Goal: Information Seeking & Learning: Learn about a topic

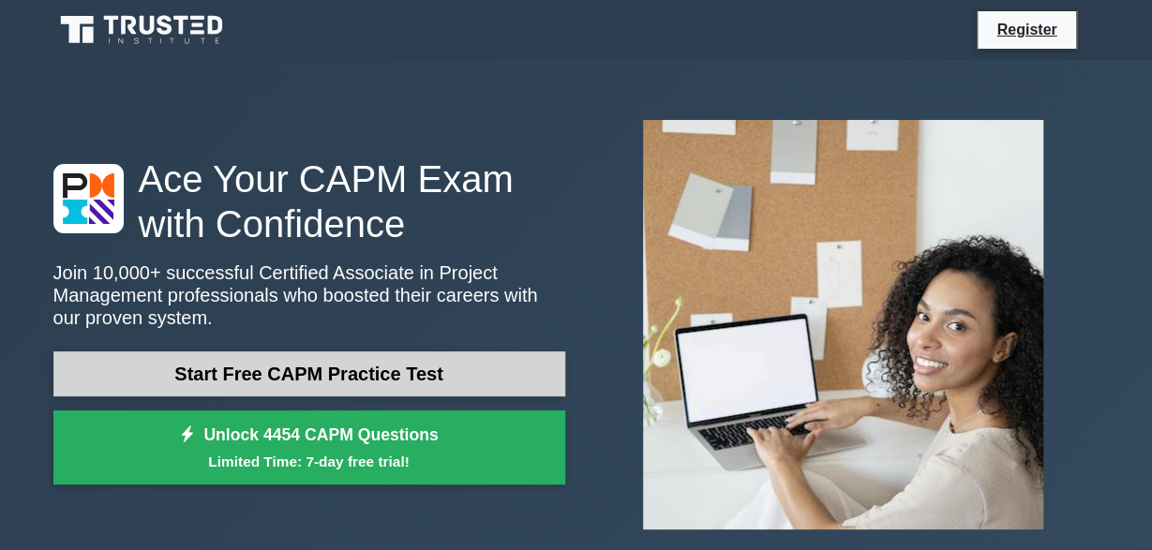
click at [469, 378] on link "Start Free CAPM Practice Test" at bounding box center [309, 373] width 512 height 45
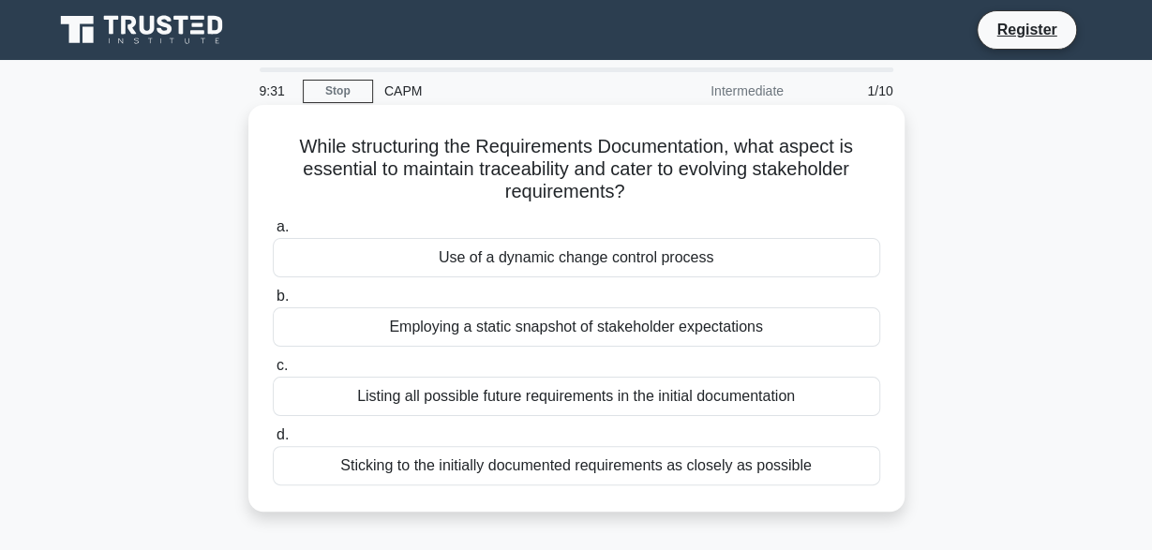
click at [786, 395] on div "Listing all possible future requirements in the initial documentation" at bounding box center [576, 396] width 607 height 39
click at [273, 372] on input "c. Listing all possible future requirements in the initial documentation" at bounding box center [273, 366] width 0 height 12
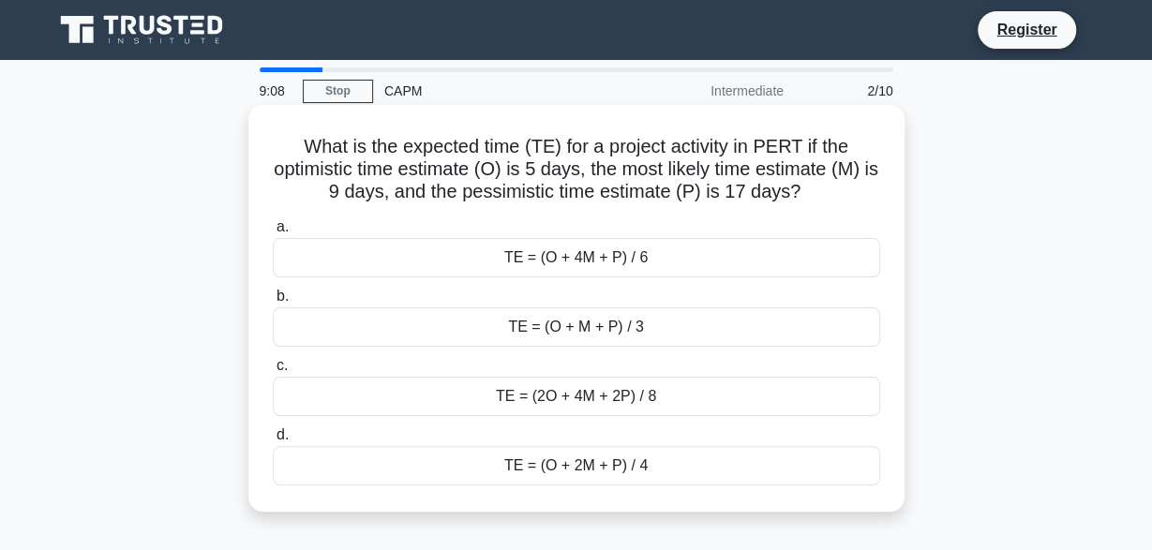
click at [769, 390] on div "TE = (2O + 4M + 2P) / 8" at bounding box center [576, 396] width 607 height 39
click at [273, 372] on input "c. TE = (2O + 4M + 2P) / 8" at bounding box center [273, 366] width 0 height 12
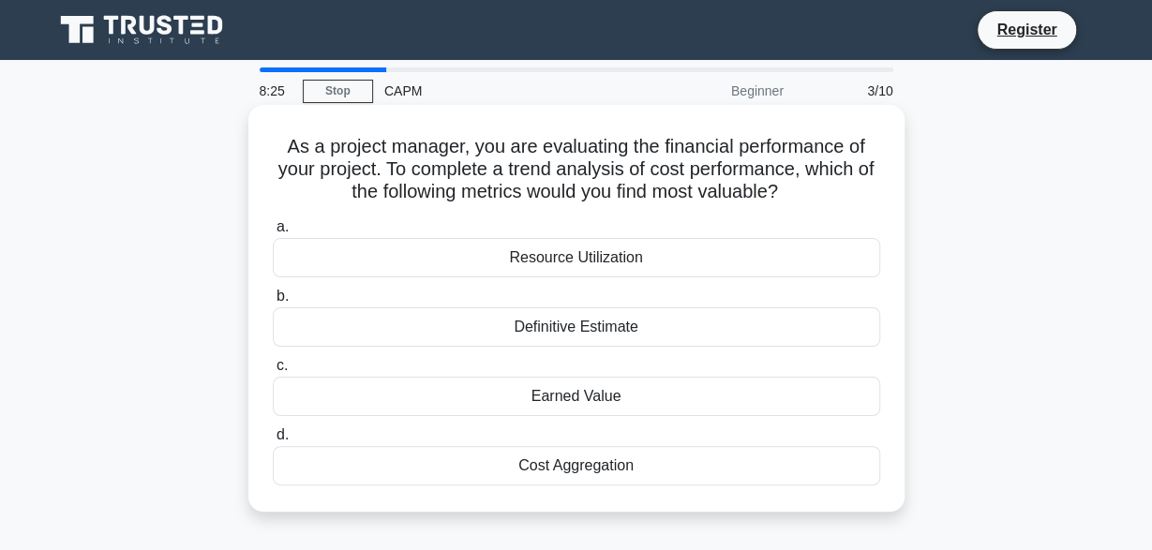
click at [715, 400] on div "Earned Value" at bounding box center [576, 396] width 607 height 39
click at [273, 372] on input "c. Earned Value" at bounding box center [273, 366] width 0 height 12
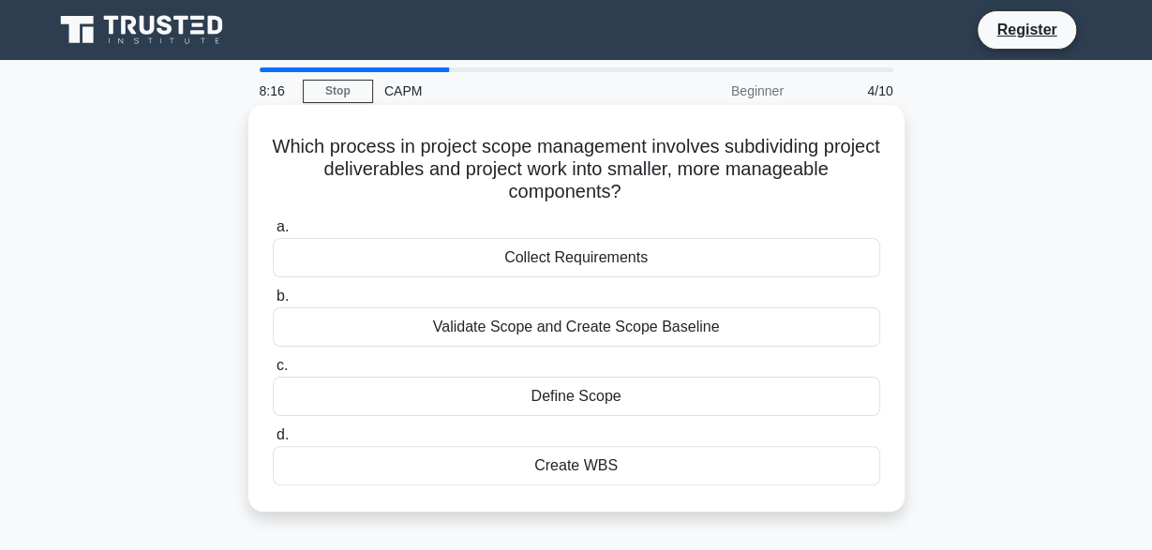
click at [664, 464] on div "Create WBS" at bounding box center [576, 465] width 607 height 39
click at [273, 441] on input "d. Create WBS" at bounding box center [273, 435] width 0 height 12
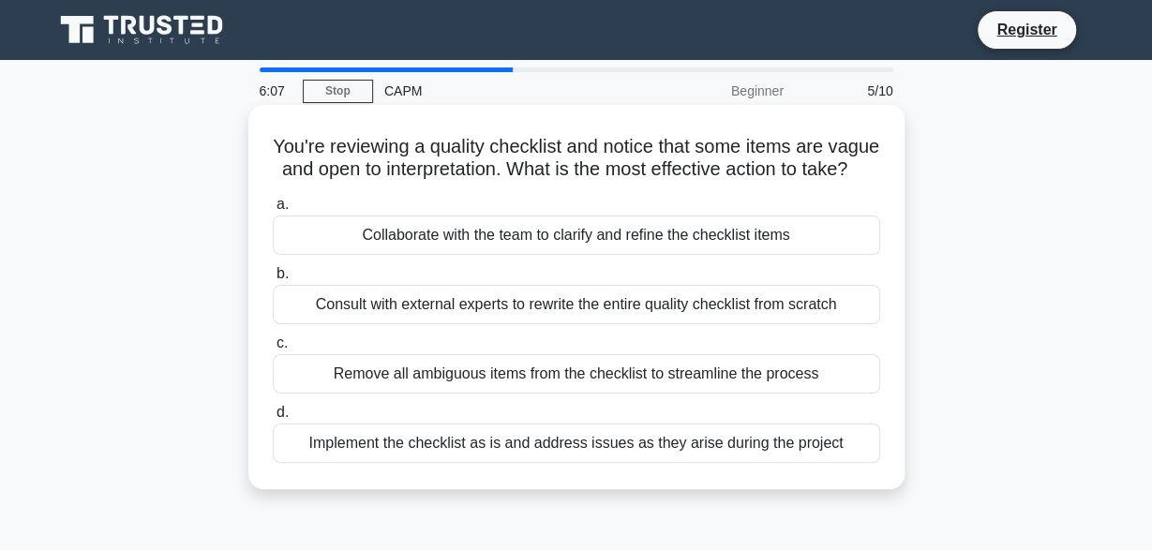
click at [728, 235] on div "Collaborate with the team to clarify and refine the checklist items" at bounding box center [576, 235] width 607 height 39
click at [273, 211] on input "a. Collaborate with the team to clarify and refine the checklist items" at bounding box center [273, 205] width 0 height 12
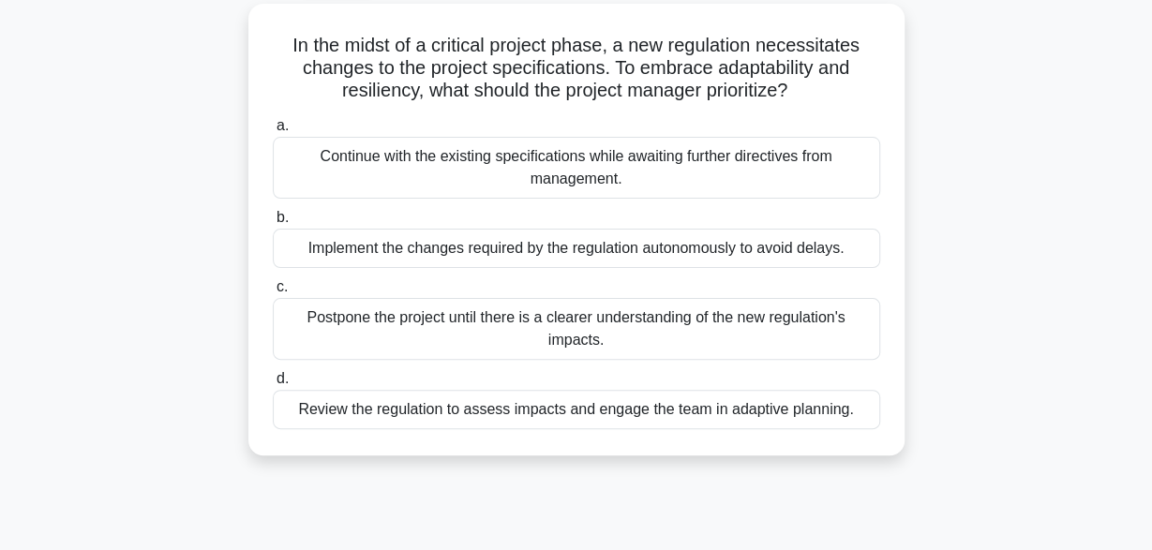
scroll to position [111, 0]
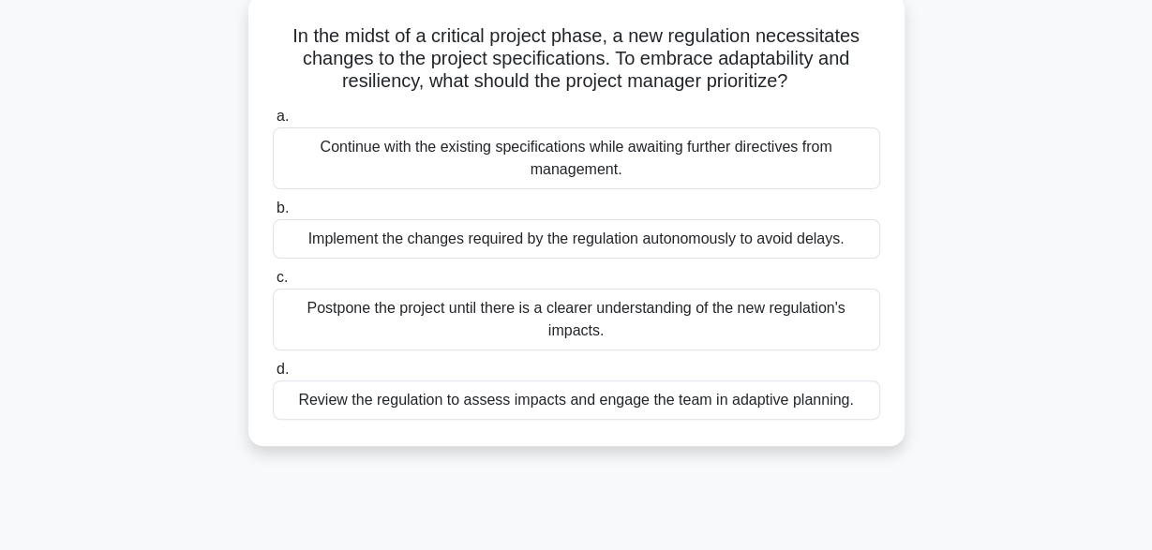
click at [755, 165] on div "Continue with the existing specifications while awaiting further directives fro…" at bounding box center [576, 158] width 607 height 62
click at [273, 123] on input "a. Continue with the existing specifications while awaiting further directives …" at bounding box center [273, 117] width 0 height 12
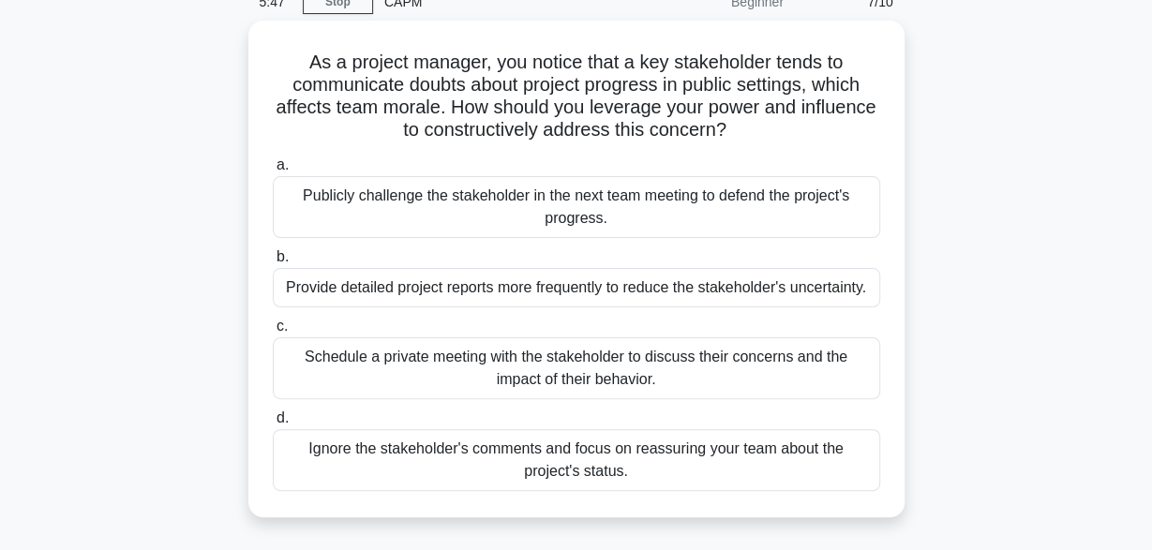
scroll to position [91, 0]
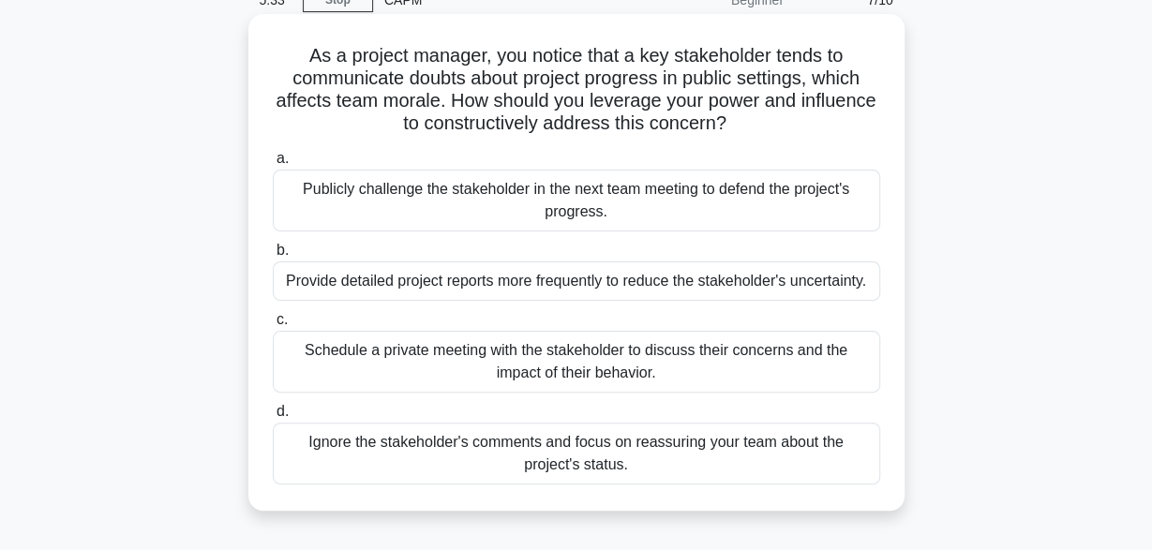
click at [792, 361] on div "Schedule a private meeting with the stakeholder to discuss their concerns and t…" at bounding box center [576, 362] width 607 height 62
click at [273, 326] on input "c. Schedule a private meeting with the stakeholder to discuss their concerns an…" at bounding box center [273, 320] width 0 height 12
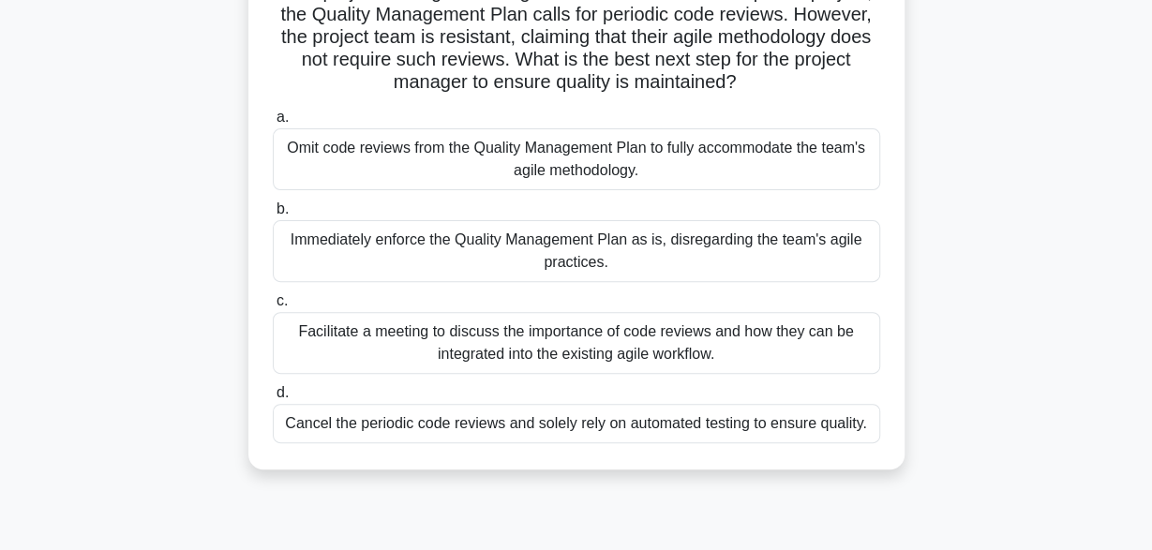
scroll to position [169, 0]
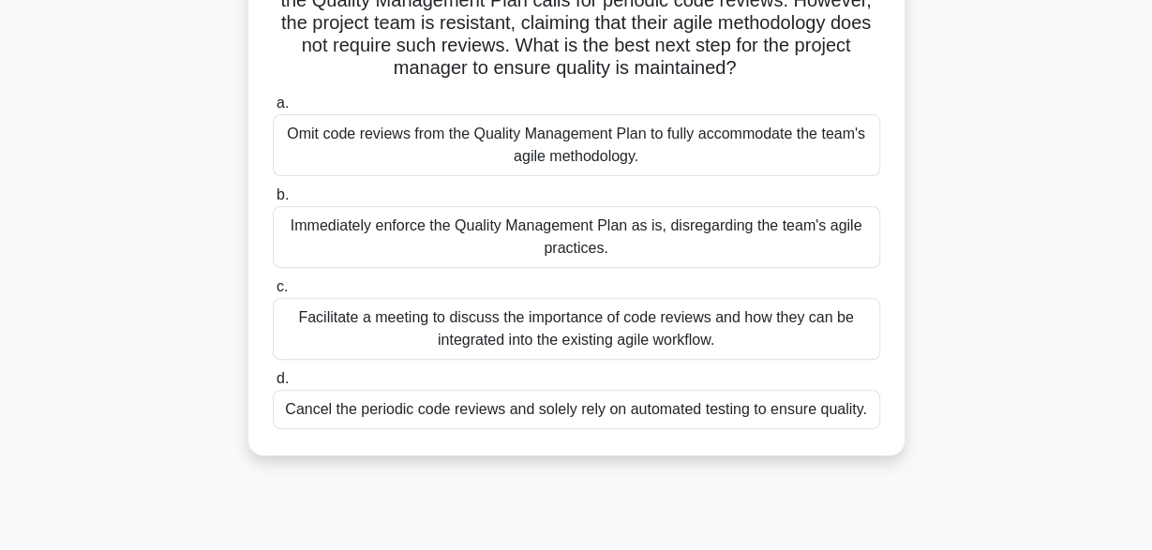
click at [805, 348] on div "Facilitate a meeting to discuss the importance of code reviews and how they can…" at bounding box center [576, 329] width 607 height 62
click at [273, 293] on input "c. Facilitate a meeting to discuss the importance of code reviews and how they …" at bounding box center [273, 287] width 0 height 12
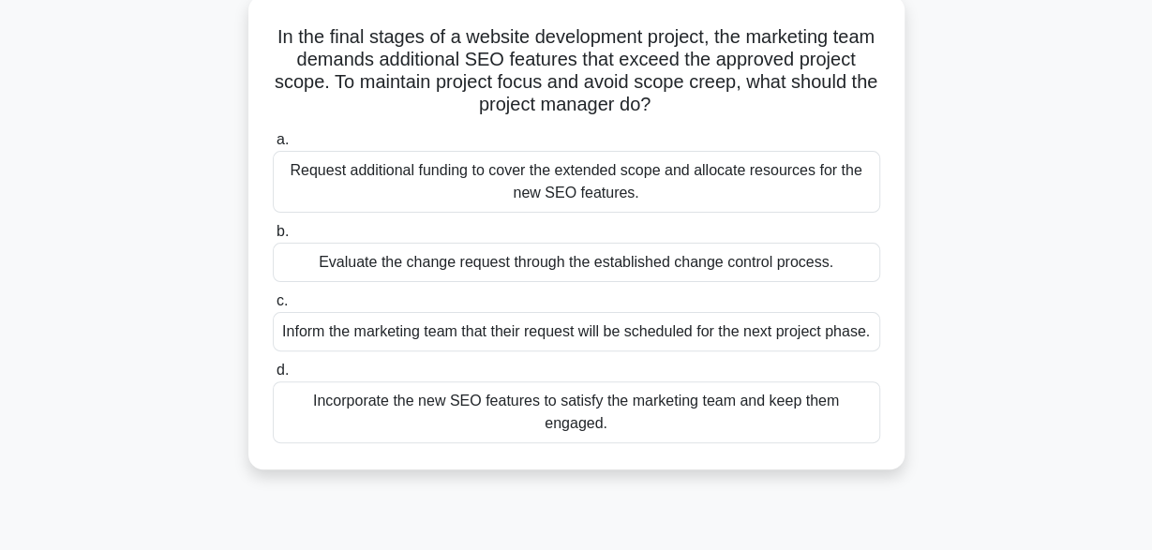
scroll to position [112, 0]
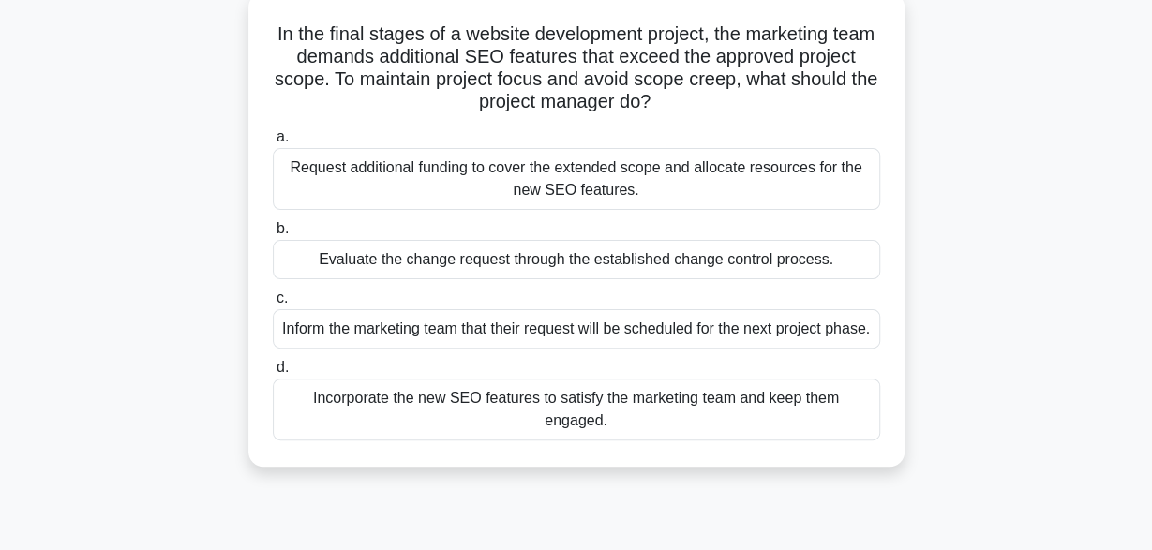
click at [767, 191] on div "Request additional funding to cover the extended scope and allocate resources f…" at bounding box center [576, 179] width 607 height 62
click at [273, 143] on input "a. Request additional funding to cover the extended scope and allocate resource…" at bounding box center [273, 137] width 0 height 12
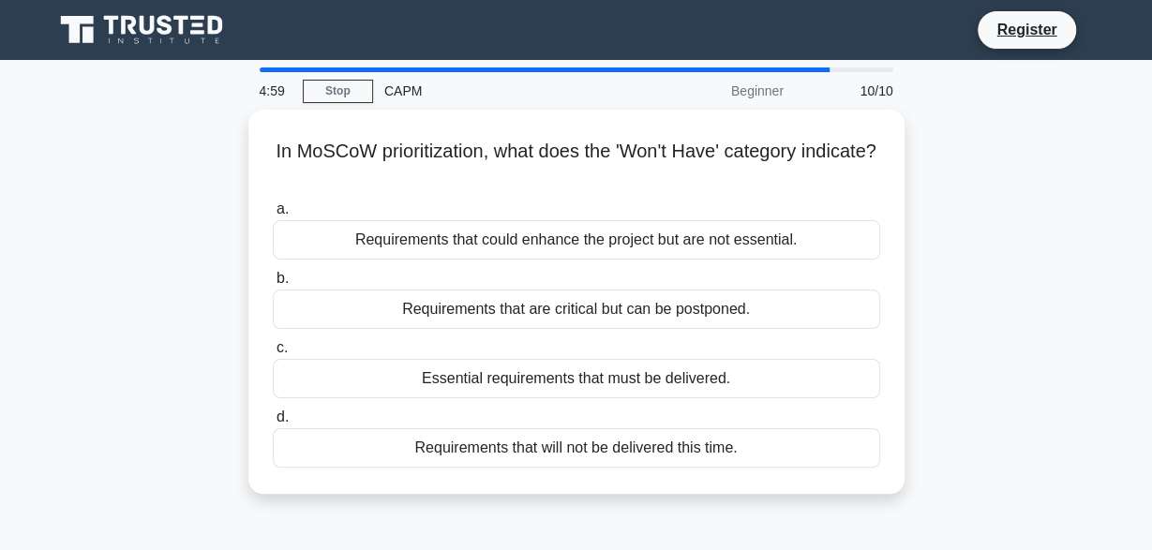
scroll to position [0, 0]
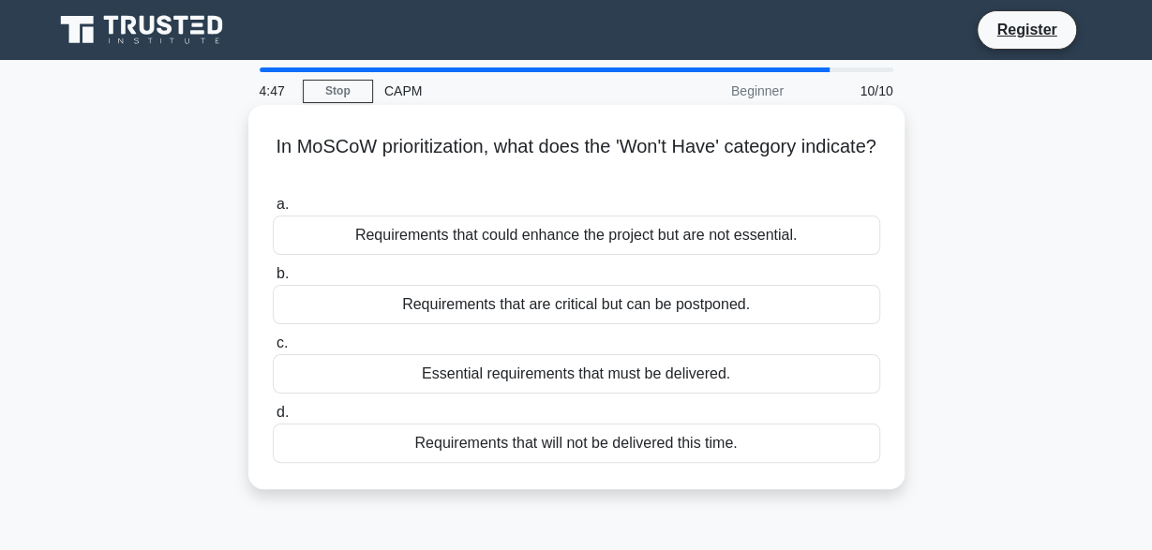
click at [745, 312] on div "Requirements that are critical but can be postponed." at bounding box center [576, 304] width 607 height 39
click at [273, 280] on input "b. Requirements that are critical but can be postponed." at bounding box center [273, 274] width 0 height 12
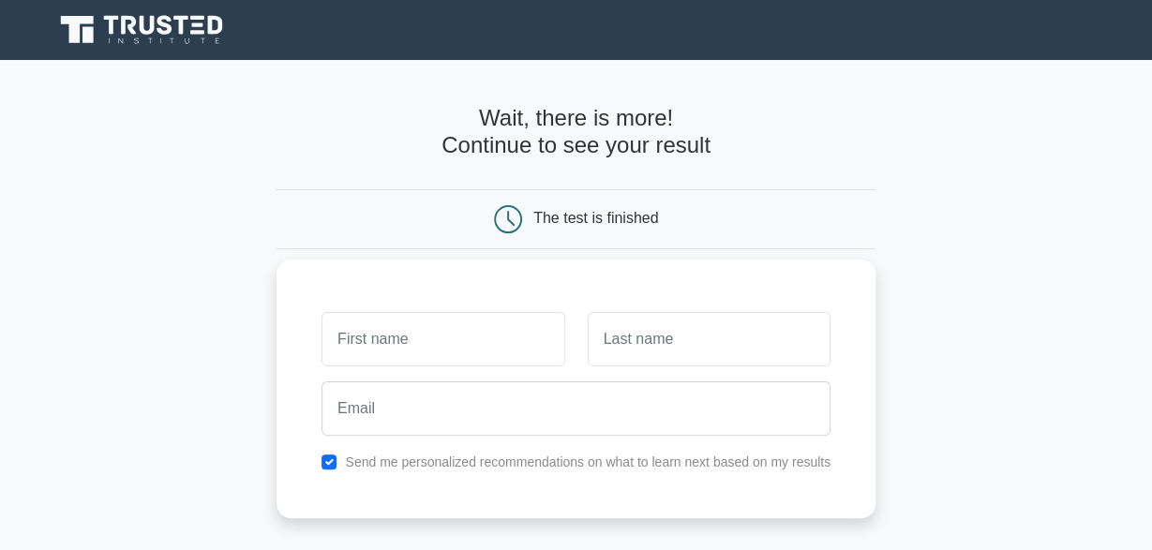
click at [481, 330] on input "text" at bounding box center [442, 339] width 243 height 54
type input "jai"
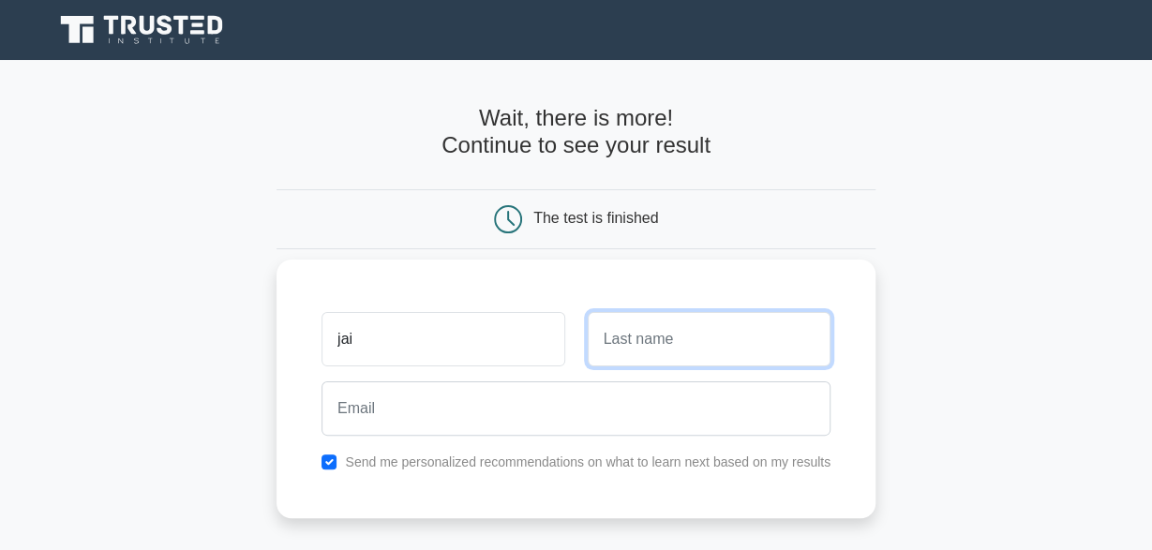
click at [660, 358] on input "text" at bounding box center [709, 339] width 243 height 54
type input "k"
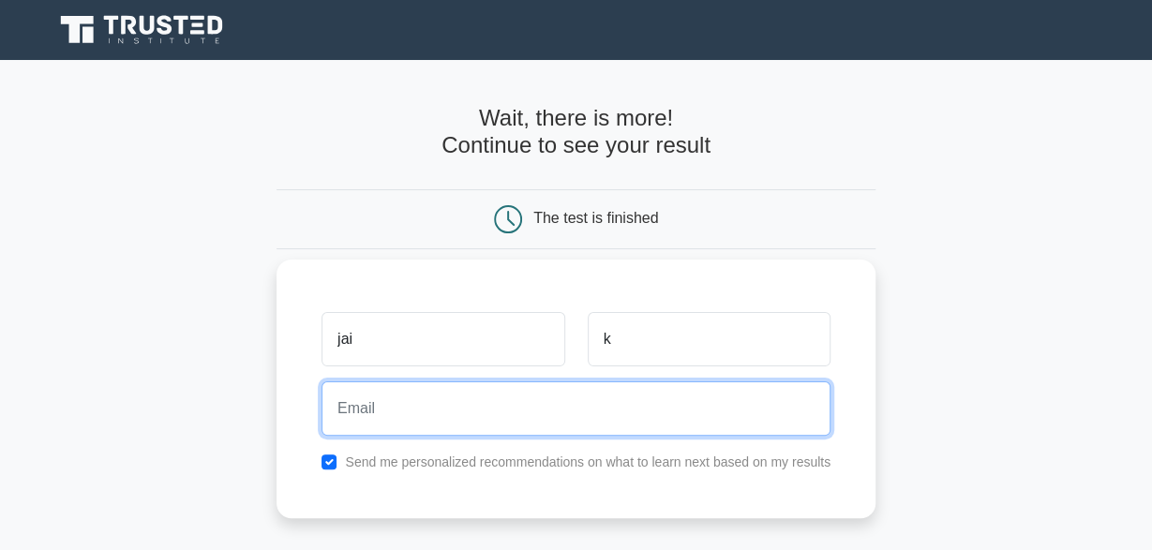
click at [642, 411] on input "email" at bounding box center [575, 408] width 509 height 54
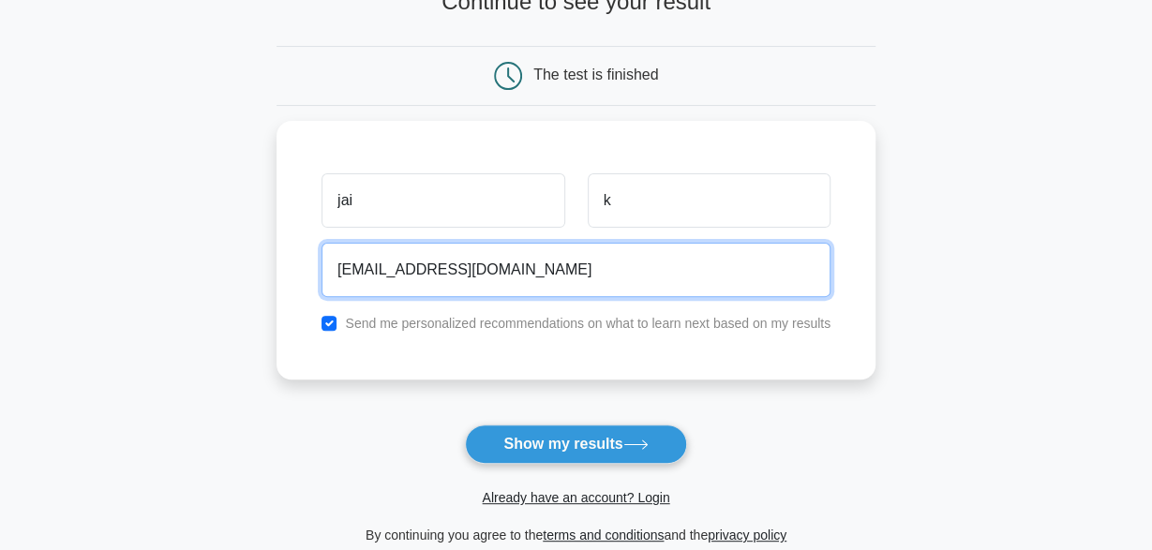
scroll to position [147, 0]
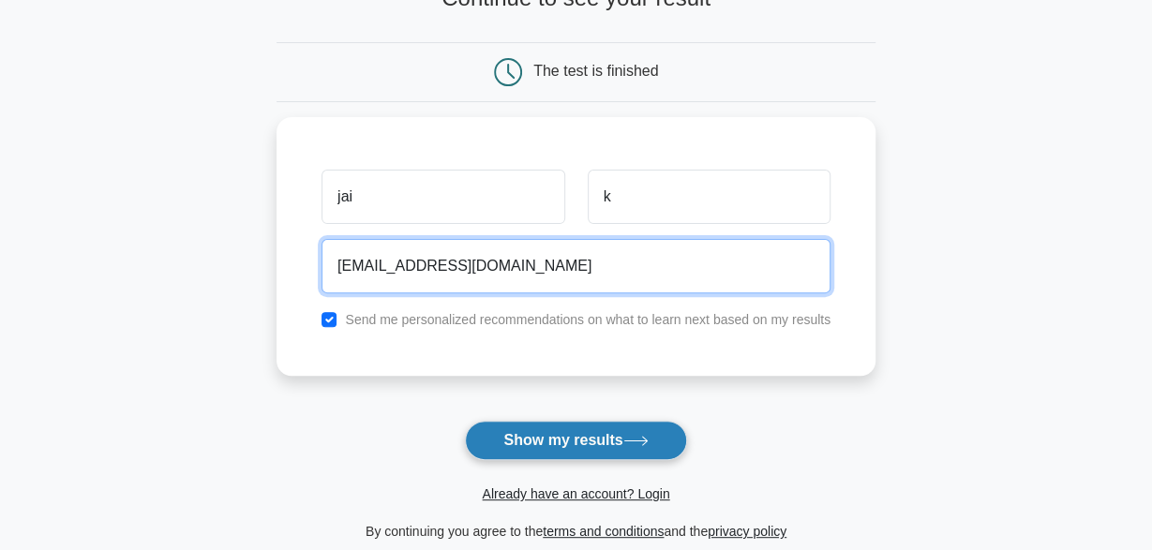
type input "Jaimalakumari73@gmail.com"
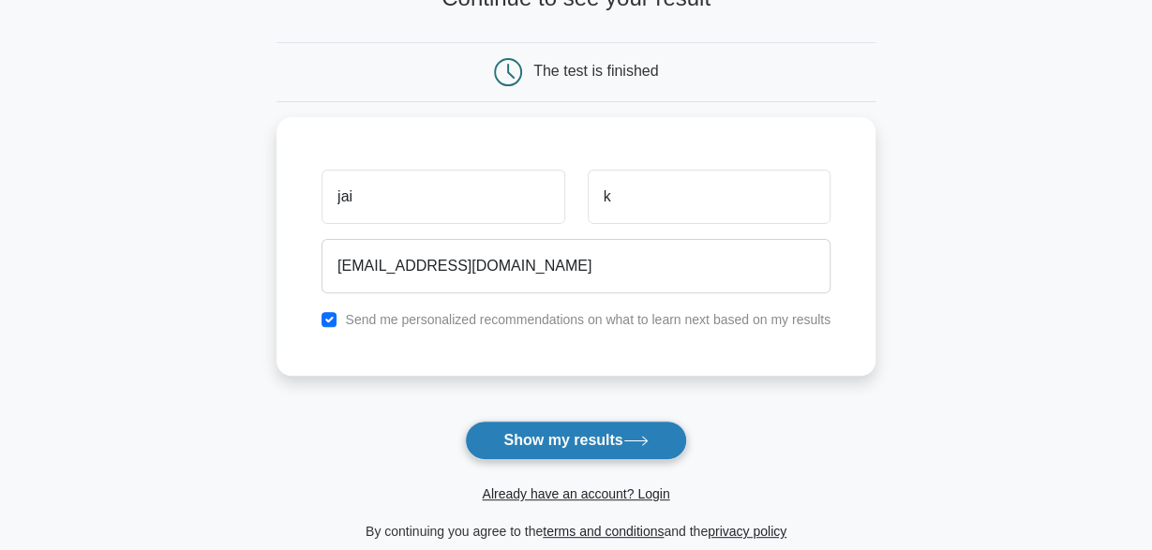
click at [668, 440] on button "Show my results" at bounding box center [575, 440] width 221 height 39
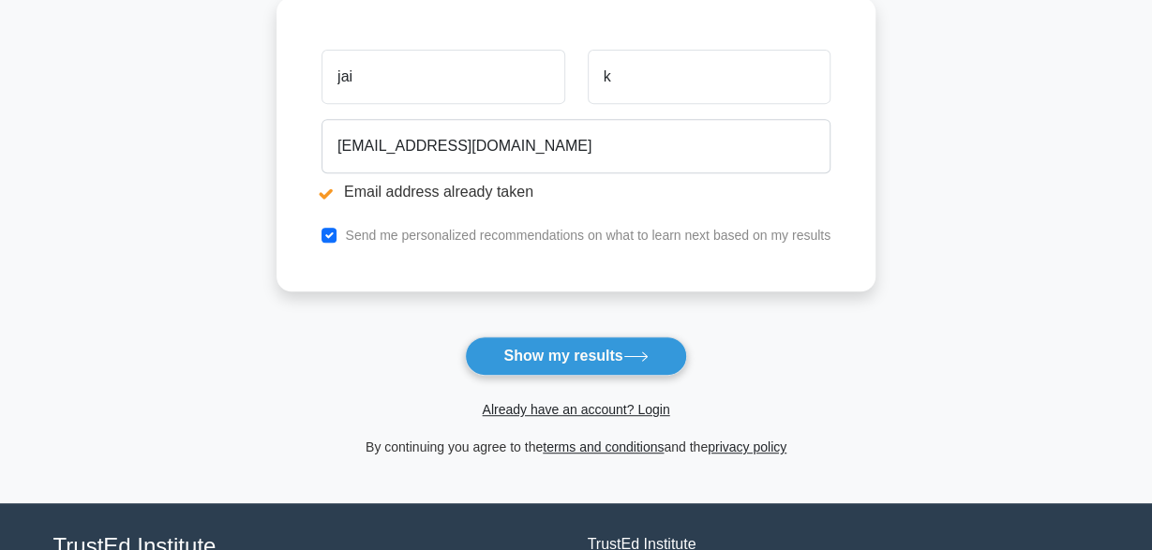
scroll to position [386, 0]
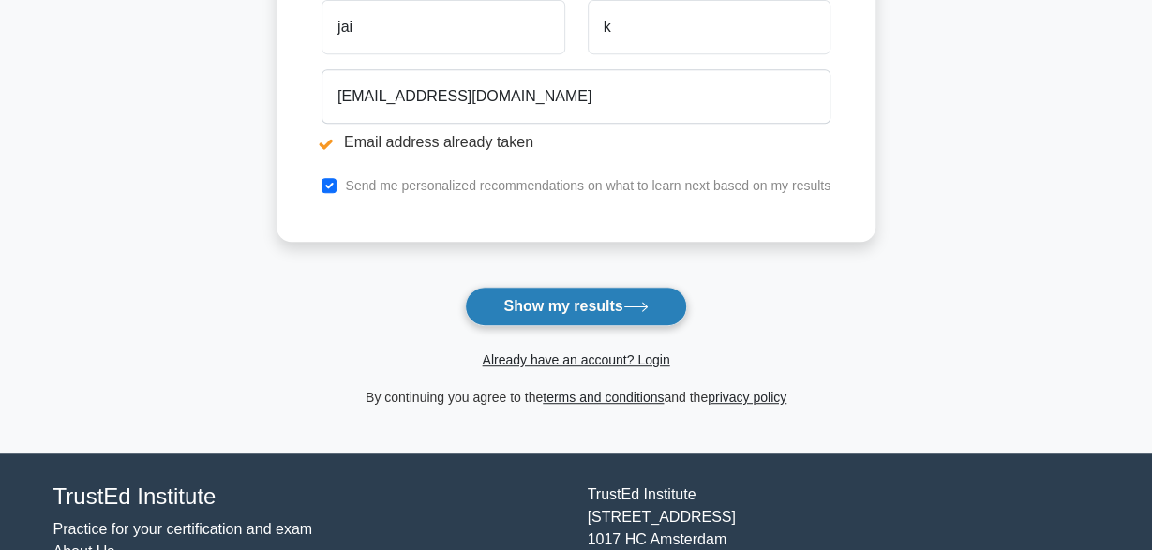
click at [633, 300] on button "Show my results" at bounding box center [575, 306] width 221 height 39
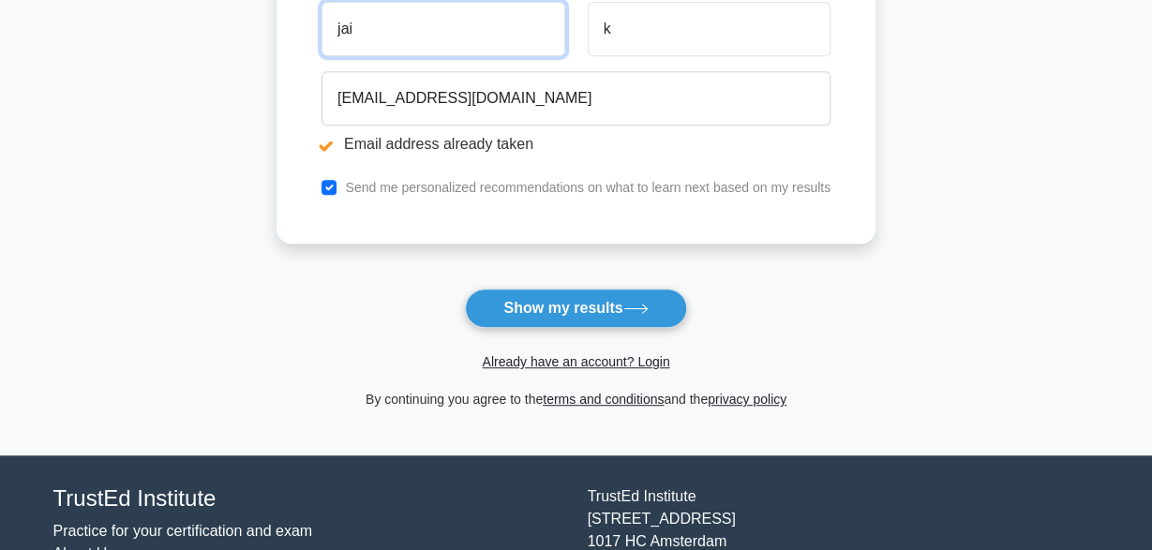
scroll to position [493, 0]
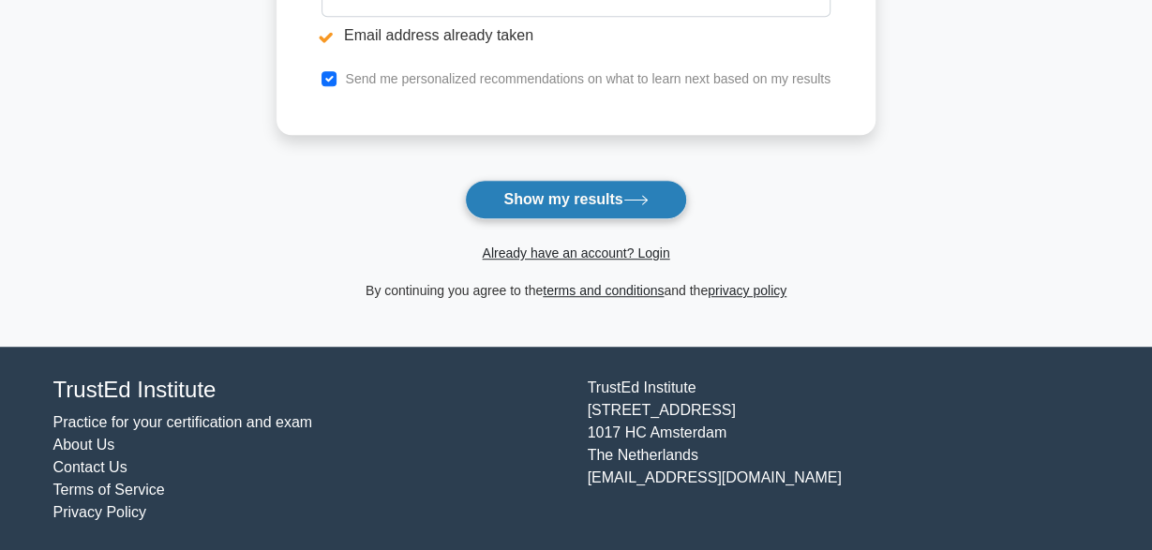
click at [604, 188] on button "Show my results" at bounding box center [575, 199] width 221 height 39
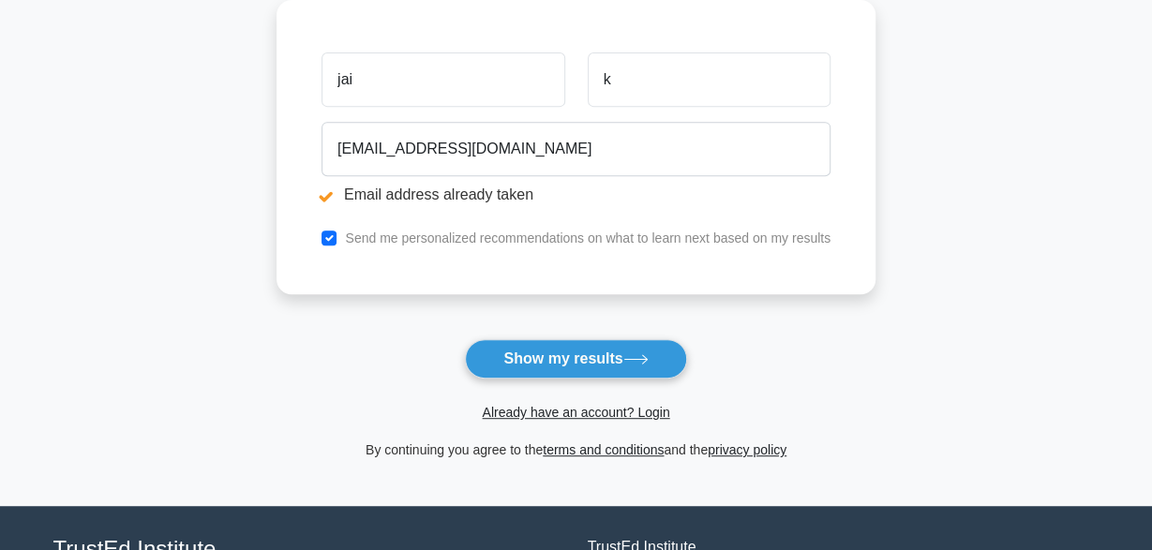
scroll to position [340, 0]
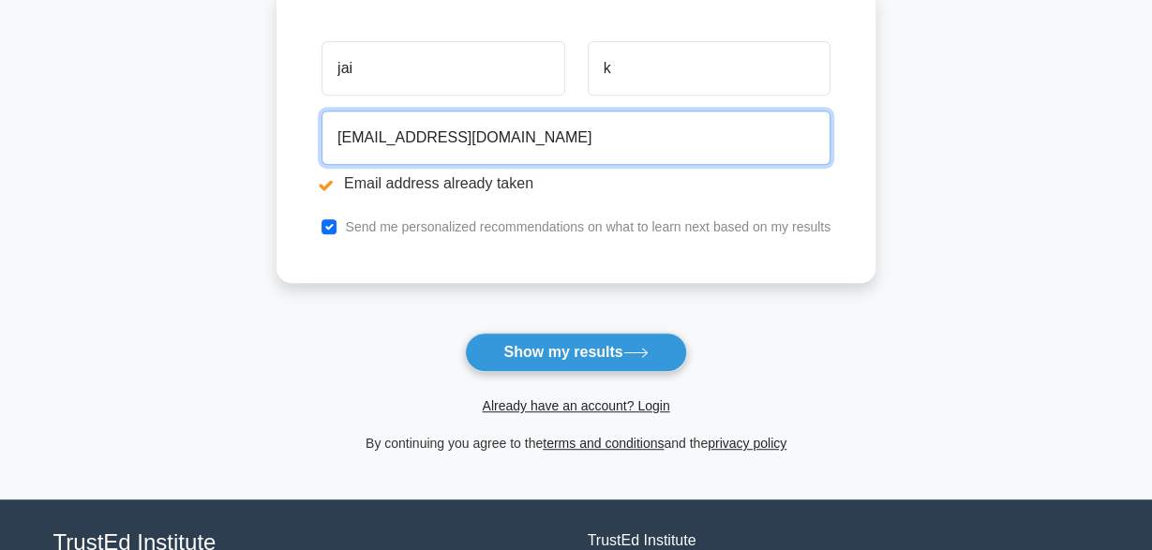
click at [446, 142] on input "Jaimalakumari73@gmail.com" at bounding box center [575, 138] width 509 height 54
type input "Jaimalakumar@gmail.com"
drag, startPoint x: 535, startPoint y: 132, endPoint x: 231, endPoint y: 127, distance: 303.7
click at [321, 127] on input "Jaimalakumar@gmail.com" at bounding box center [575, 138] width 509 height 54
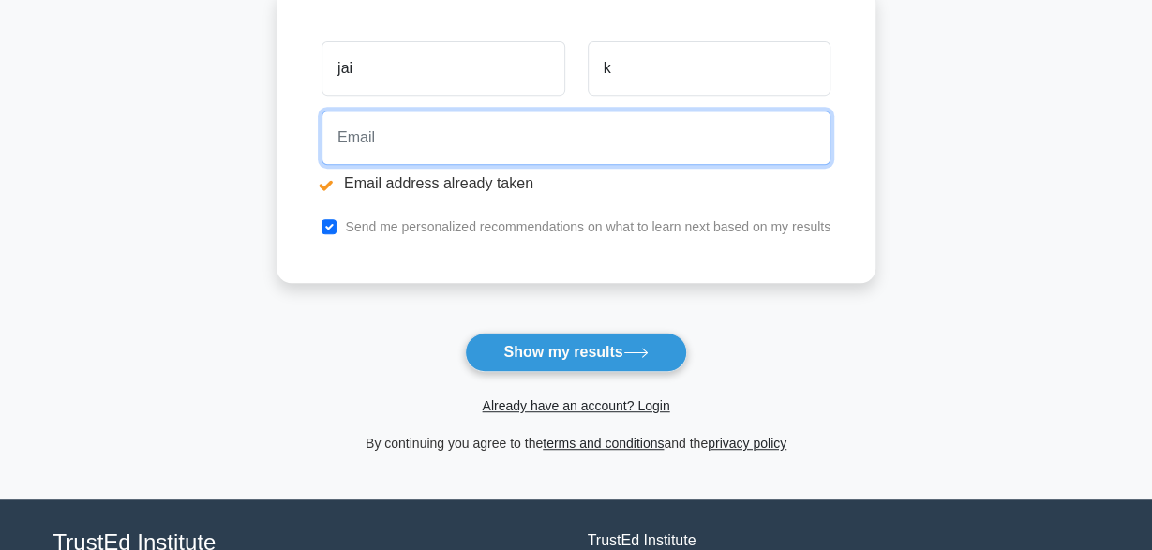
click at [432, 147] on input "email" at bounding box center [575, 138] width 509 height 54
type input "partishkumar19@gmail.com"
drag, startPoint x: 546, startPoint y: 132, endPoint x: 263, endPoint y: 106, distance: 284.2
click at [321, 111] on input "partishkumar19@gmail.com" at bounding box center [575, 138] width 509 height 54
click at [456, 139] on input "email" at bounding box center [575, 138] width 509 height 54
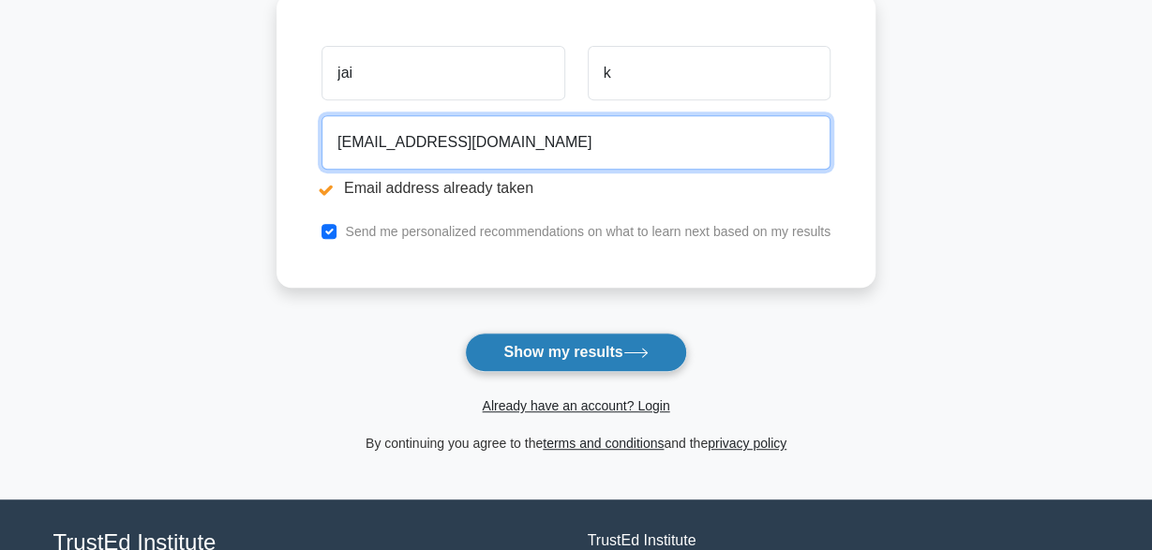
type input "jaimalakumari1@gmail.com"
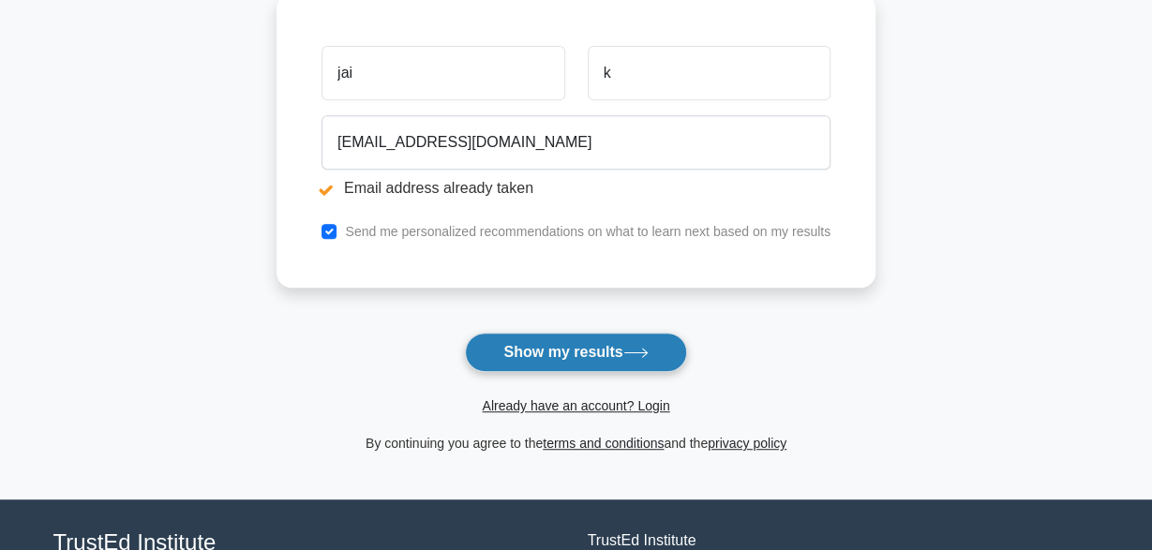
click at [584, 365] on button "Show my results" at bounding box center [575, 352] width 221 height 39
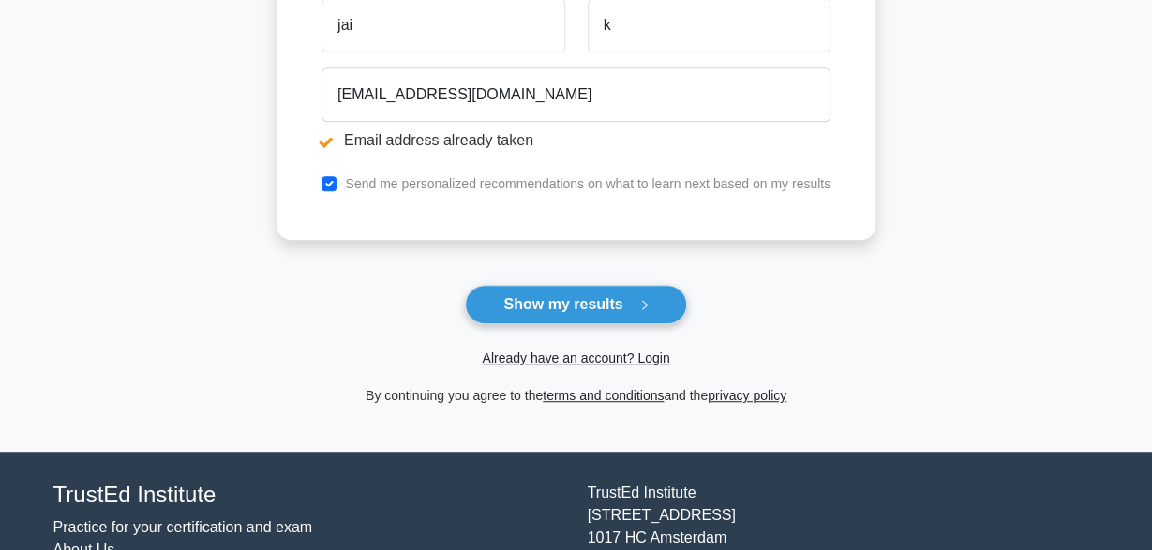
scroll to position [409, 0]
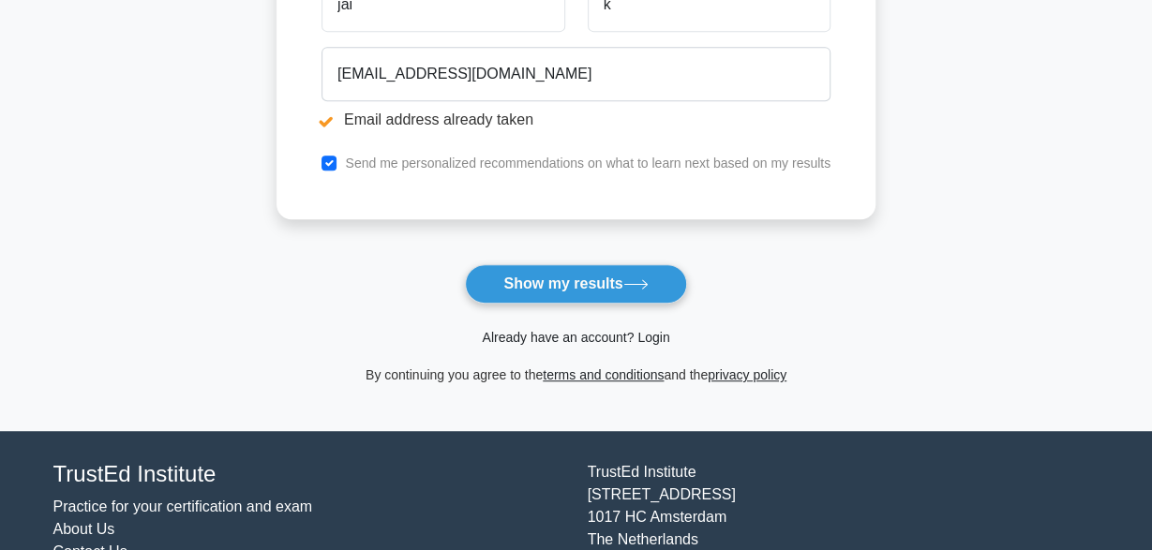
click at [654, 343] on link "Already have an account? Login" at bounding box center [575, 337] width 187 height 15
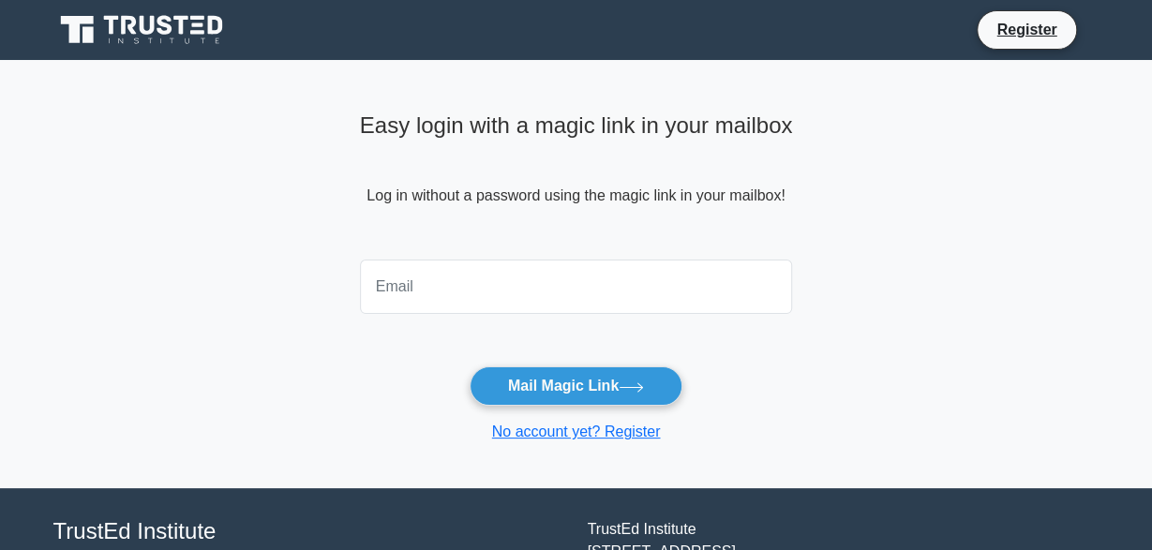
click at [552, 288] on input "email" at bounding box center [576, 287] width 433 height 54
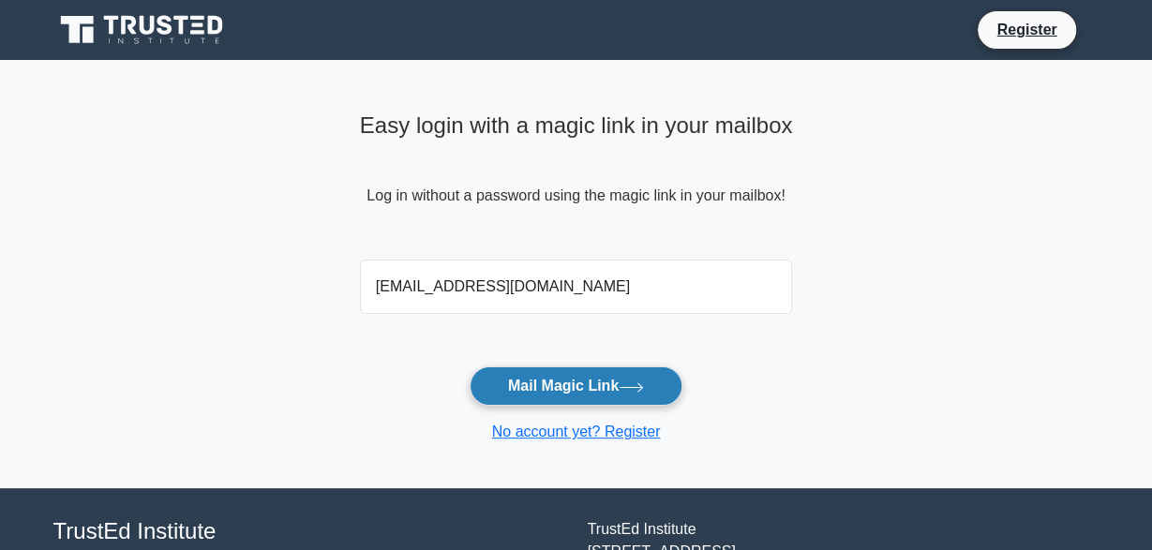
type input "Jaimalakumari1@gmail.com"
click at [589, 394] on button "Mail Magic Link" at bounding box center [575, 385] width 213 height 39
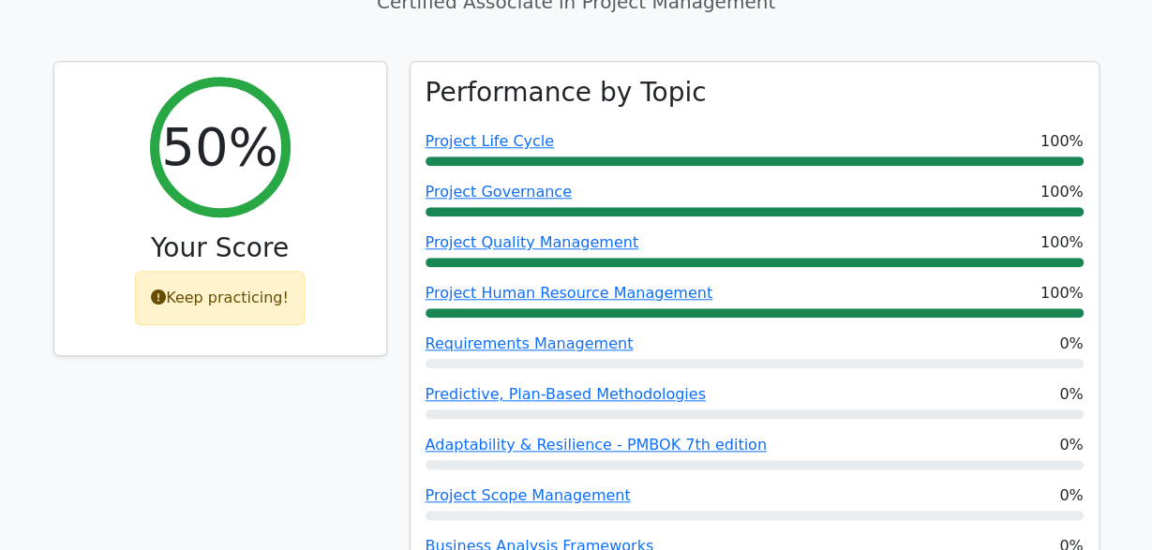
scroll to position [780, 0]
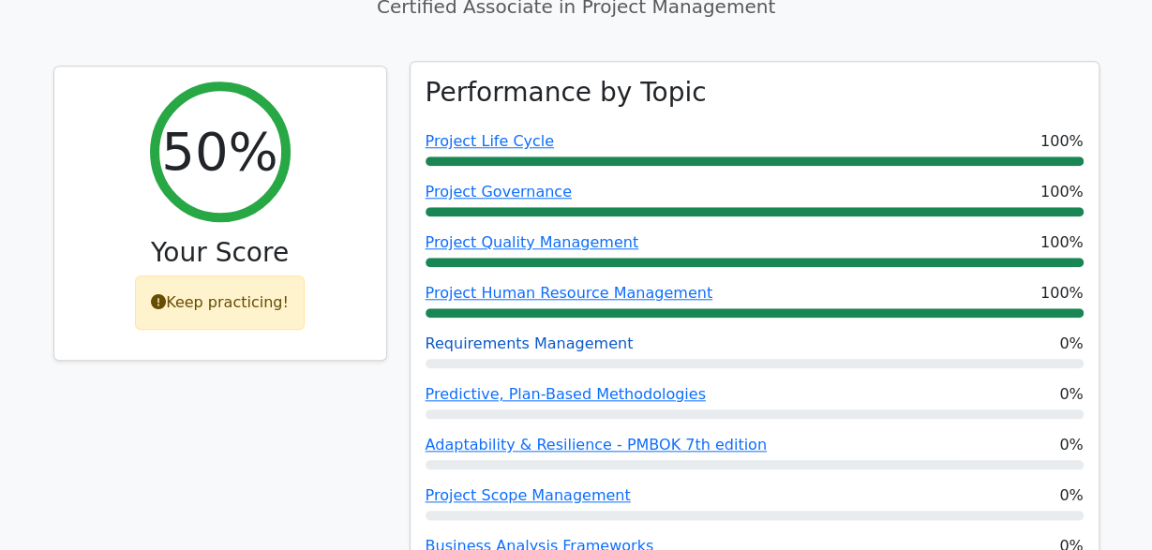
click at [585, 335] on link "Requirements Management" at bounding box center [529, 344] width 208 height 18
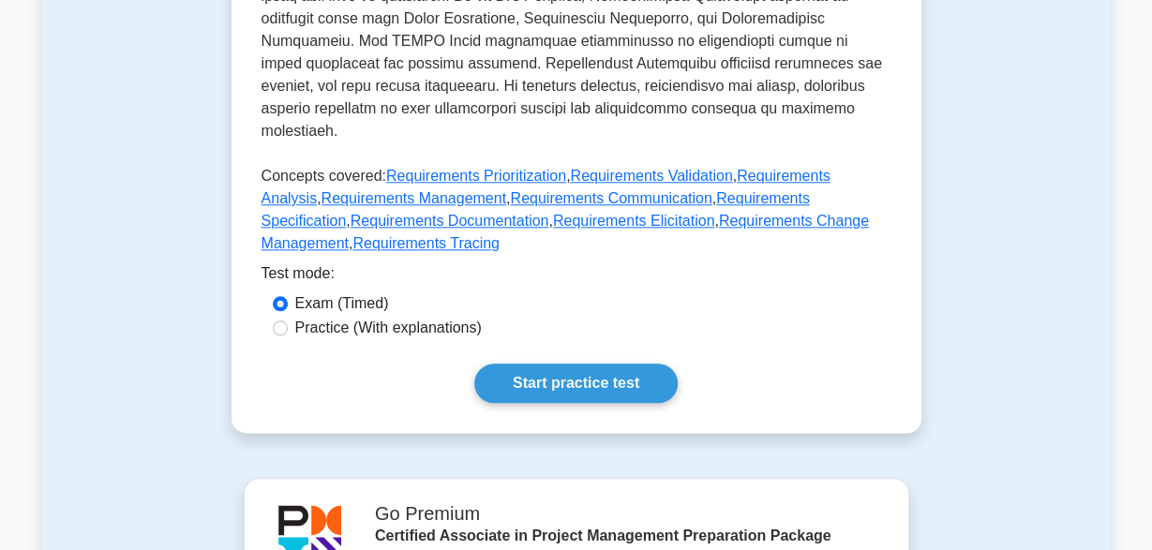
scroll to position [975, 0]
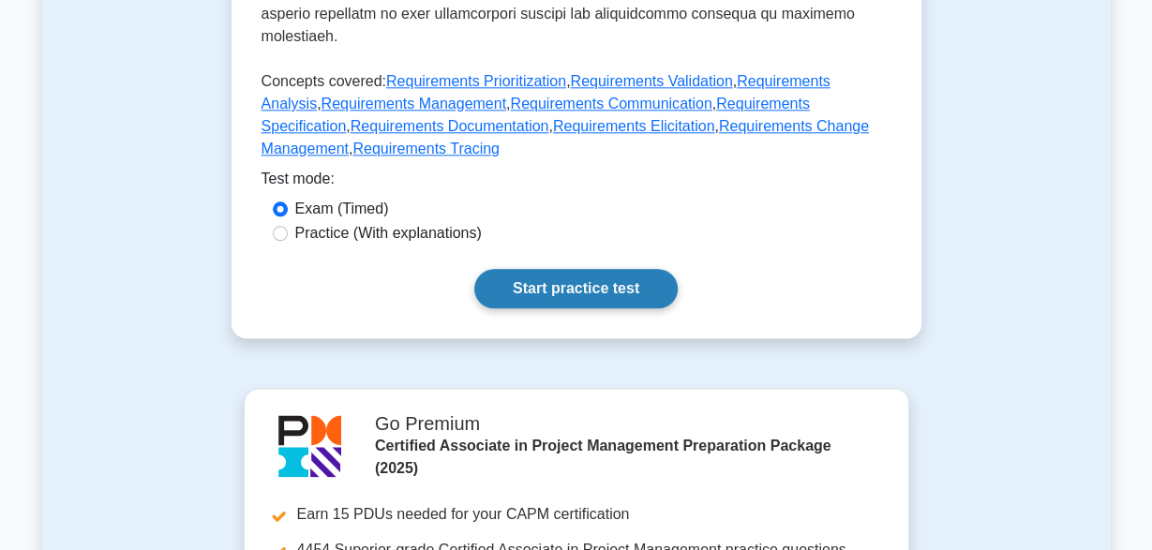
click at [591, 275] on link "Start practice test" at bounding box center [575, 288] width 203 height 39
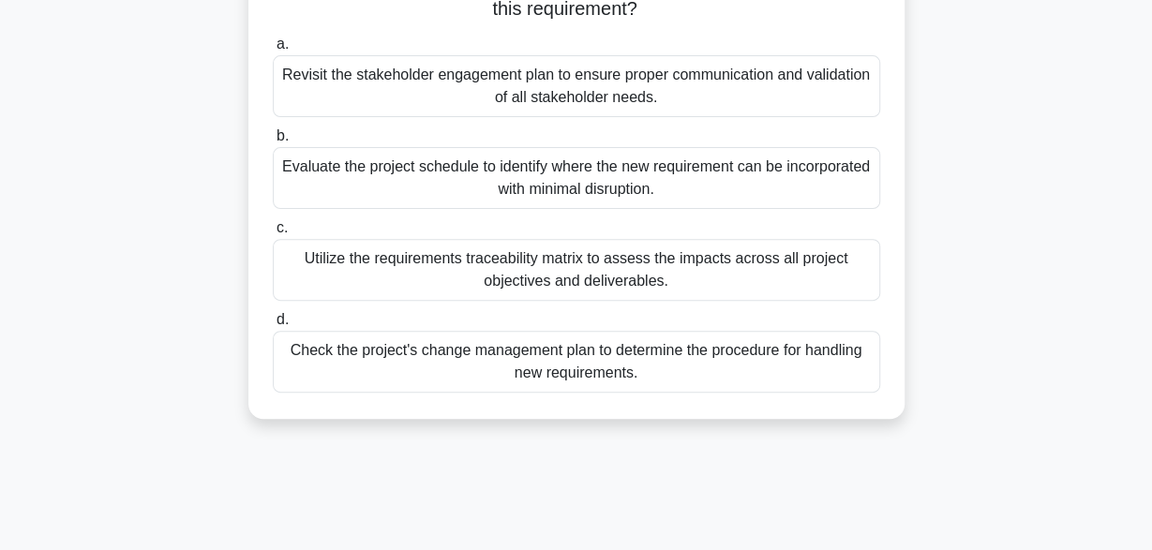
scroll to position [206, 0]
click at [830, 366] on div "Check the project's change management plan to determine the procedure for handl…" at bounding box center [576, 361] width 607 height 62
click at [273, 325] on input "d. Check the project's change management plan to determine the procedure for ha…" at bounding box center [273, 319] width 0 height 12
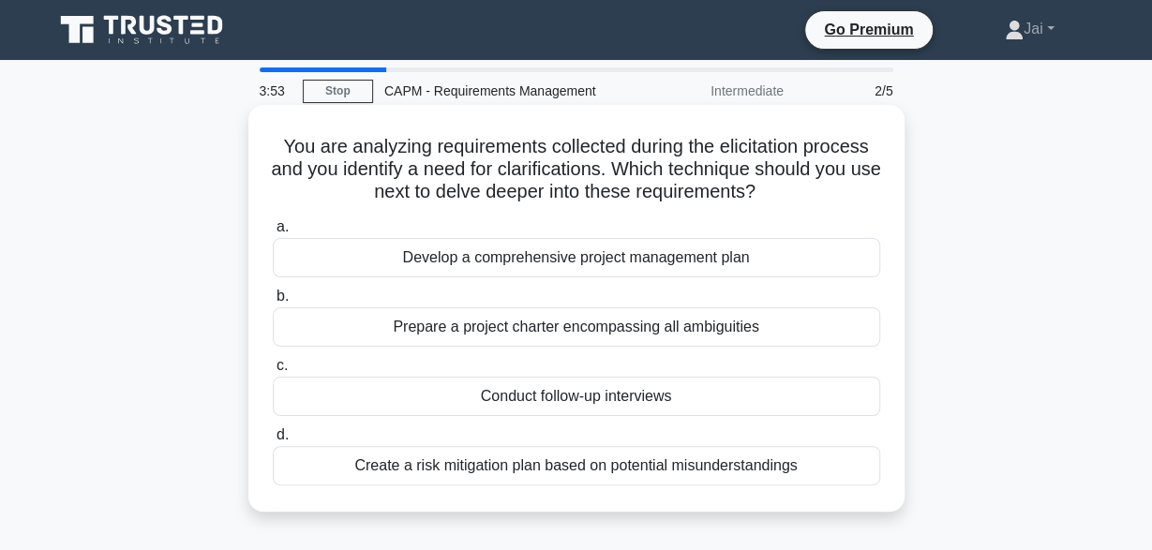
scroll to position [0, 0]
click at [772, 464] on div "Create a risk mitigation plan based on potential misunderstandings" at bounding box center [576, 465] width 607 height 39
click at [273, 441] on input "d. Create a risk mitigation plan based on potential misunderstandings" at bounding box center [273, 435] width 0 height 12
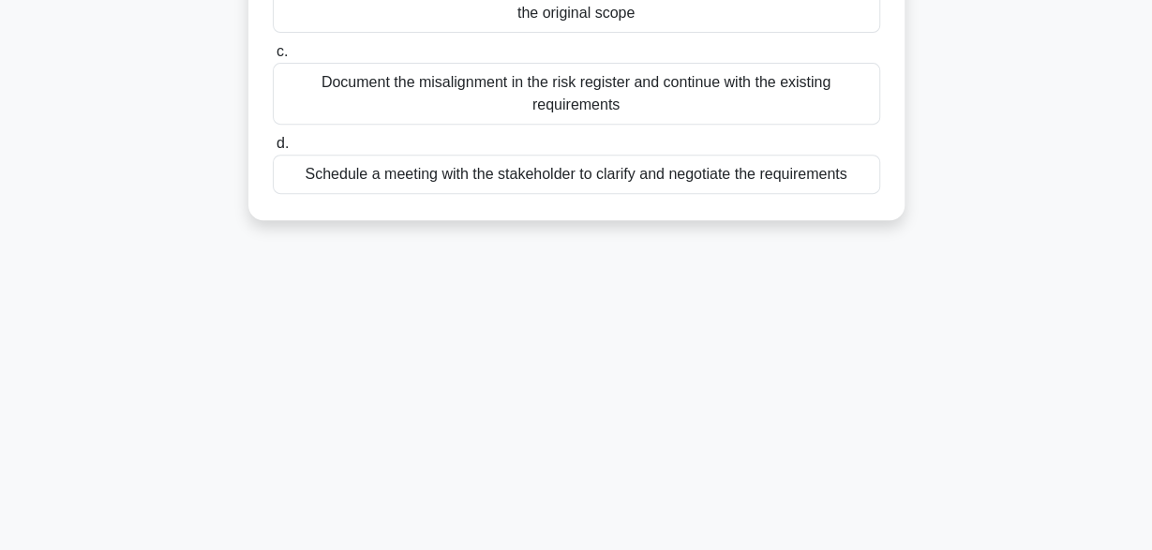
scroll to position [462, 0]
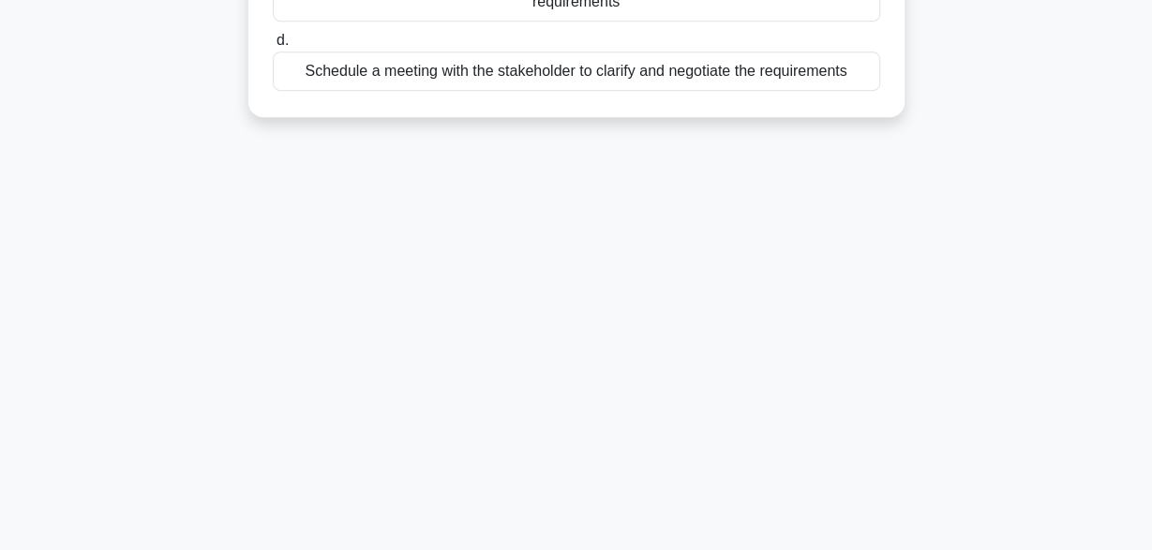
click at [796, 81] on div "Schedule a meeting with the stakeholder to clarify and negotiate the requiremen…" at bounding box center [576, 71] width 607 height 39
click at [273, 47] on input "d. Schedule a meeting with the stakeholder to clarify and negotiate the require…" at bounding box center [273, 41] width 0 height 12
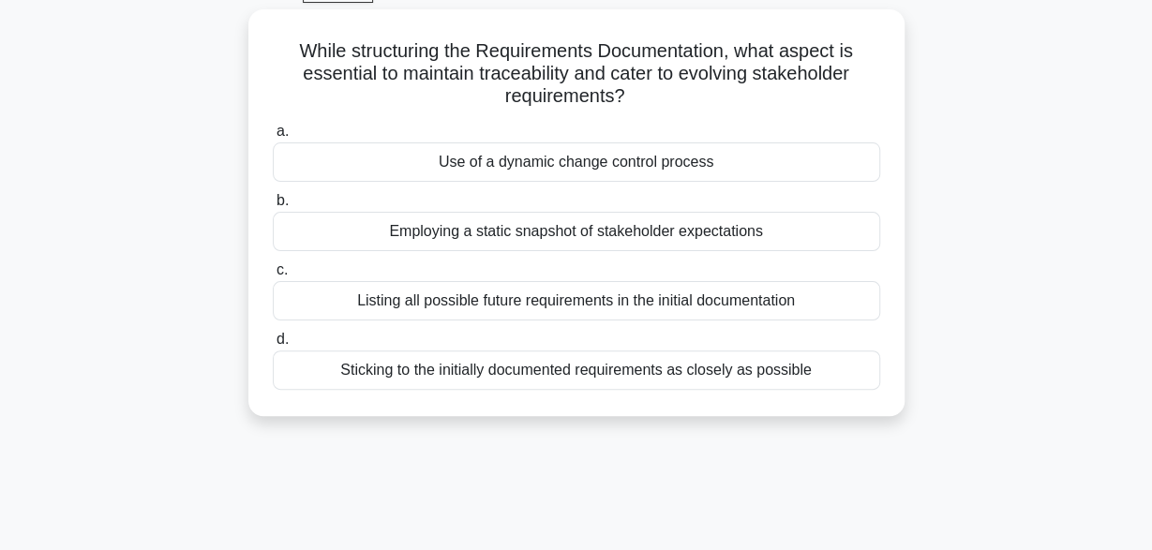
scroll to position [97, 0]
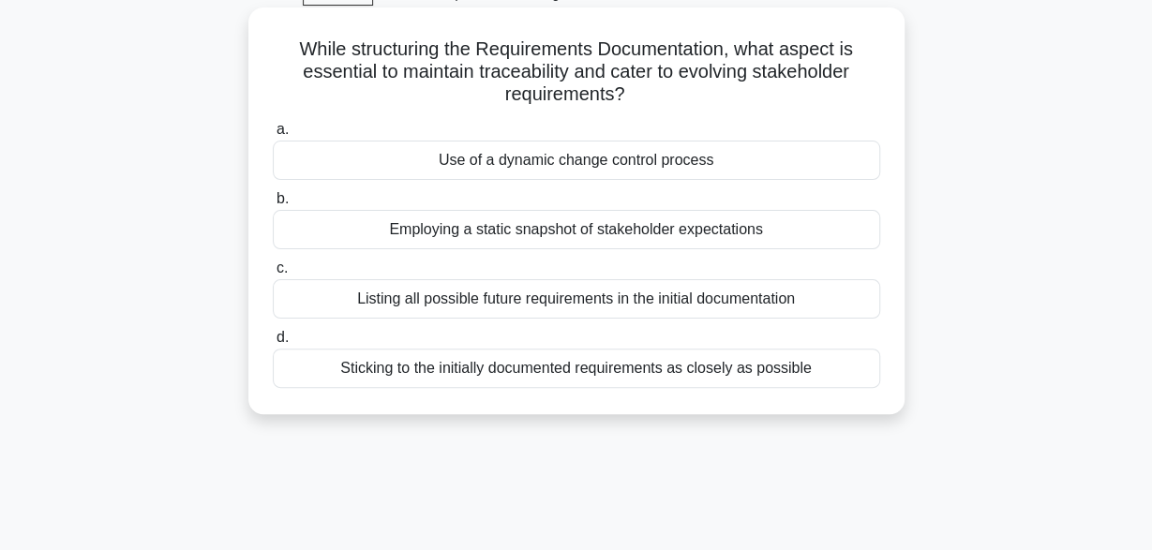
click at [714, 166] on div "Use of a dynamic change control process" at bounding box center [576, 160] width 607 height 39
click at [273, 136] on input "a. Use of a dynamic change control process" at bounding box center [273, 130] width 0 height 12
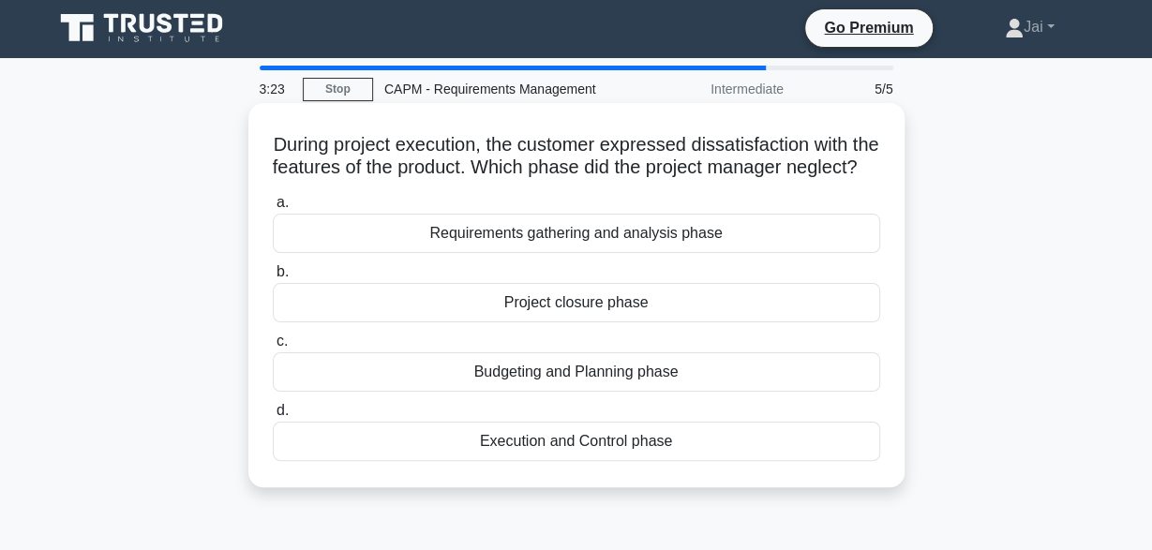
scroll to position [0, 0]
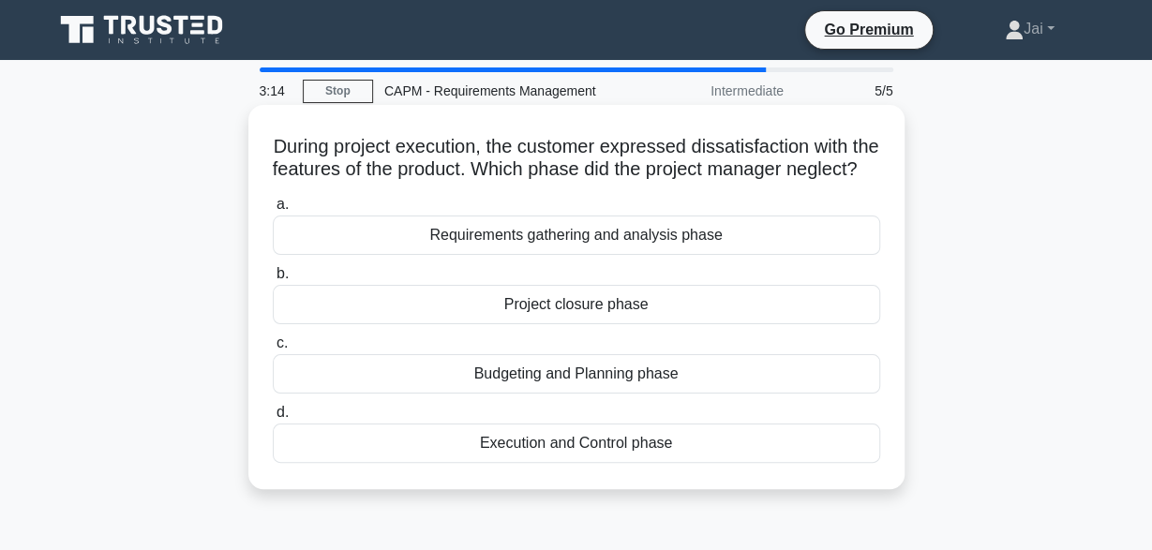
click at [706, 324] on div "Project closure phase" at bounding box center [576, 304] width 607 height 39
click at [273, 280] on input "b. Project closure phase" at bounding box center [273, 274] width 0 height 12
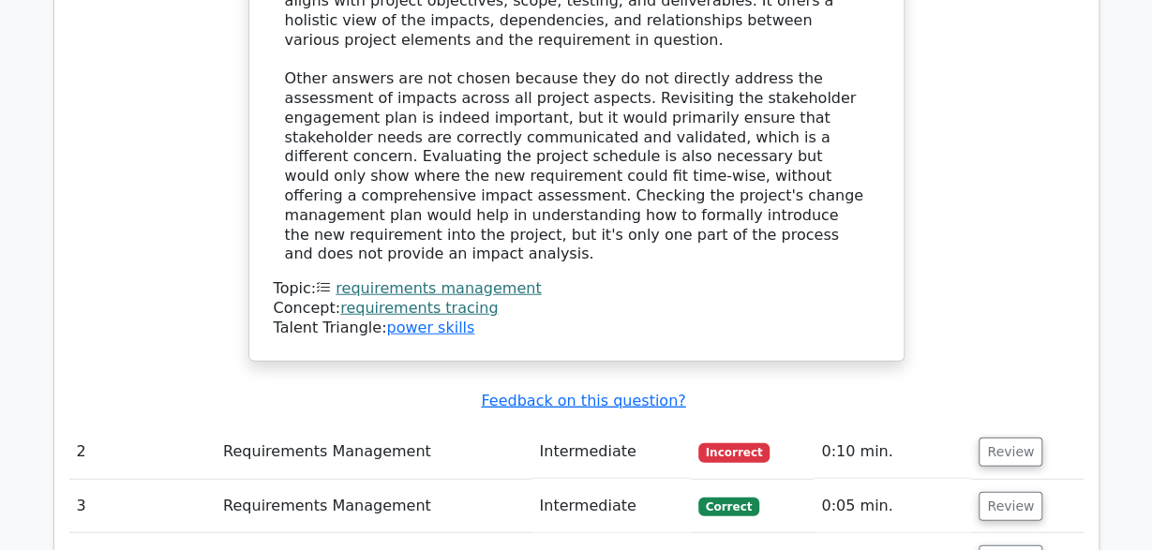
scroll to position [2197, 0]
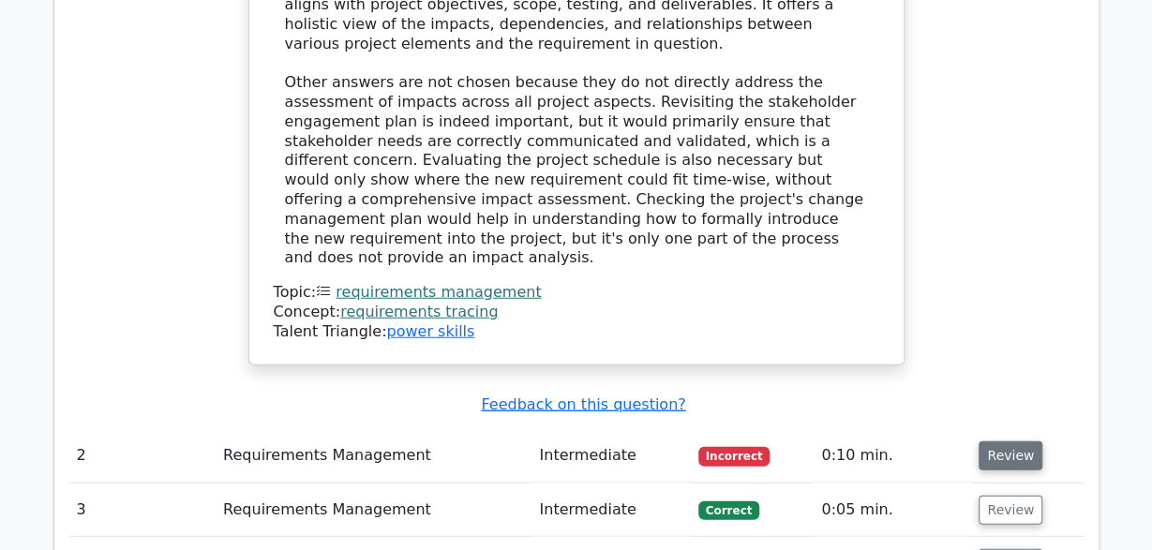
click at [1011, 441] on button "Review" at bounding box center [1010, 455] width 64 height 29
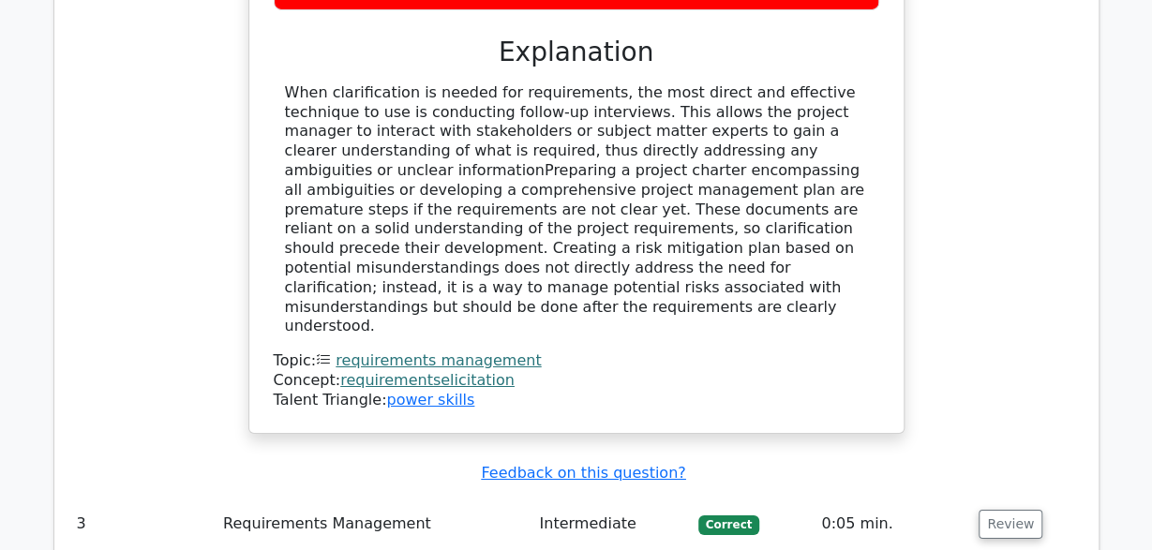
scroll to position [2980, 0]
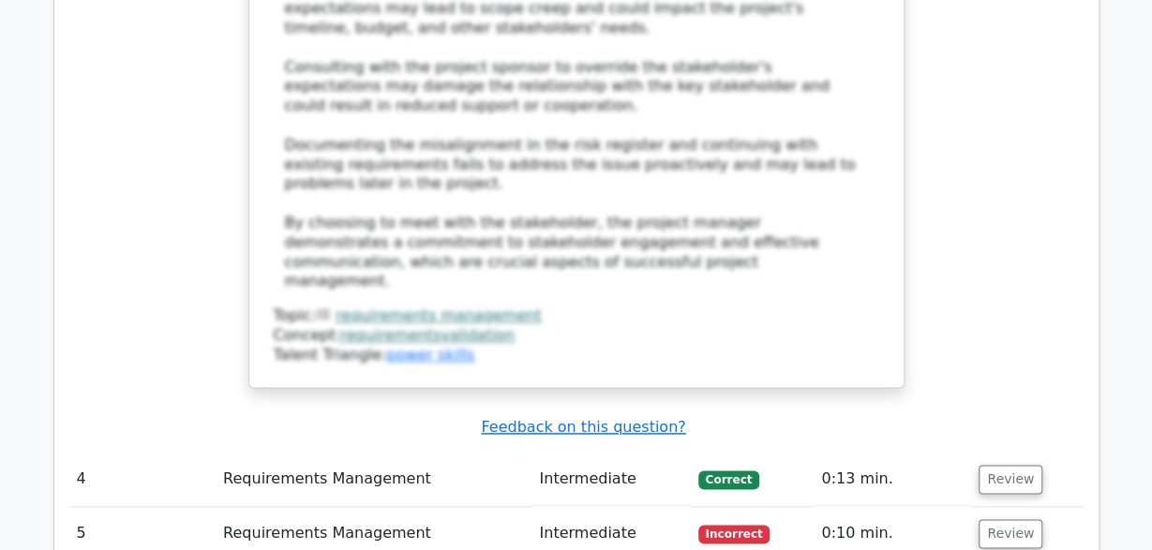
scroll to position [4386, 0]
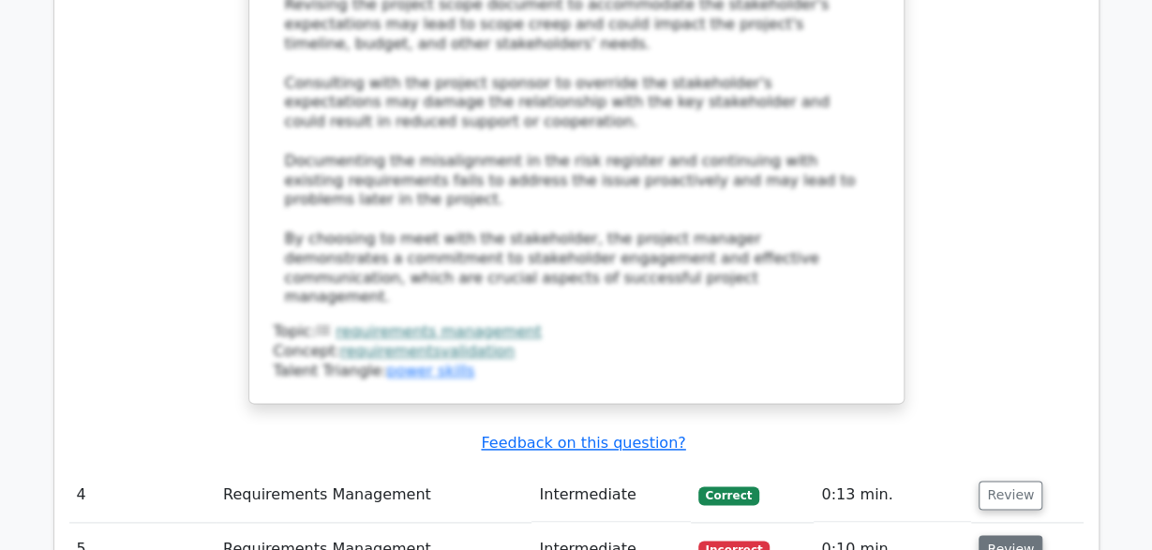
click at [1017, 535] on button "Review" at bounding box center [1010, 549] width 64 height 29
click at [1009, 481] on button "Review" at bounding box center [1010, 495] width 64 height 29
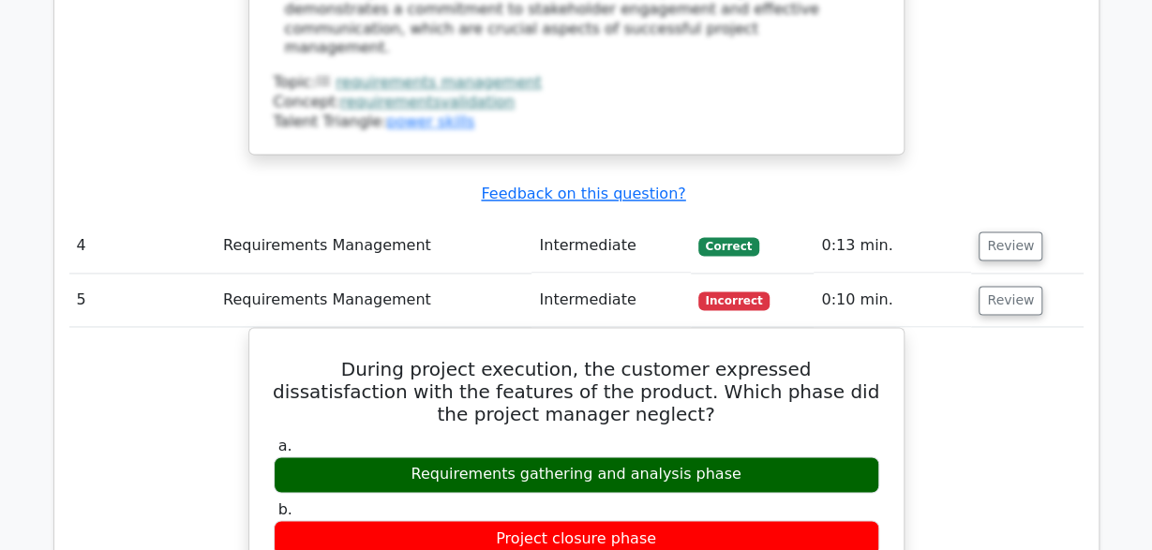
scroll to position [4498, 0]
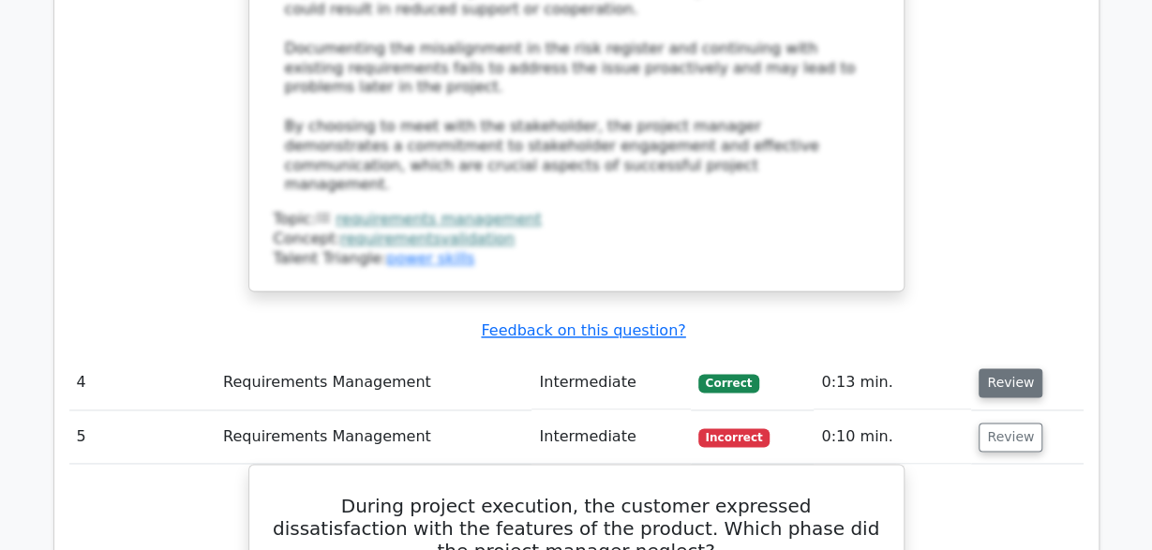
click at [996, 368] on button "Review" at bounding box center [1010, 382] width 64 height 29
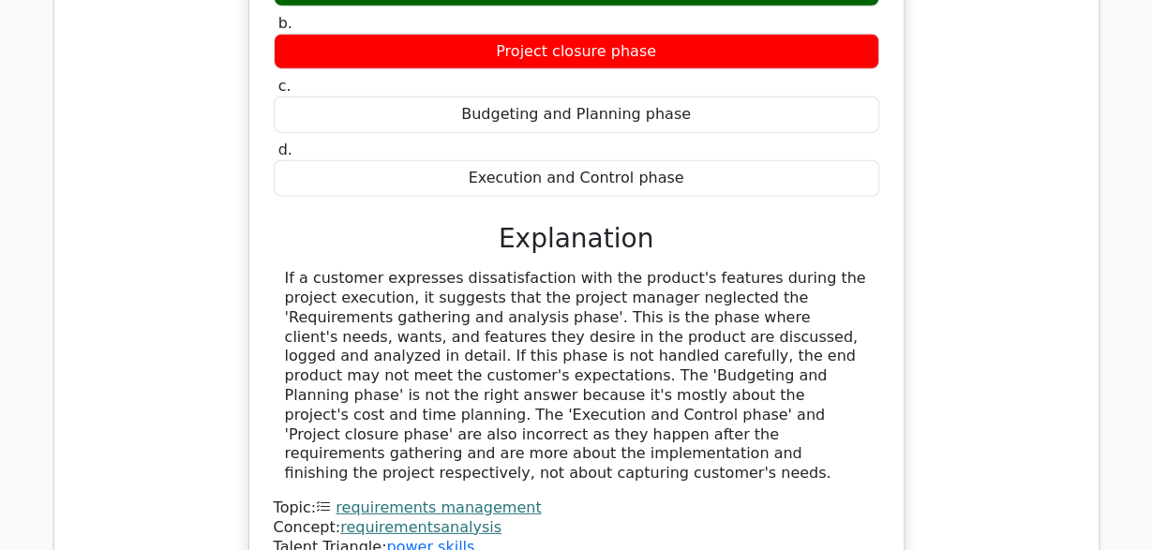
scroll to position [6475, 0]
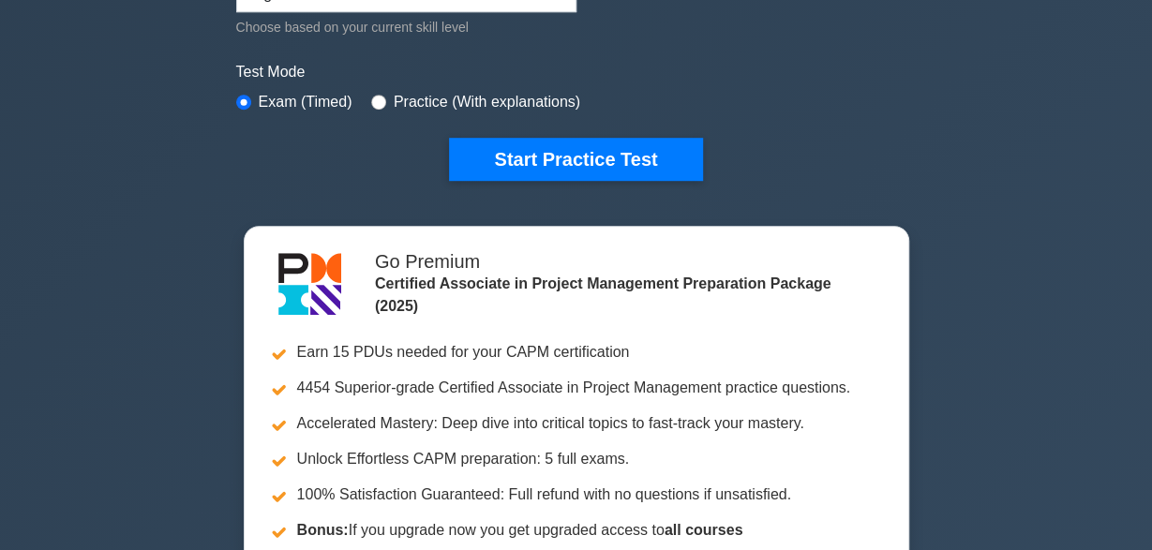
scroll to position [534, 0]
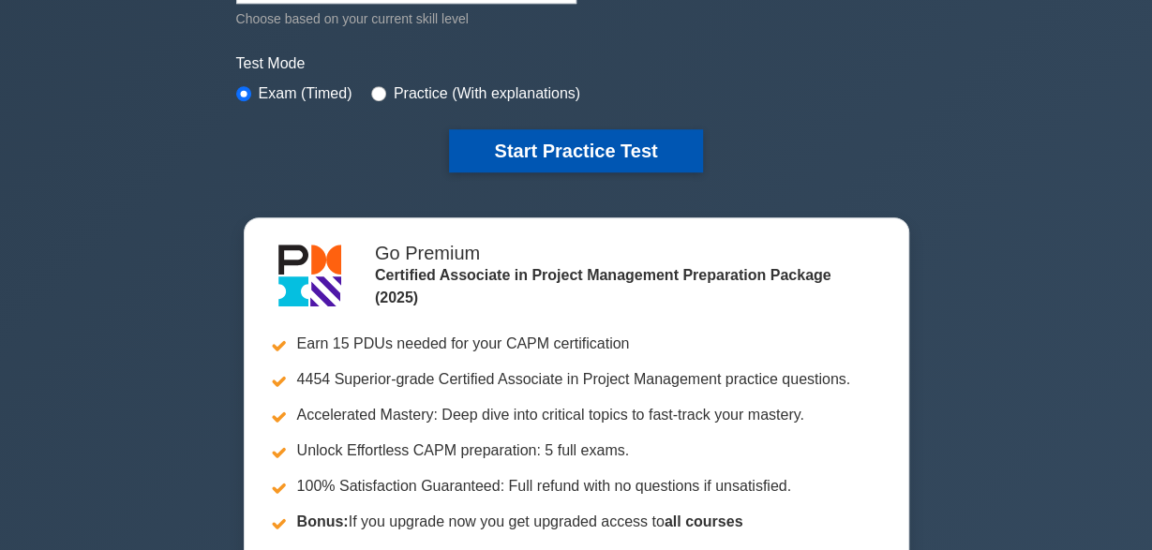
click at [670, 150] on button "Start Practice Test" at bounding box center [575, 150] width 253 height 43
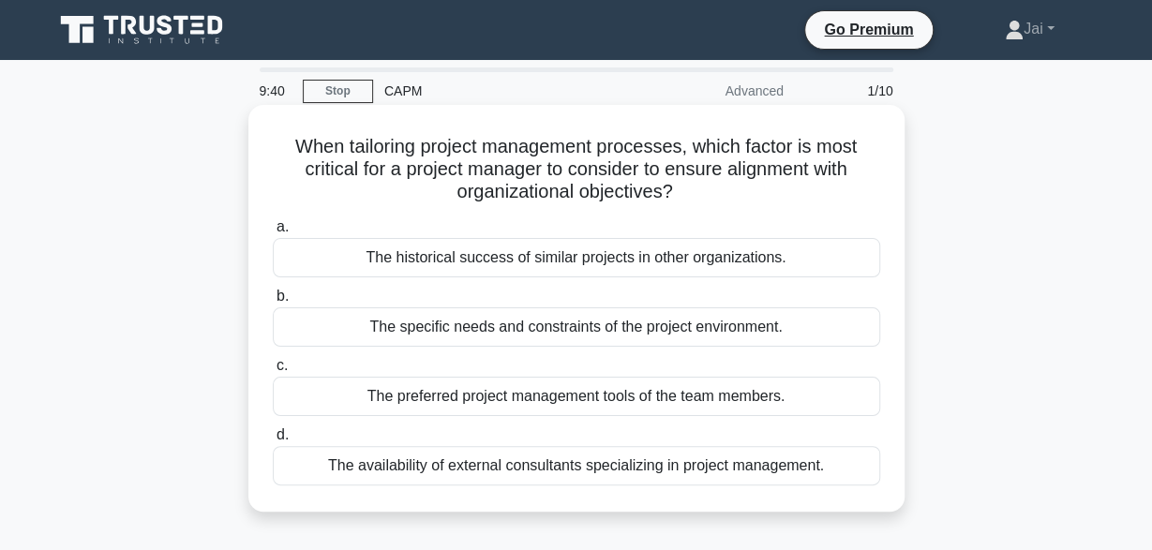
click at [781, 262] on div "The historical success of similar projects in other organizations." at bounding box center [576, 257] width 607 height 39
click at [273, 233] on input "a. The historical success of similar projects in other organizations." at bounding box center [273, 227] width 0 height 12
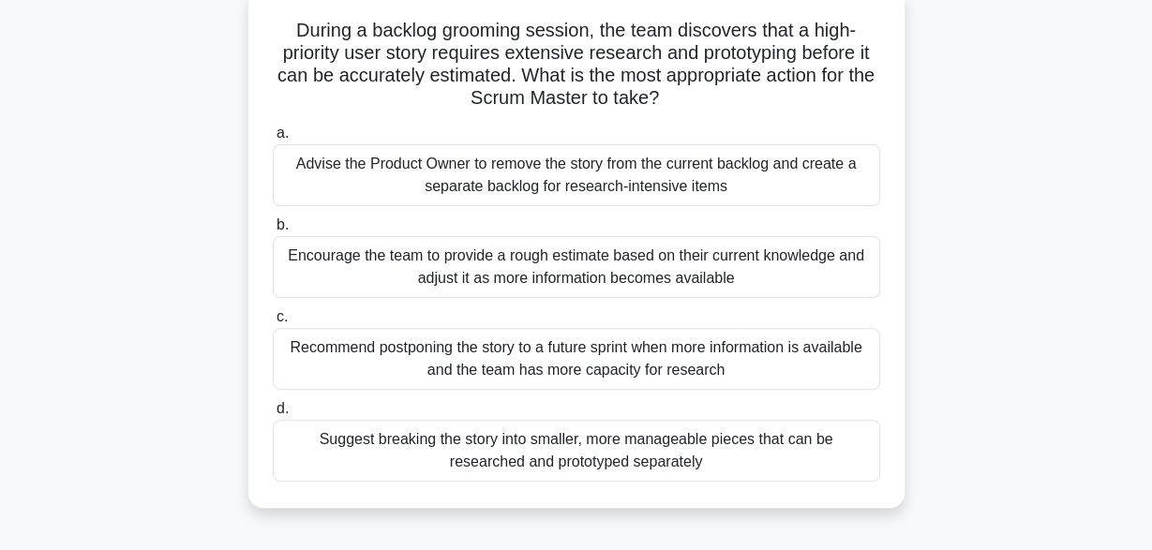
scroll to position [122, 0]
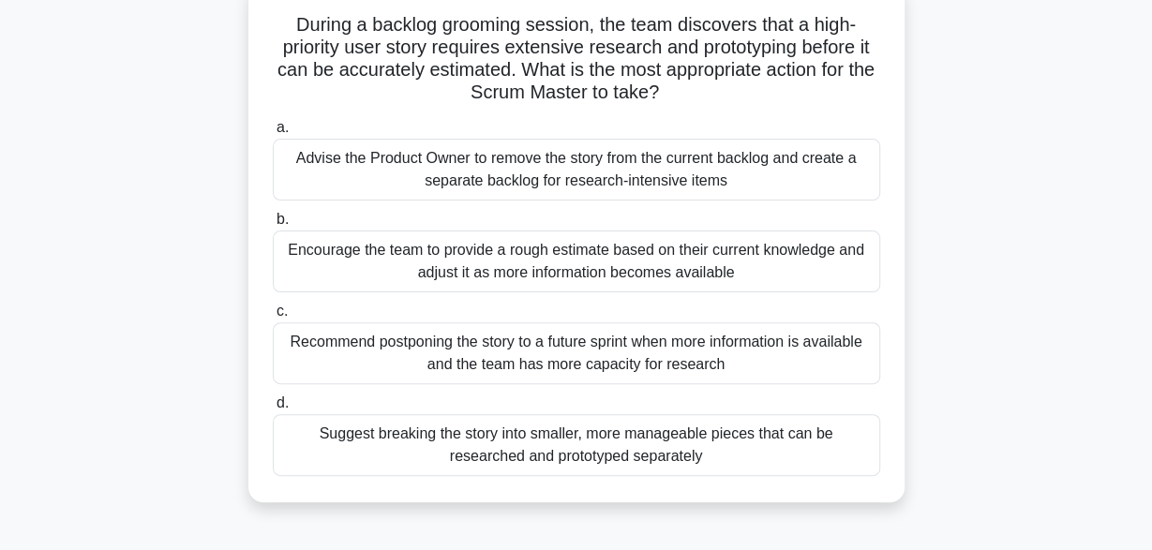
click at [815, 266] on div "Encourage the team to provide a rough estimate based on their current knowledge…" at bounding box center [576, 262] width 607 height 62
click at [273, 226] on input "b. Encourage the team to provide a rough estimate based on their current knowle…" at bounding box center [273, 220] width 0 height 12
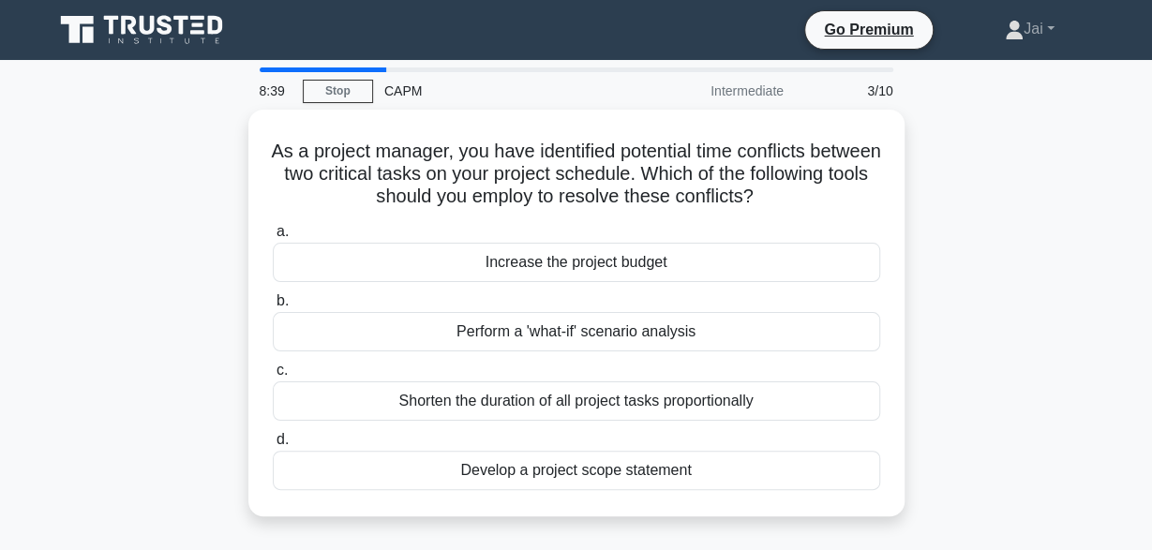
scroll to position [0, 0]
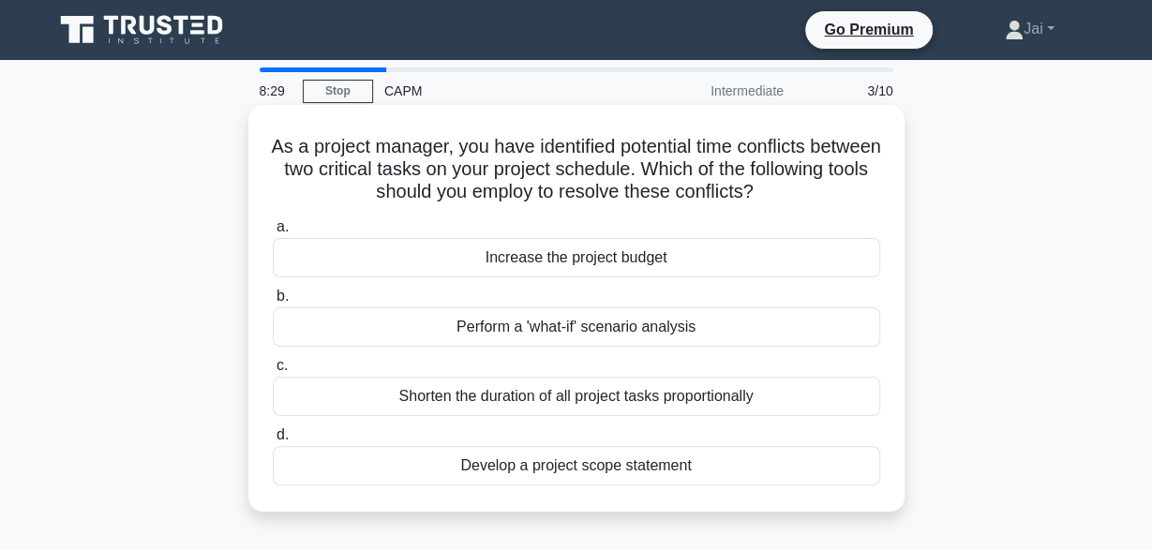
click at [786, 325] on div "Perform a 'what-if' scenario analysis" at bounding box center [576, 326] width 607 height 39
click at [273, 303] on input "b. Perform a 'what-if' scenario analysis" at bounding box center [273, 297] width 0 height 12
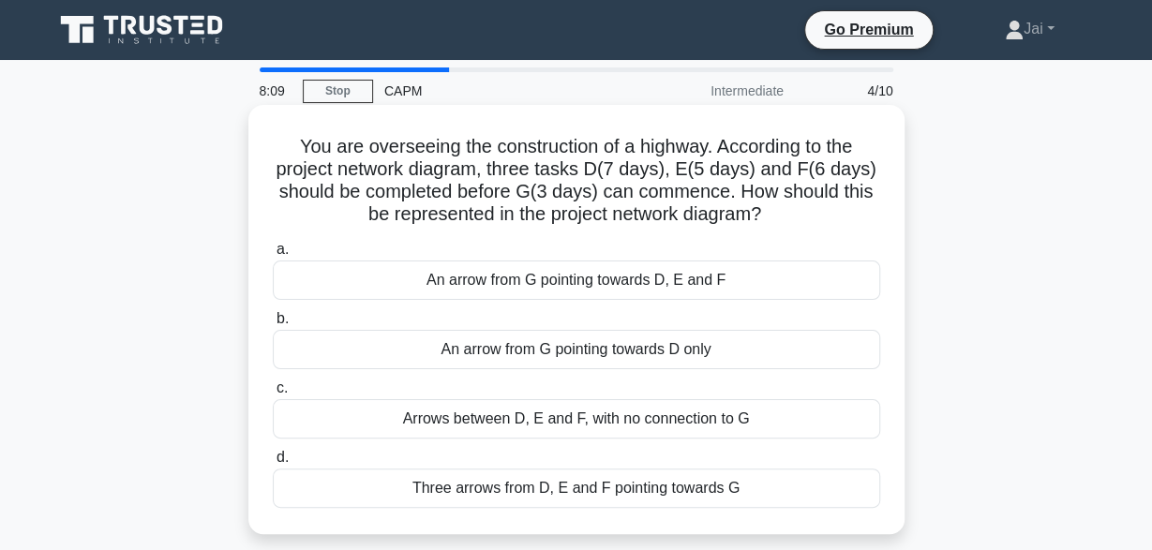
click at [748, 408] on div "Arrows between D, E and F, with no connection to G" at bounding box center [576, 418] width 607 height 39
click at [273, 395] on input "c. Arrows between D, E and F, with no connection to G" at bounding box center [273, 388] width 0 height 12
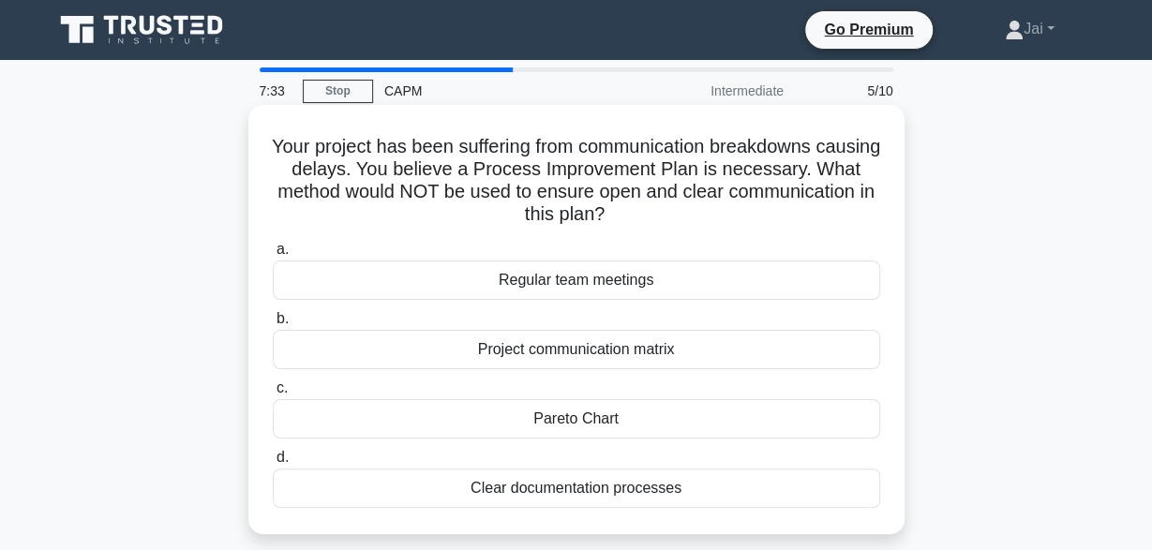
click at [723, 497] on div "Clear documentation processes" at bounding box center [576, 488] width 607 height 39
click at [273, 464] on input "d. Clear documentation processes" at bounding box center [273, 458] width 0 height 12
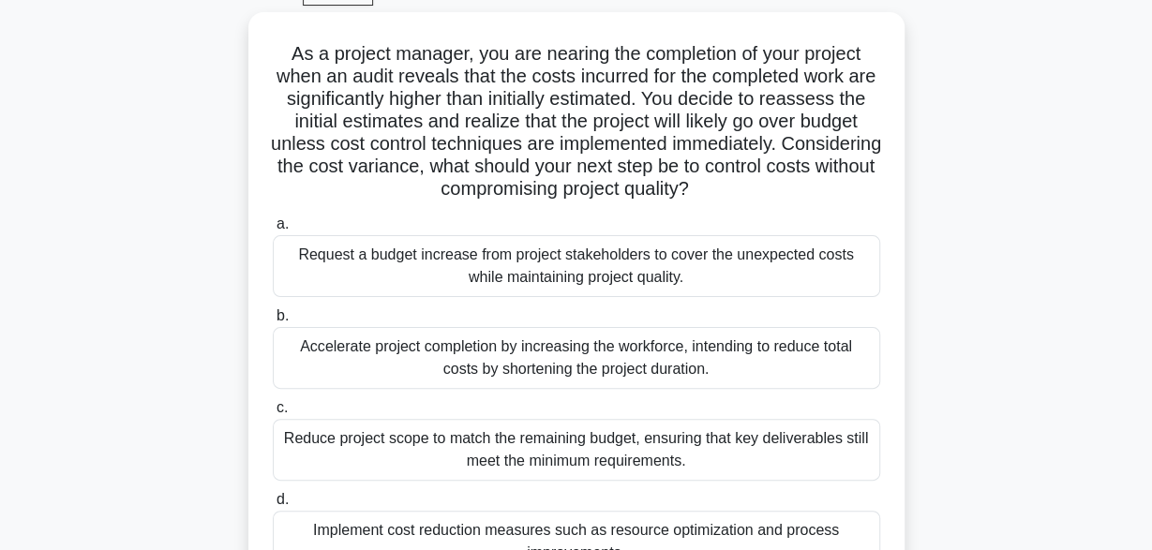
scroll to position [146, 0]
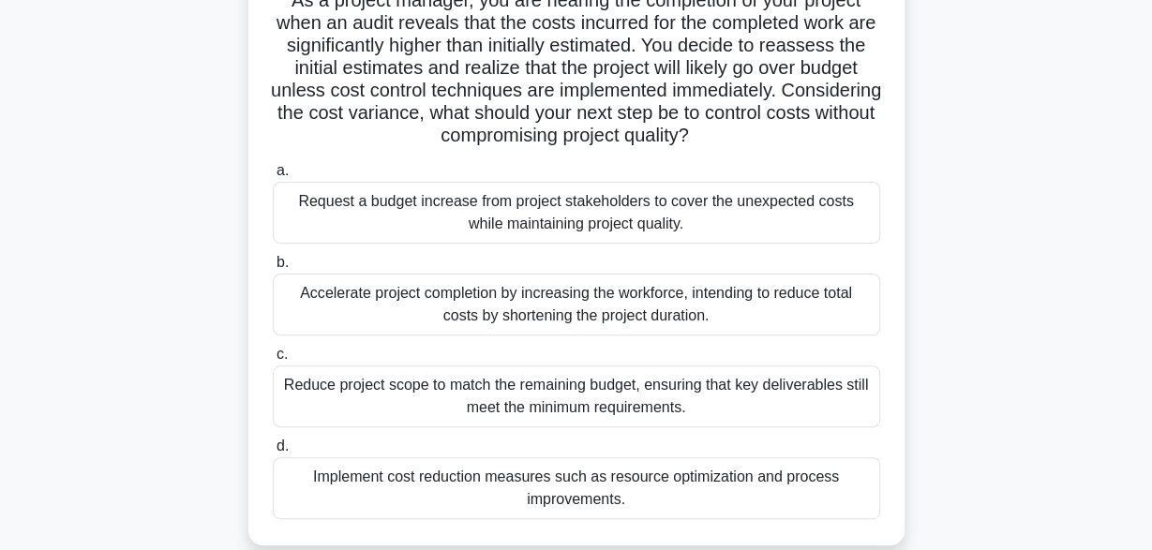
click at [746, 308] on div "Accelerate project completion by increasing the workforce, intending to reduce …" at bounding box center [576, 305] width 607 height 62
click at [273, 269] on input "b. Accelerate project completion by increasing the workforce, intending to redu…" at bounding box center [273, 263] width 0 height 12
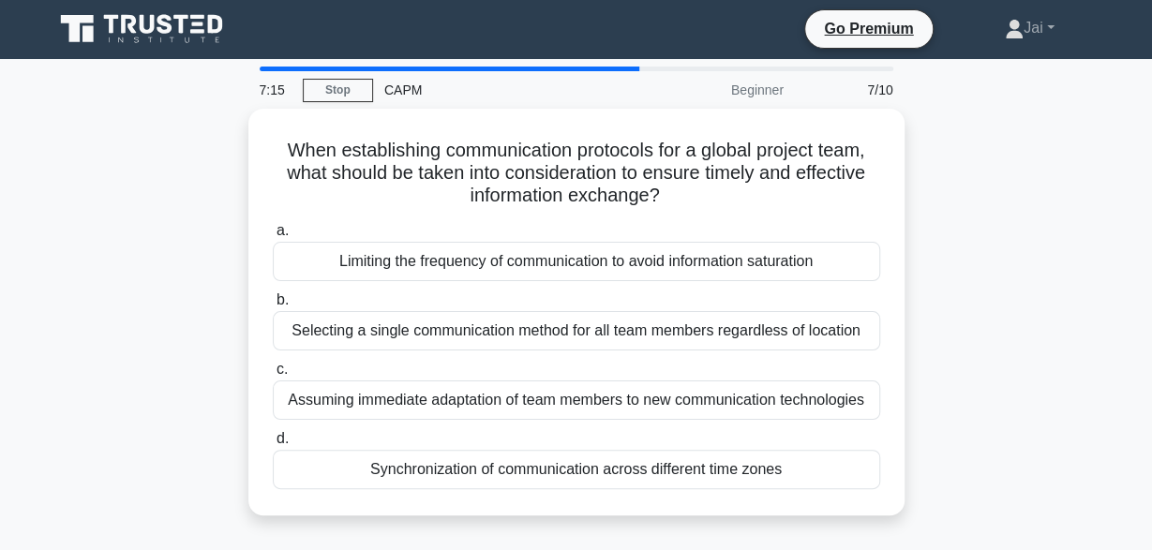
scroll to position [0, 0]
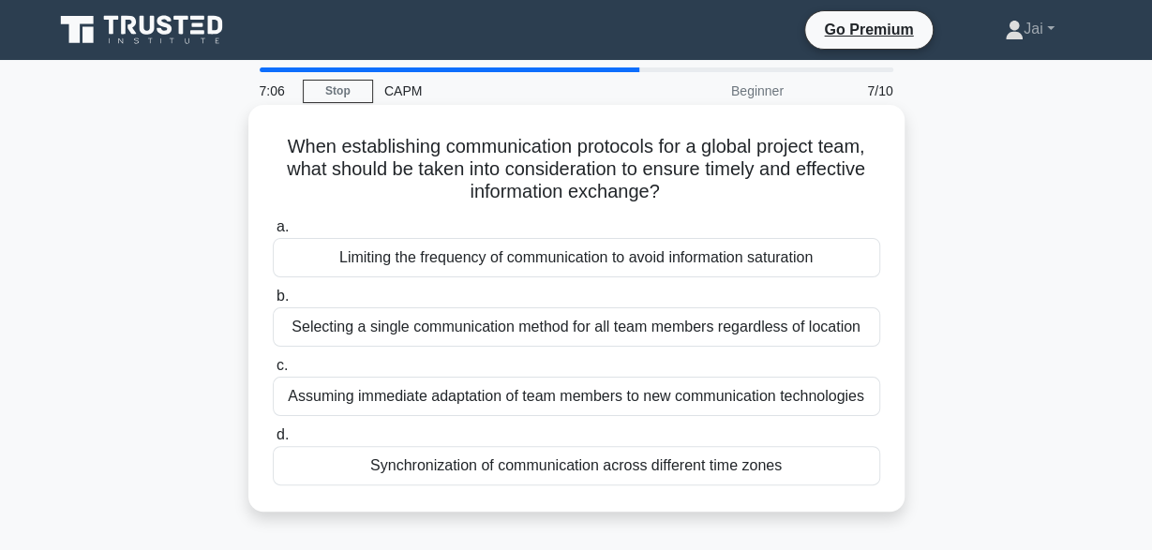
click at [741, 394] on div "Assuming immediate adaptation of team members to new communication technologies" at bounding box center [576, 396] width 607 height 39
click at [273, 372] on input "c. Assuming immediate adaptation of team members to new communication technolog…" at bounding box center [273, 366] width 0 height 12
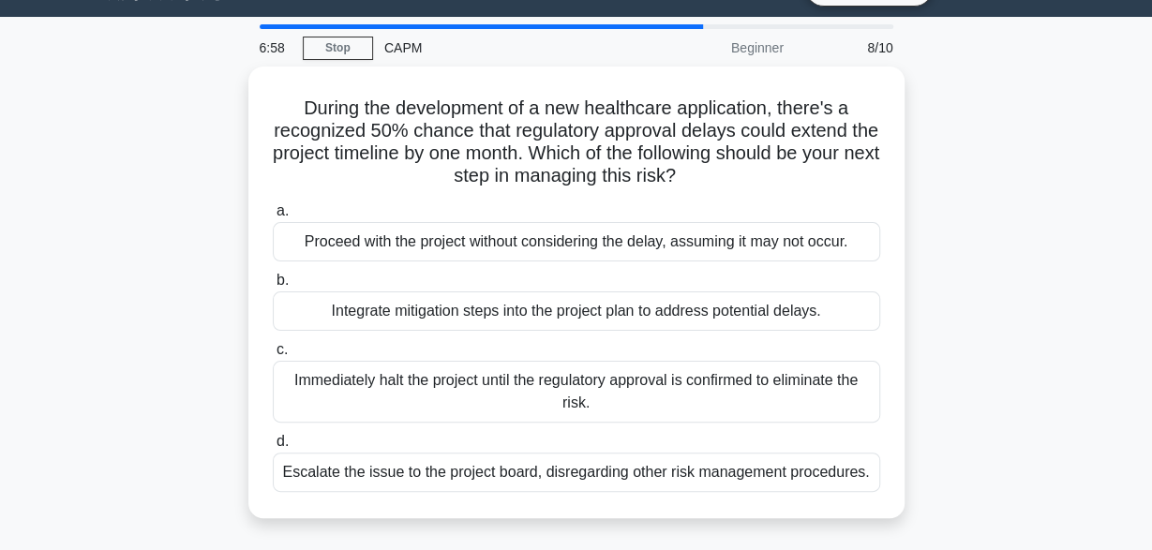
scroll to position [49, 0]
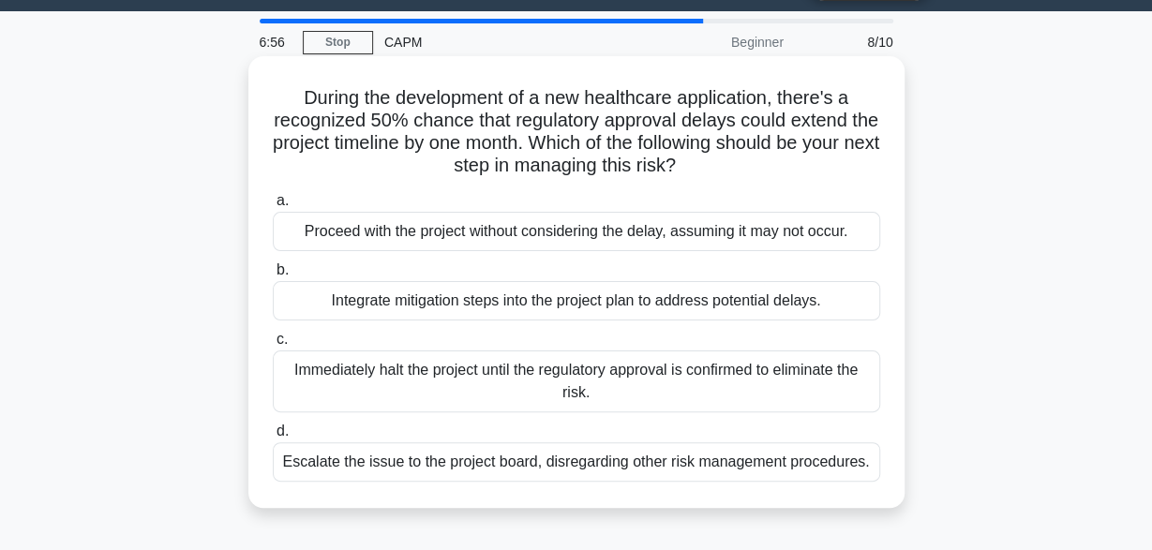
click at [760, 391] on div "Immediately halt the project until the regulatory approval is confirmed to elim…" at bounding box center [576, 381] width 607 height 62
click at [273, 346] on input "c. Immediately halt the project until the regulatory approval is confirmed to e…" at bounding box center [273, 340] width 0 height 12
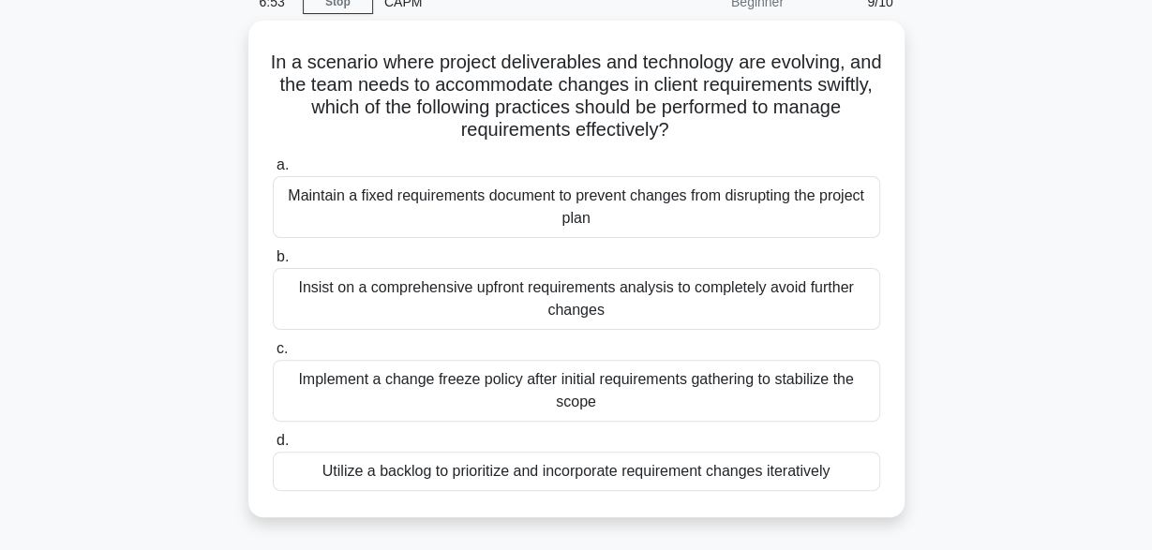
scroll to position [97, 0]
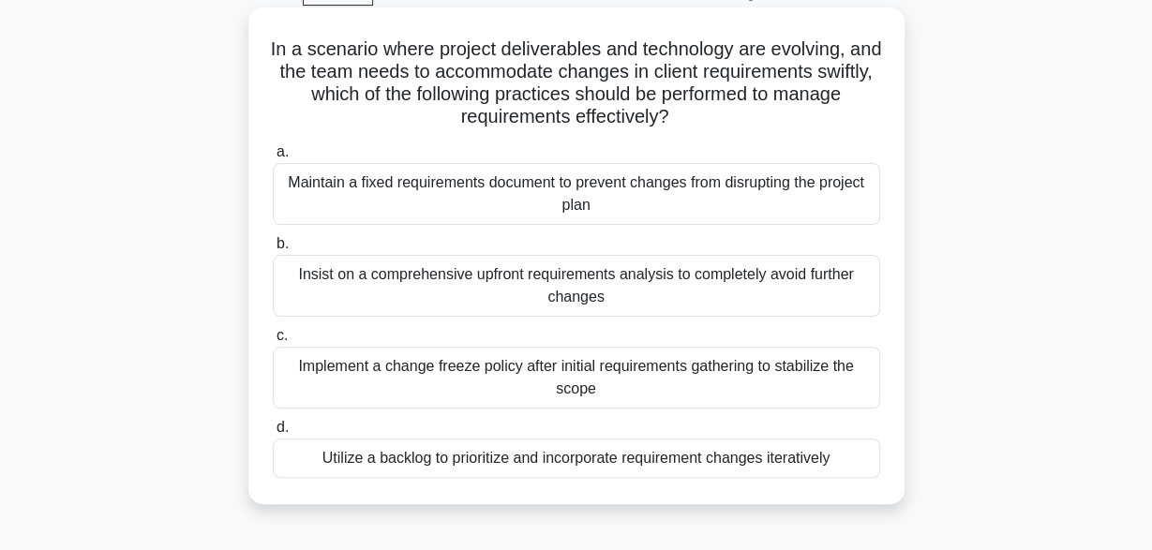
click at [818, 454] on div "Utilize a backlog to prioritize and incorporate requirement changes iteratively" at bounding box center [576, 458] width 607 height 39
click at [273, 434] on input "d. Utilize a backlog to prioritize and incorporate requirement changes iterativ…" at bounding box center [273, 428] width 0 height 12
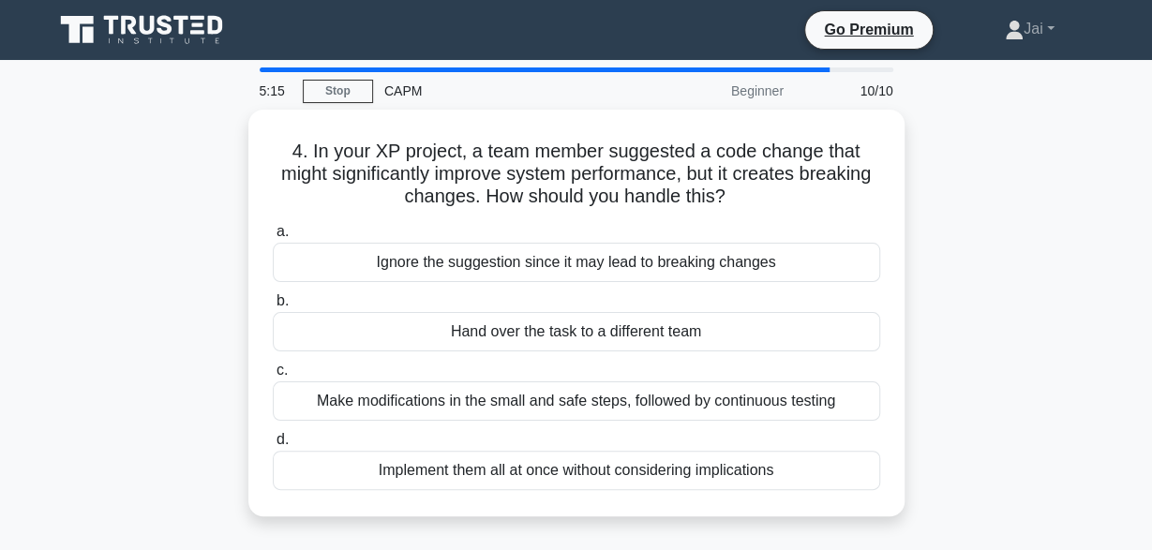
scroll to position [0, 0]
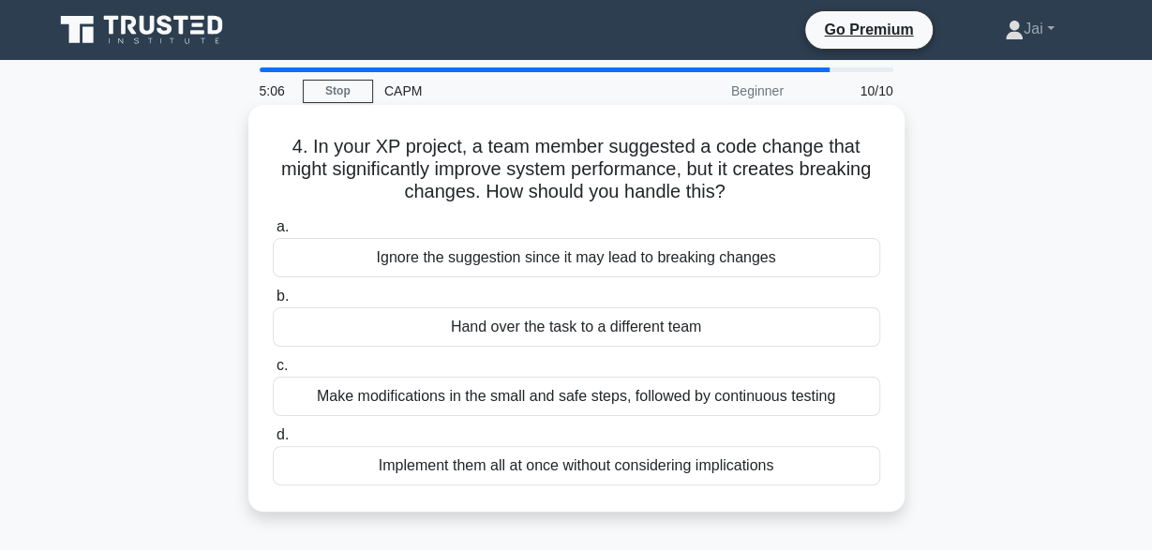
click at [786, 387] on div "Make modifications in the small and safe steps, followed by continuous testing" at bounding box center [576, 396] width 607 height 39
click at [273, 372] on input "c. Make modifications in the small and safe steps, followed by continuous testi…" at bounding box center [273, 366] width 0 height 12
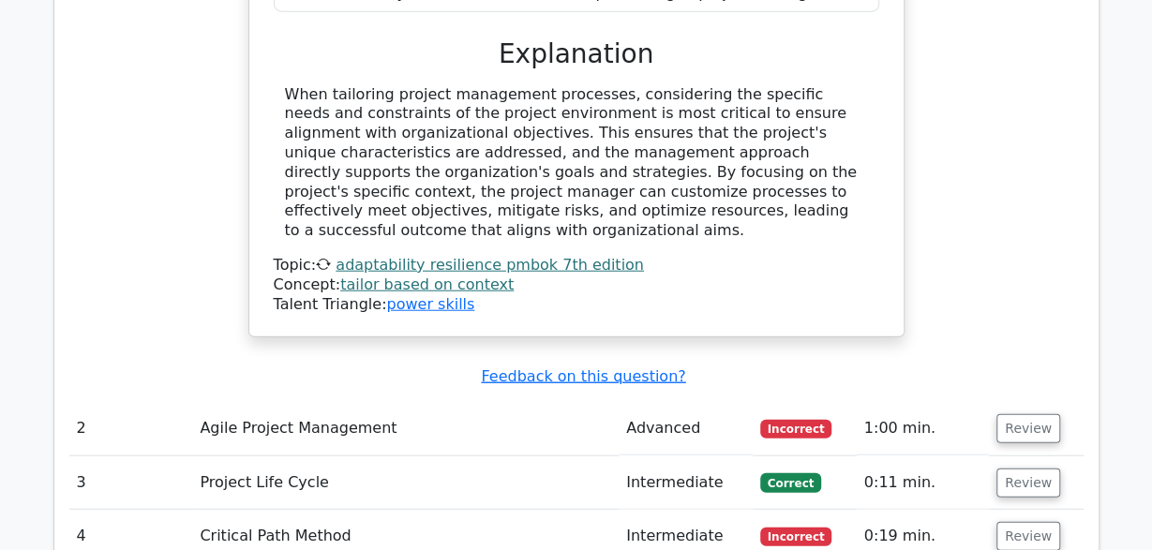
scroll to position [2225, 0]
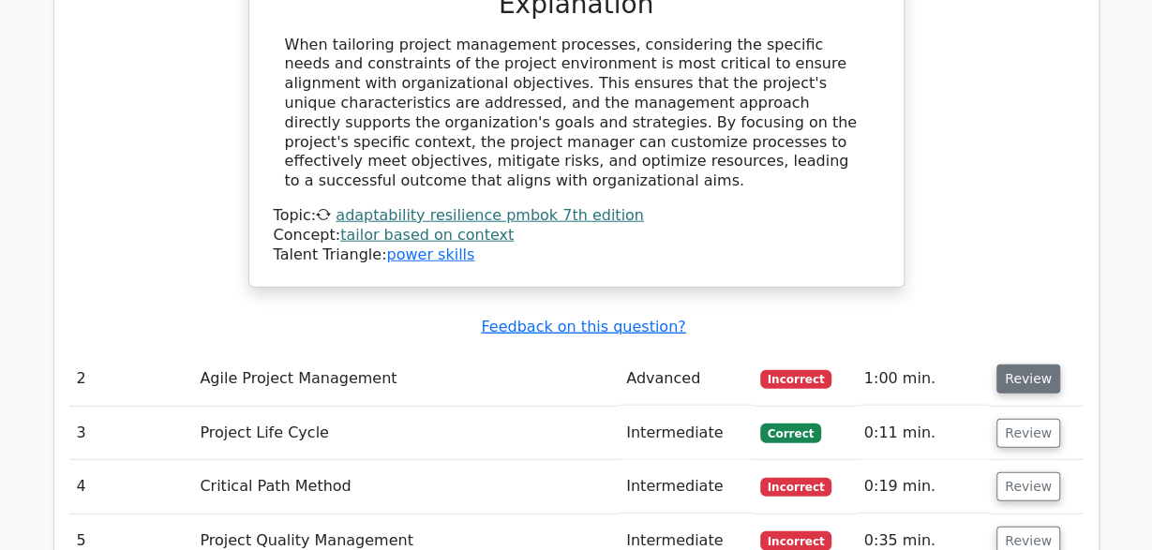
click at [1036, 364] on button "Review" at bounding box center [1028, 378] width 64 height 29
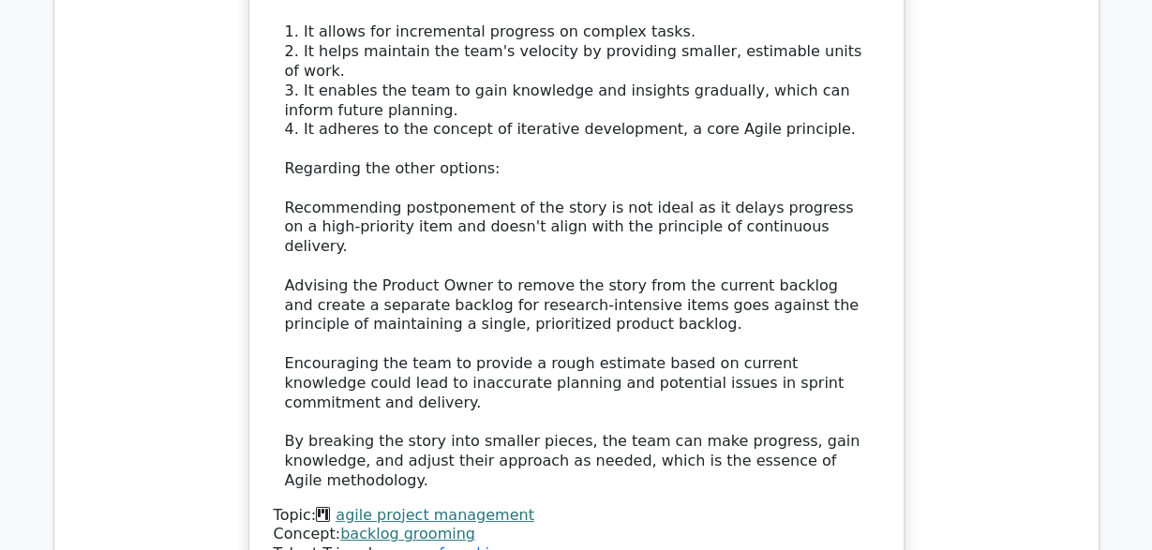
scroll to position [3455, 0]
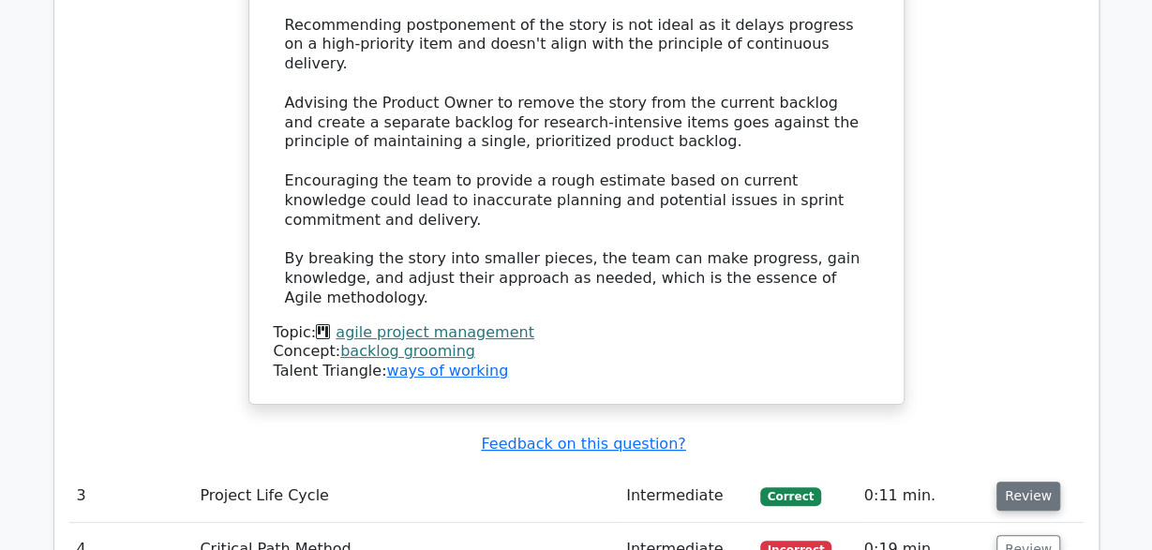
click at [1028, 482] on button "Review" at bounding box center [1028, 496] width 64 height 29
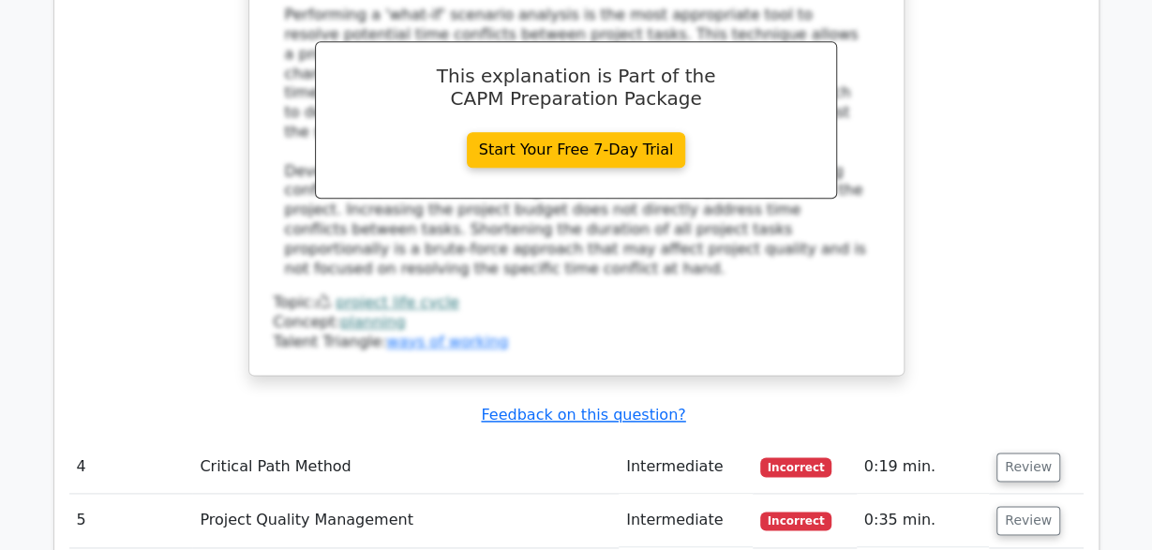
scroll to position [4510, 0]
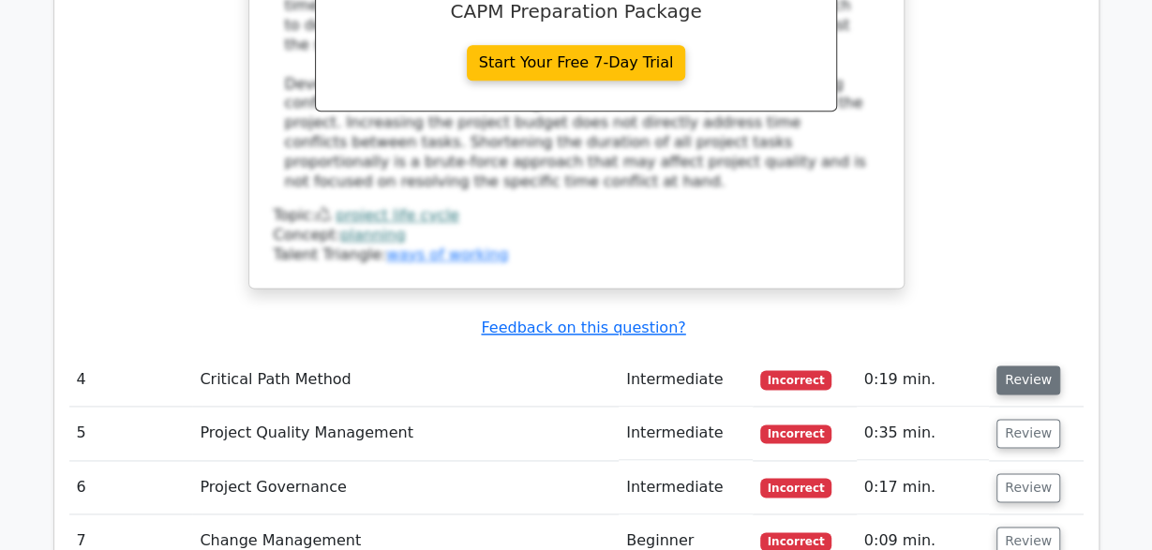
click at [1028, 365] on button "Review" at bounding box center [1028, 379] width 64 height 29
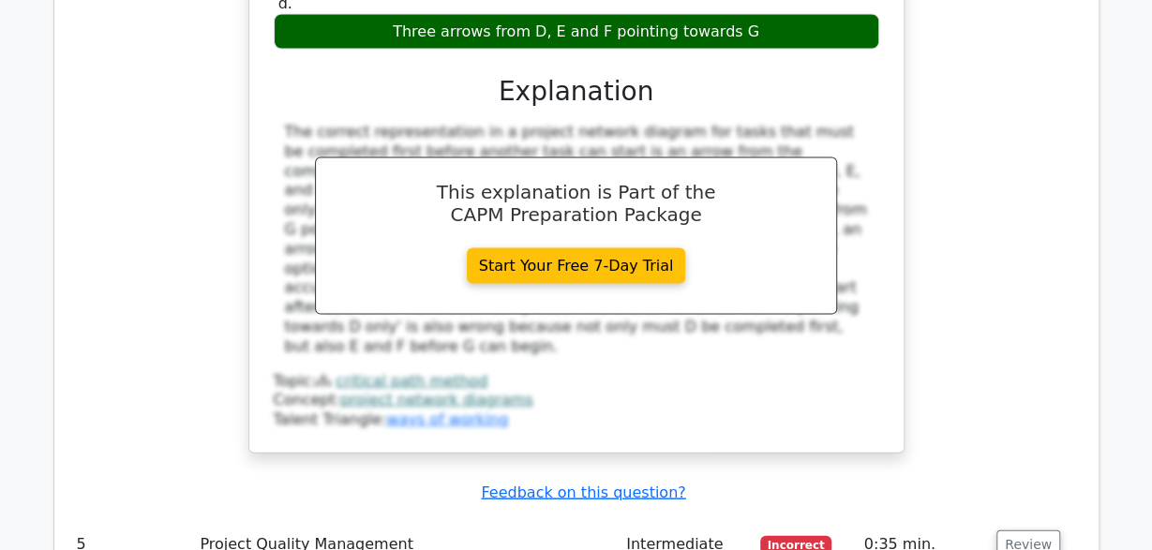
scroll to position [5250, 0]
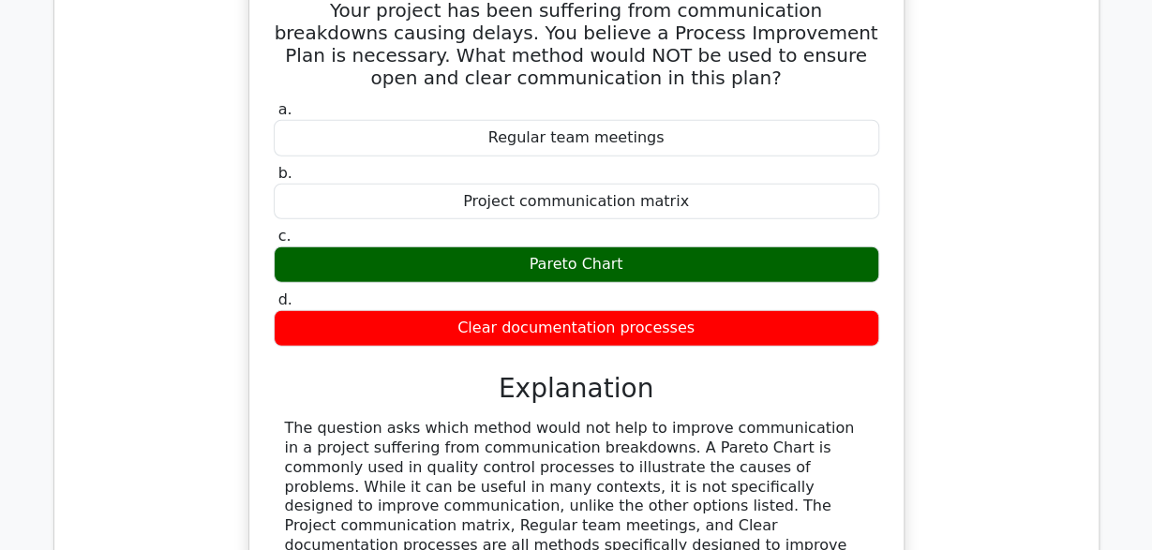
scroll to position [6025, 0]
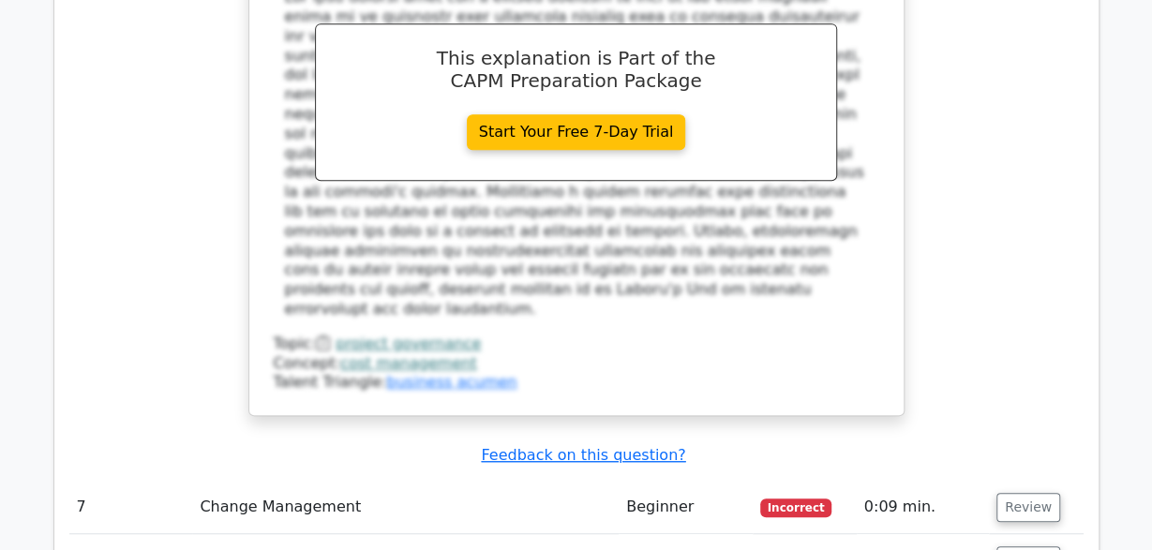
scroll to position [7256, 0]
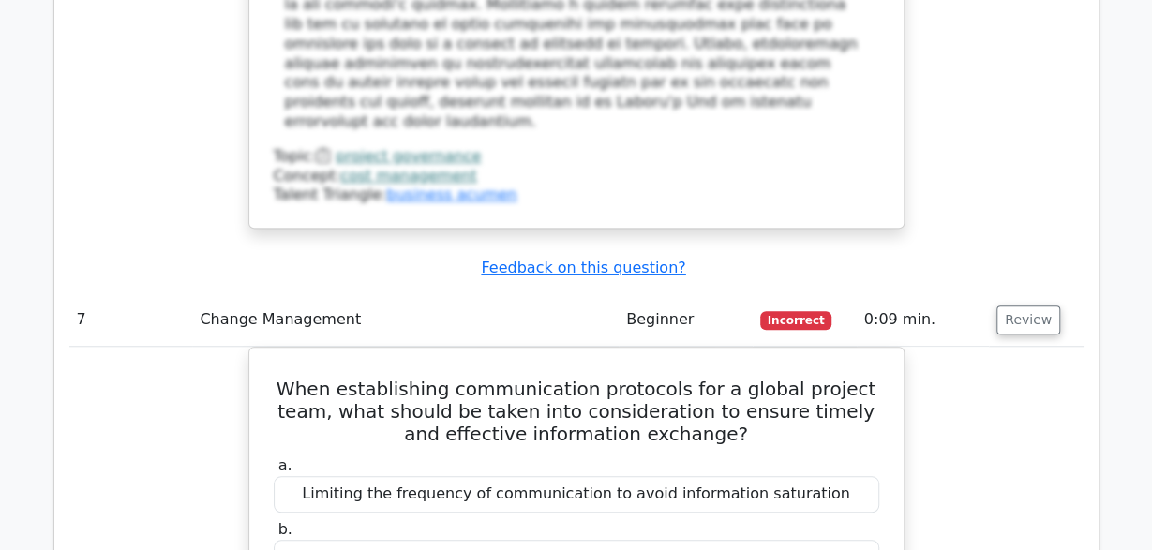
scroll to position [8033, 0]
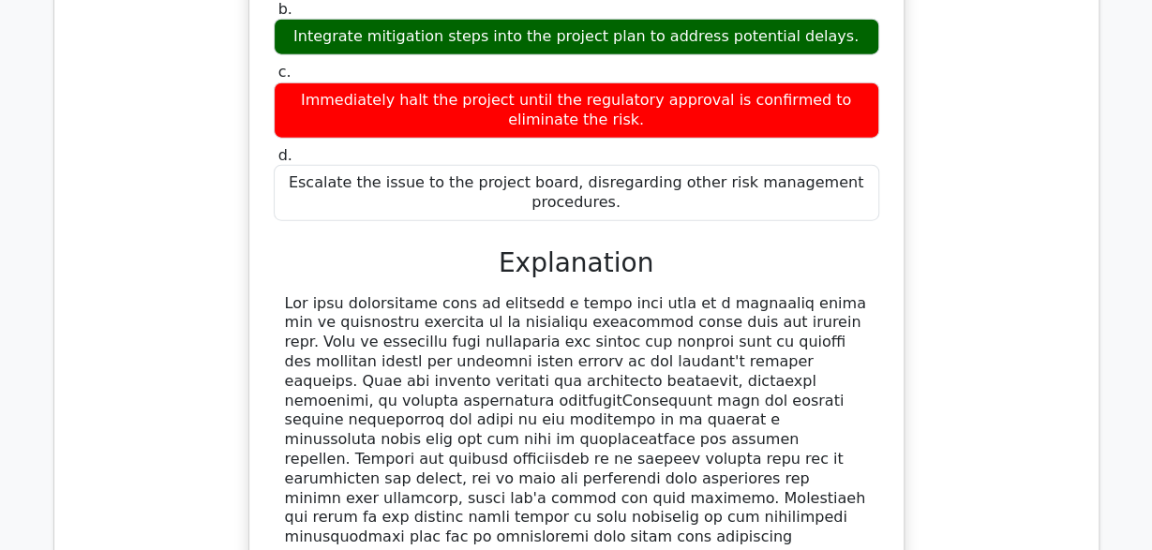
scroll to position [9068, 0]
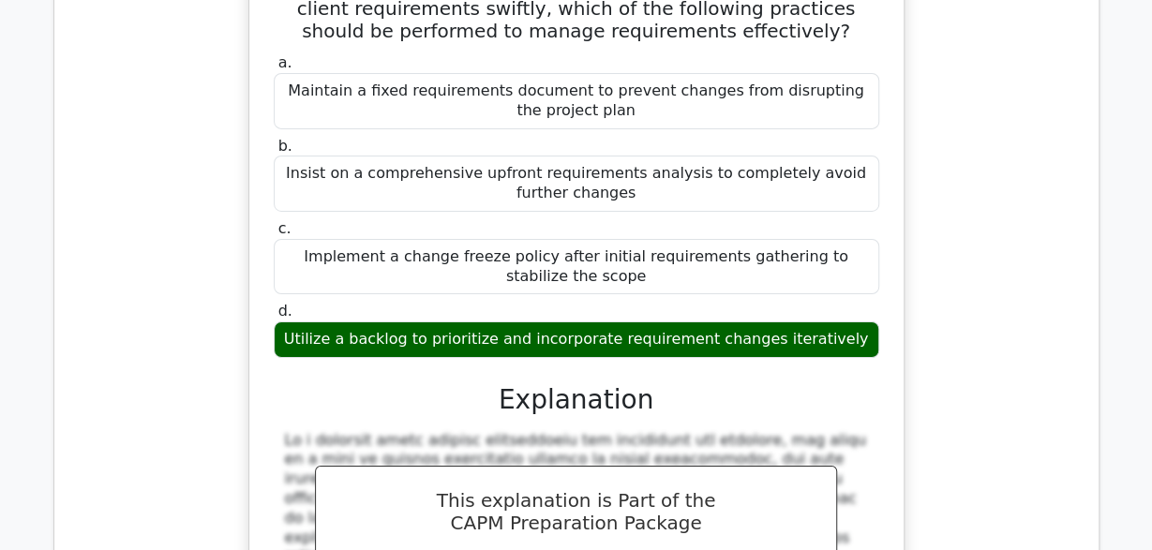
scroll to position [10026, 0]
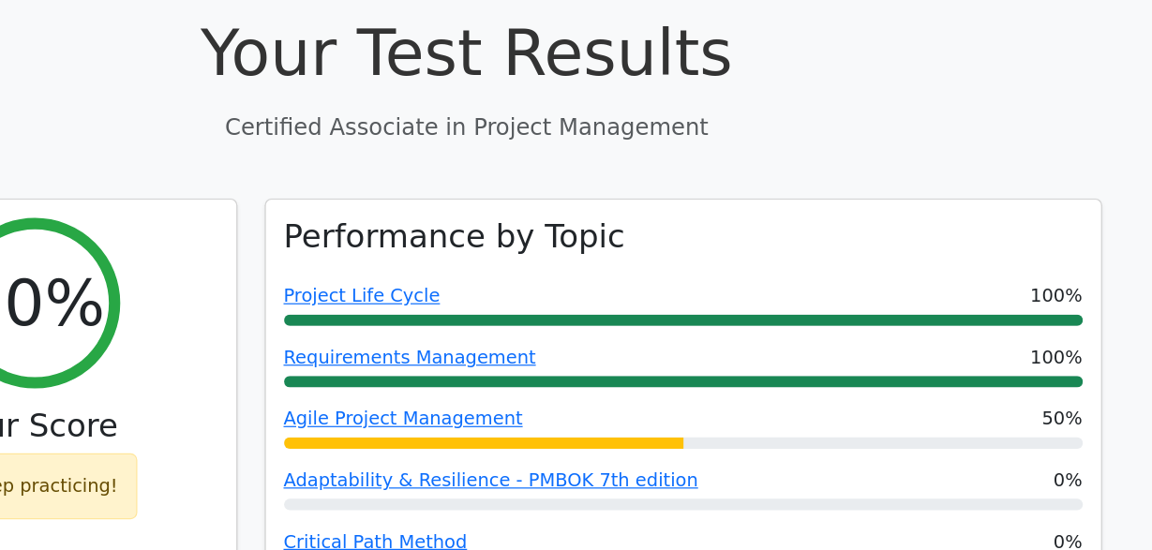
scroll to position [586, 0]
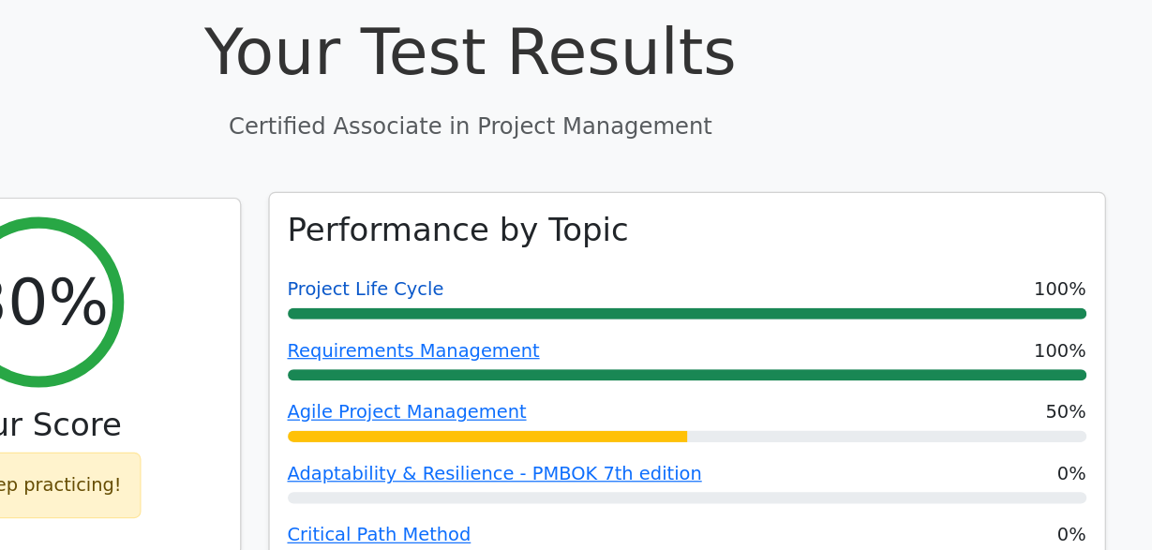
click at [507, 326] on link "Project Life Cycle" at bounding box center [489, 335] width 128 height 18
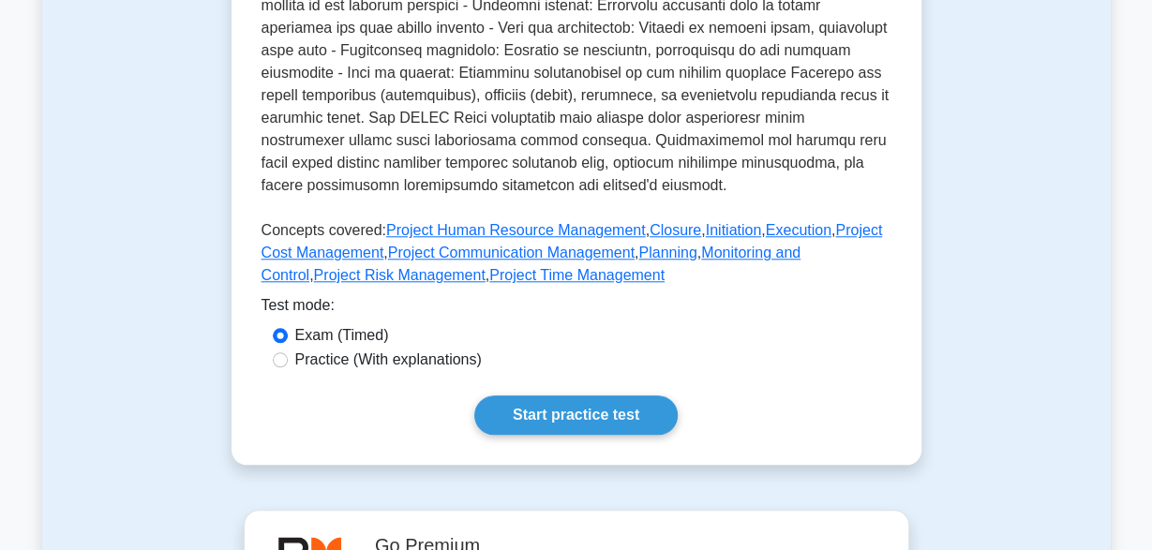
scroll to position [794, 0]
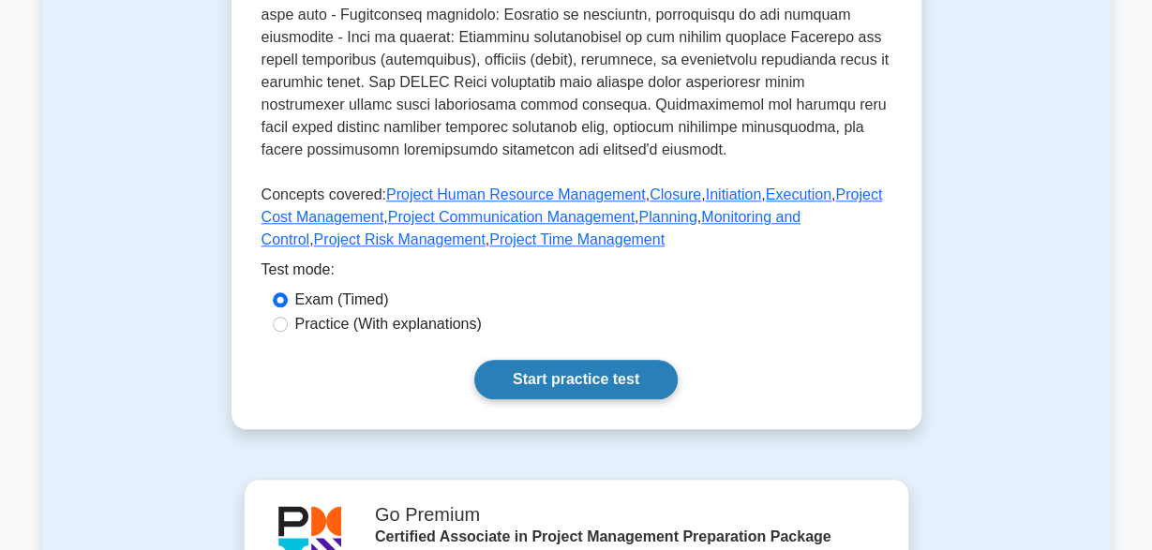
click at [541, 360] on link "Start practice test" at bounding box center [575, 379] width 203 height 39
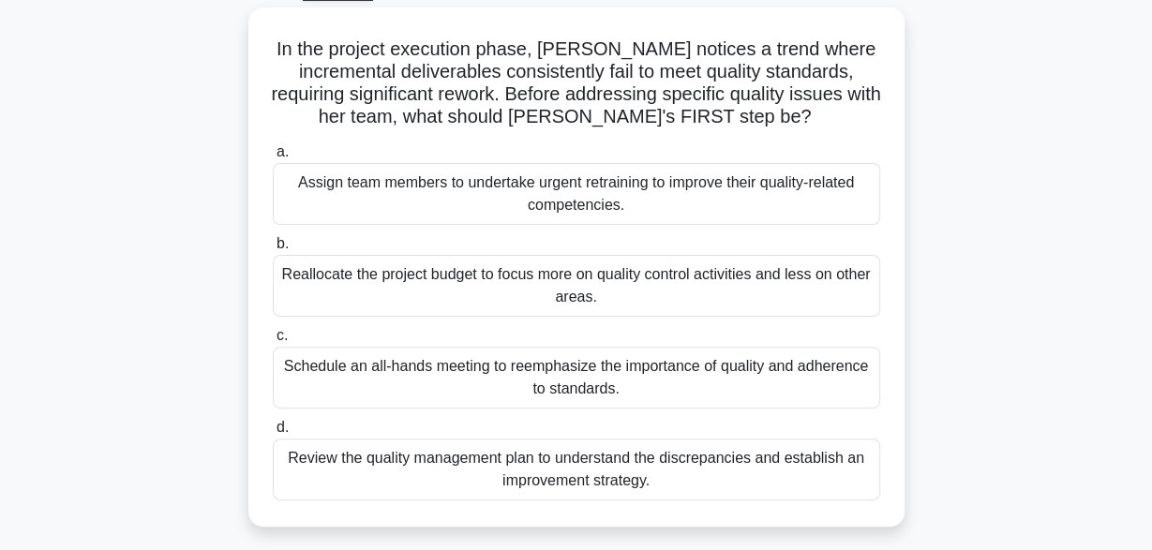
scroll to position [105, 0]
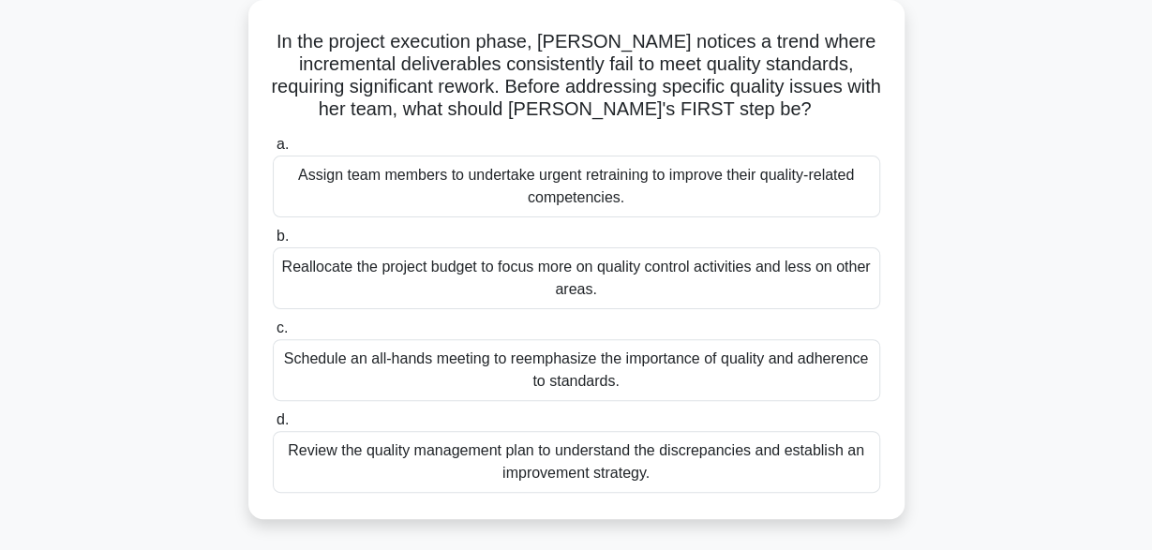
click at [816, 382] on div "Schedule an all-hands meeting to reemphasize the importance of quality and adhe…" at bounding box center [576, 370] width 607 height 62
click at [273, 335] on input "c. Schedule an all-hands meeting to reemphasize the importance of quality and a…" at bounding box center [273, 328] width 0 height 12
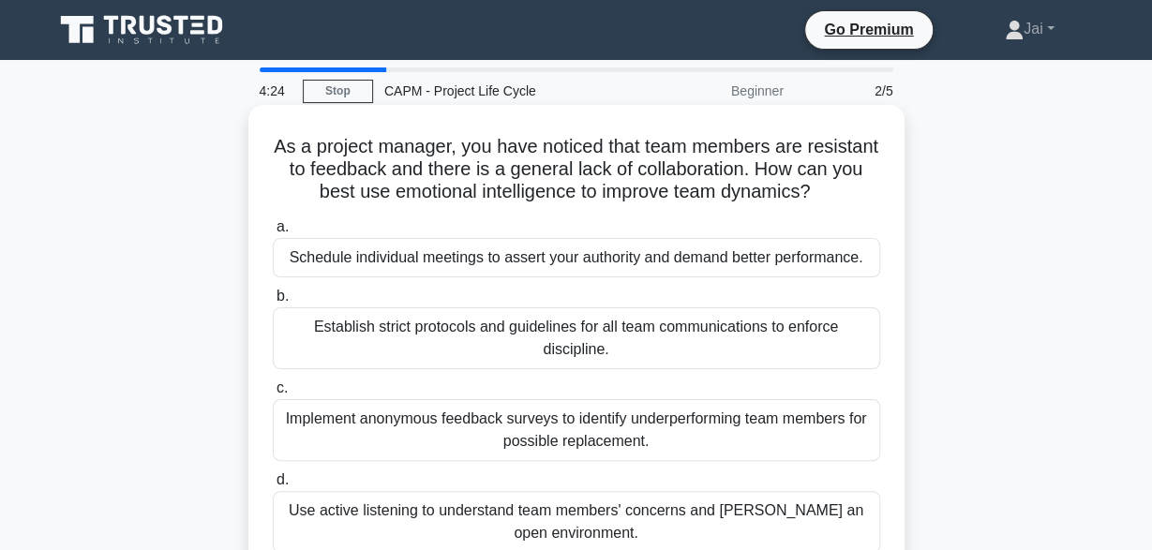
scroll to position [0, 0]
click at [822, 514] on div "Use active listening to understand team members' concerns and [PERSON_NAME] an …" at bounding box center [576, 522] width 607 height 62
click at [273, 486] on input "d. Use active listening to understand team members' concerns and foster an open…" at bounding box center [273, 480] width 0 height 12
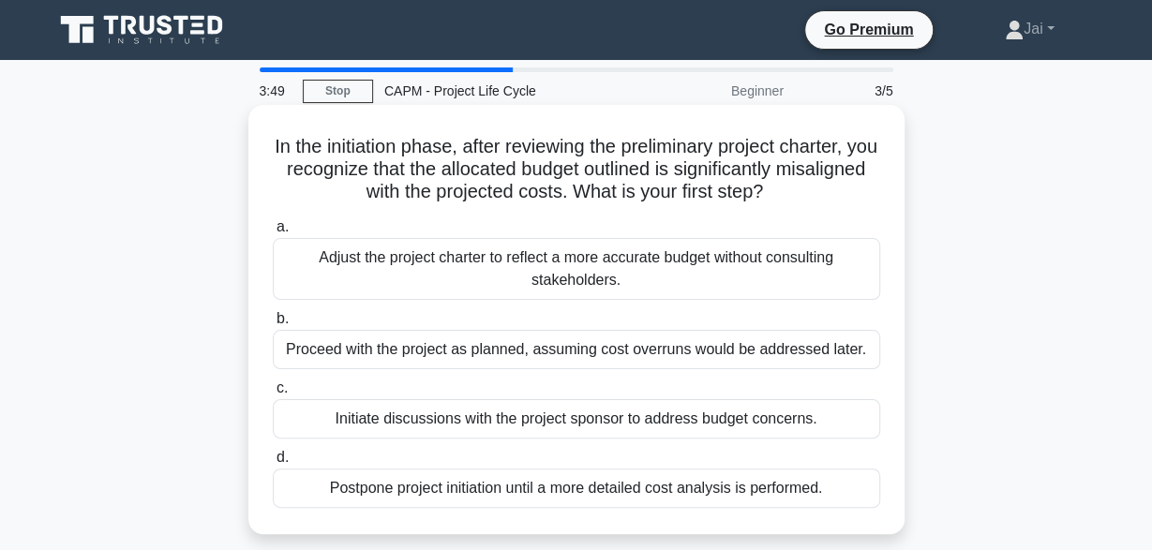
click at [721, 430] on div "Initiate discussions with the project sponsor to address budget concerns." at bounding box center [576, 418] width 607 height 39
click at [273, 395] on input "c. Initiate discussions with the project sponsor to address budget concerns." at bounding box center [273, 388] width 0 height 12
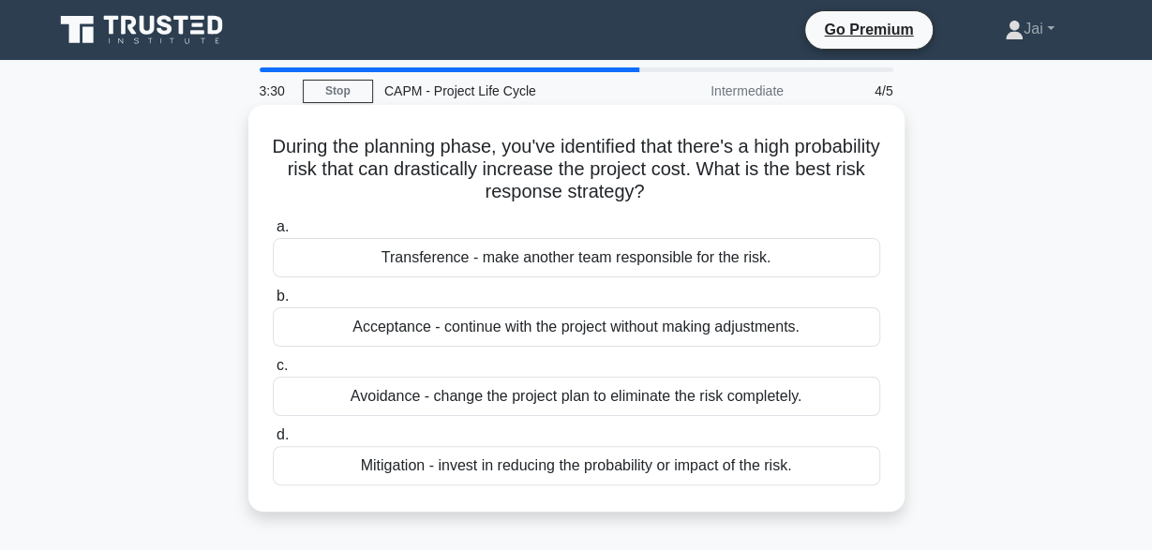
click at [738, 406] on div "Avoidance - change the project plan to eliminate the risk completely." at bounding box center [576, 396] width 607 height 39
click at [273, 372] on input "c. Avoidance - change the project plan to eliminate the risk completely." at bounding box center [273, 366] width 0 height 12
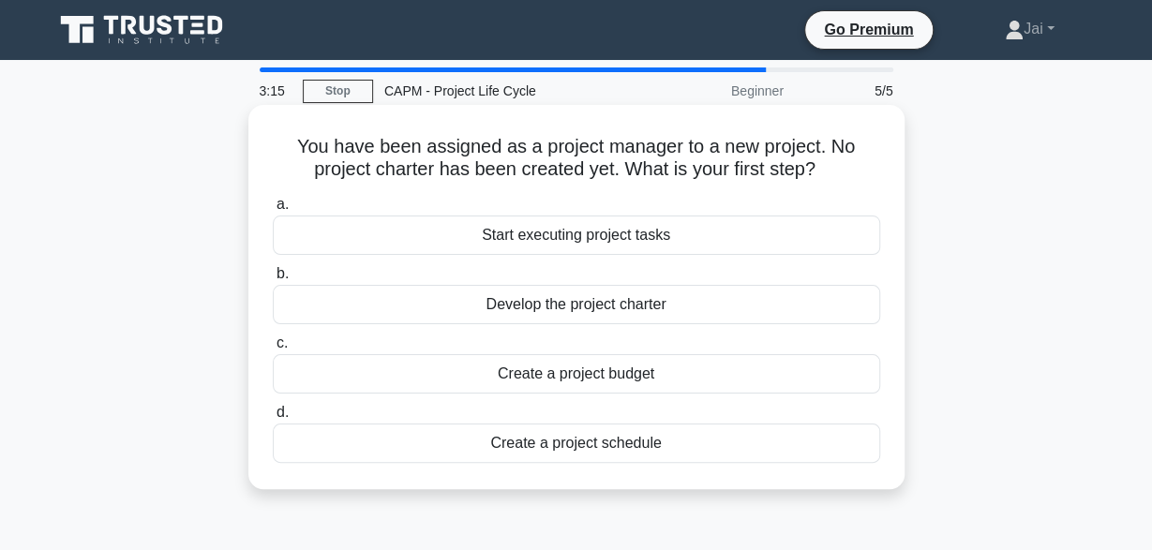
click at [717, 306] on div "Develop the project charter" at bounding box center [576, 304] width 607 height 39
click at [273, 280] on input "b. Develop the project charter" at bounding box center [273, 274] width 0 height 12
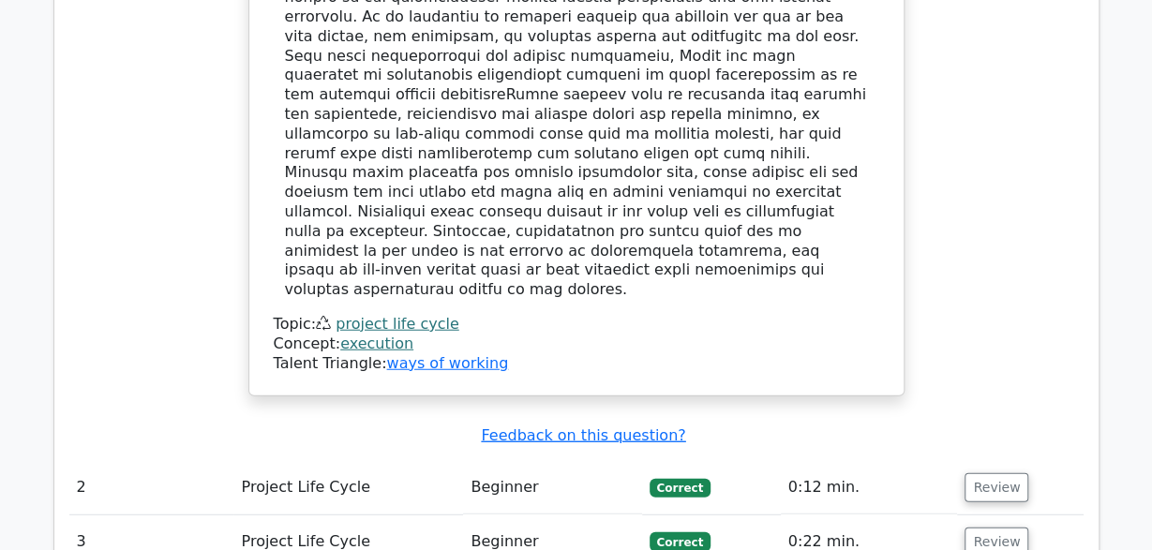
scroll to position [2300, 0]
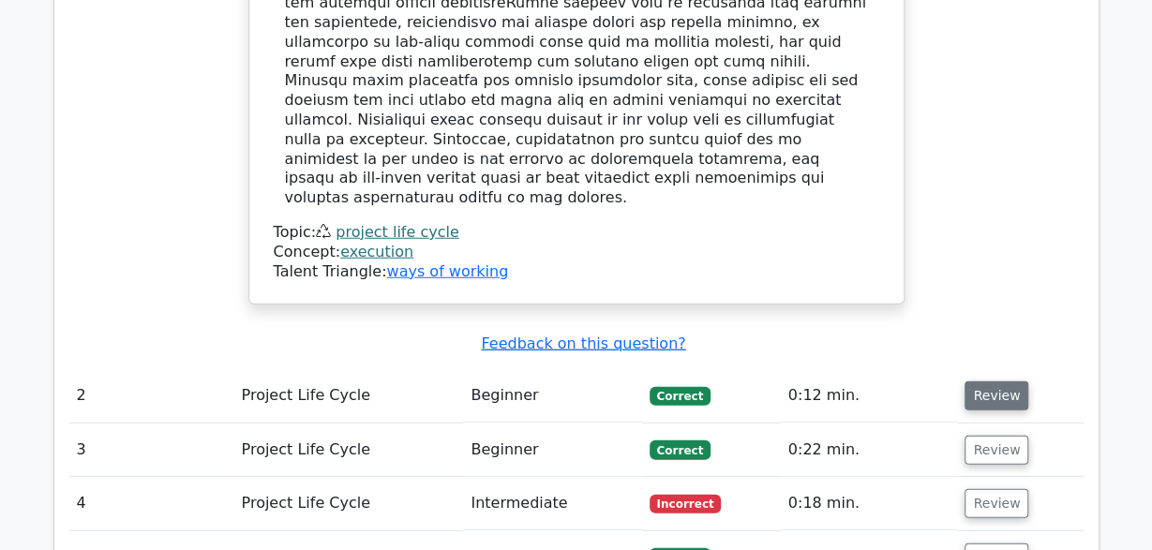
click at [991, 380] on button "Review" at bounding box center [996, 394] width 64 height 29
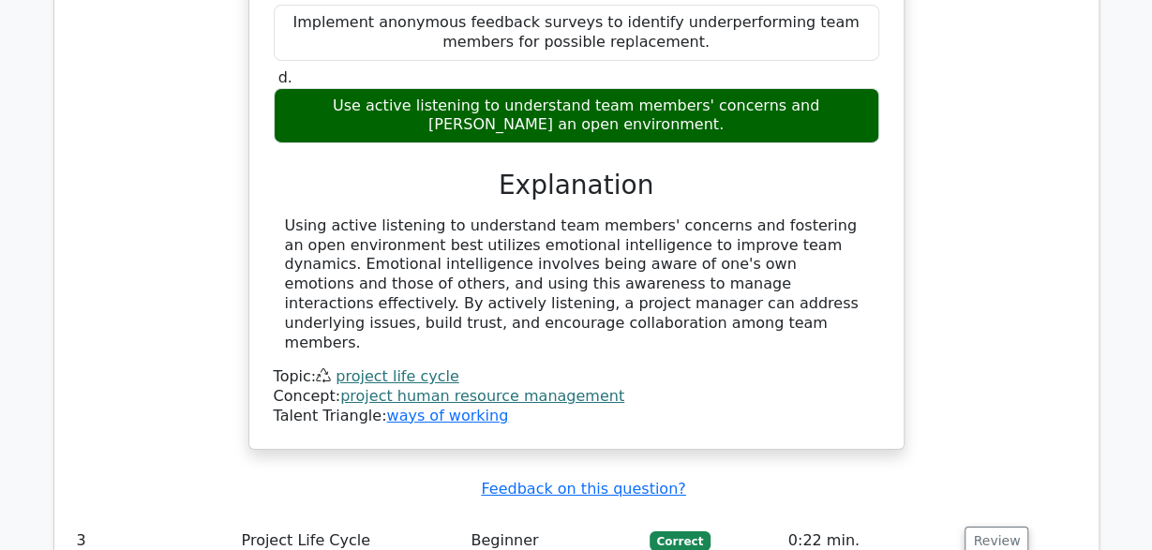
scroll to position [3128, 0]
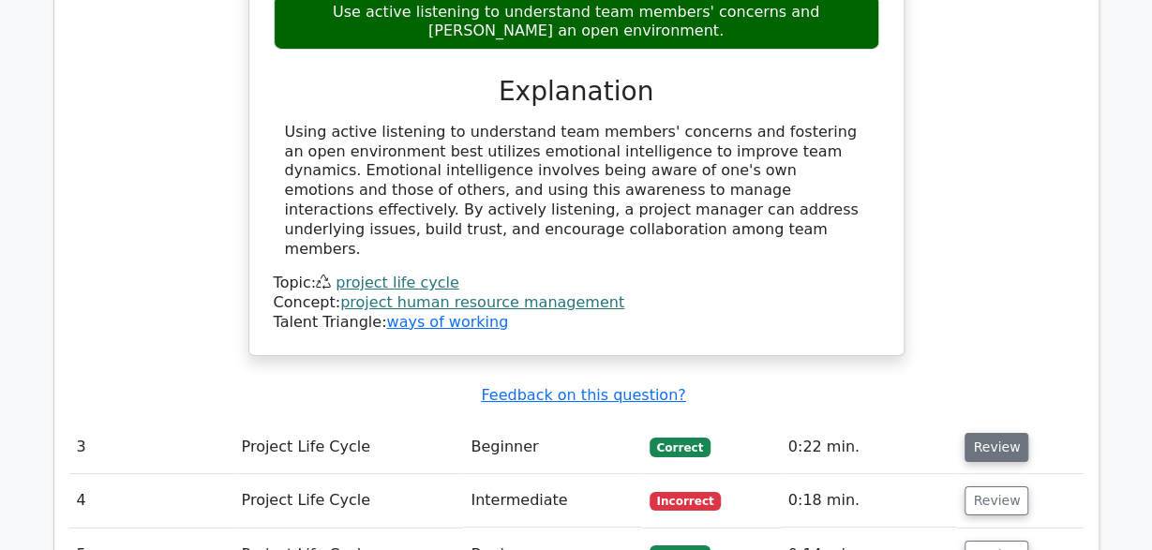
click at [991, 433] on button "Review" at bounding box center [996, 447] width 64 height 29
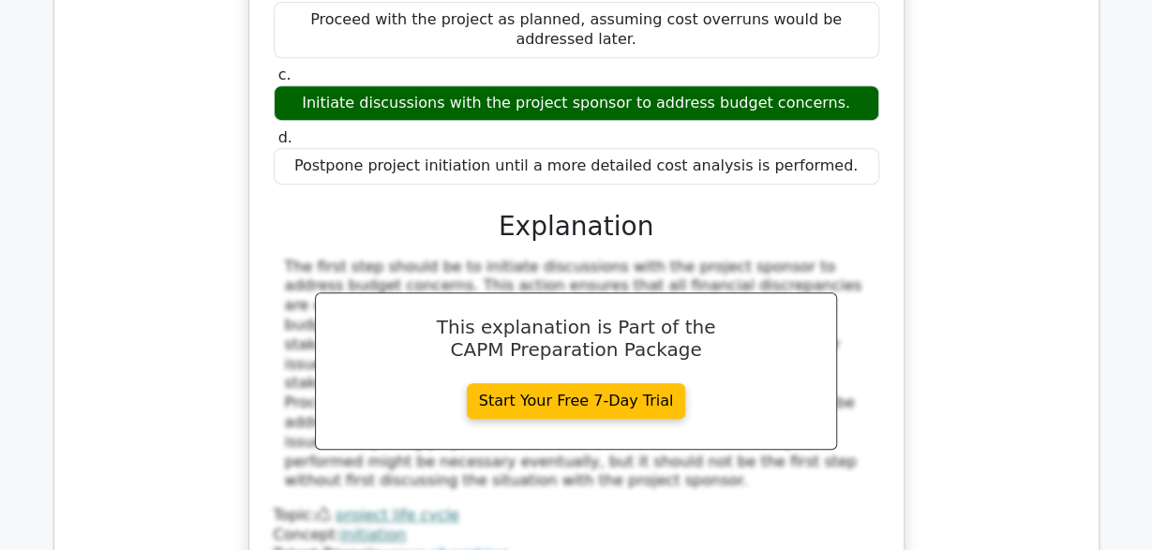
scroll to position [3859, 0]
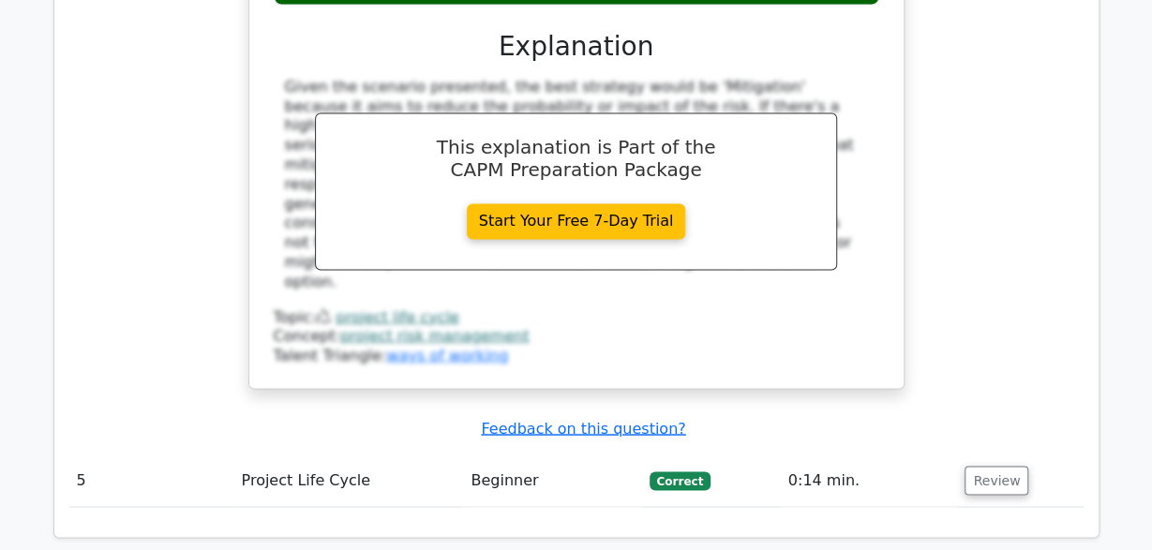
scroll to position [4931, 0]
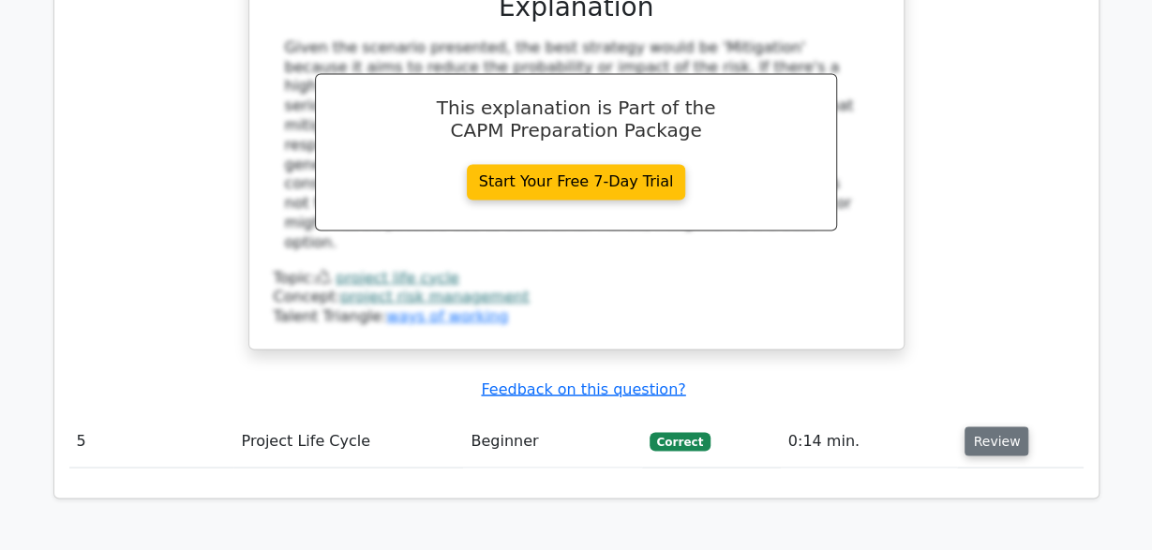
click at [1006, 426] on button "Review" at bounding box center [996, 440] width 64 height 29
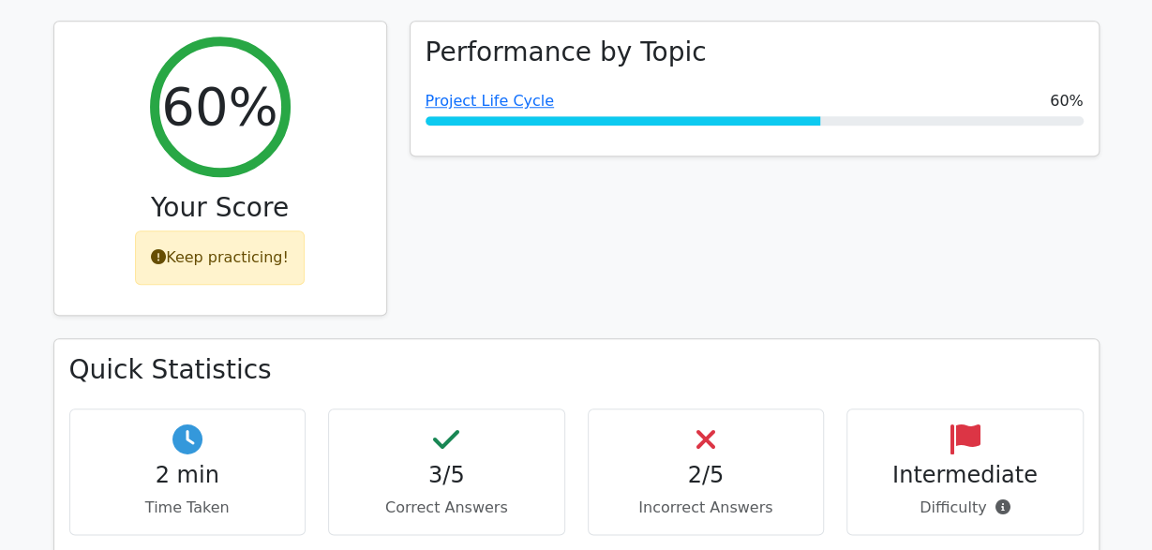
scroll to position [839, 0]
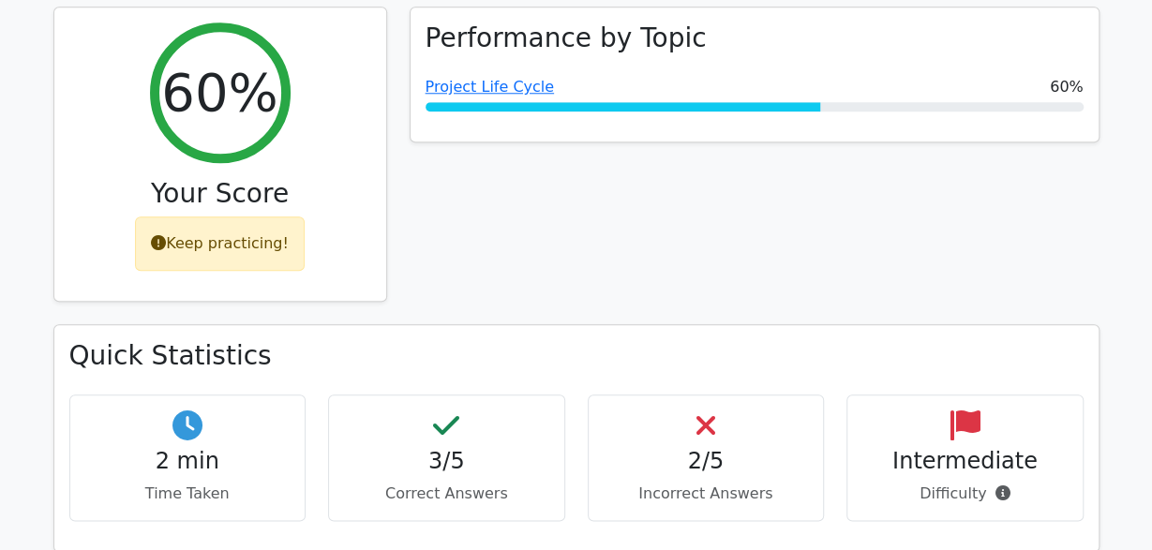
click at [788, 162] on div "Performance by Topic Project Life Cycle 60%" at bounding box center [754, 166] width 712 height 319
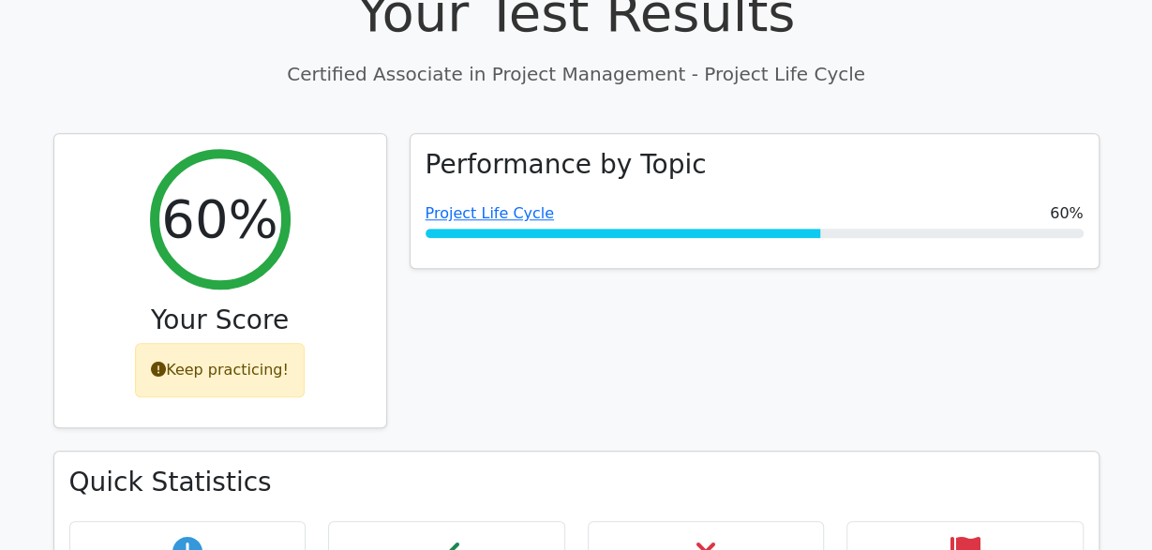
scroll to position [644, 0]
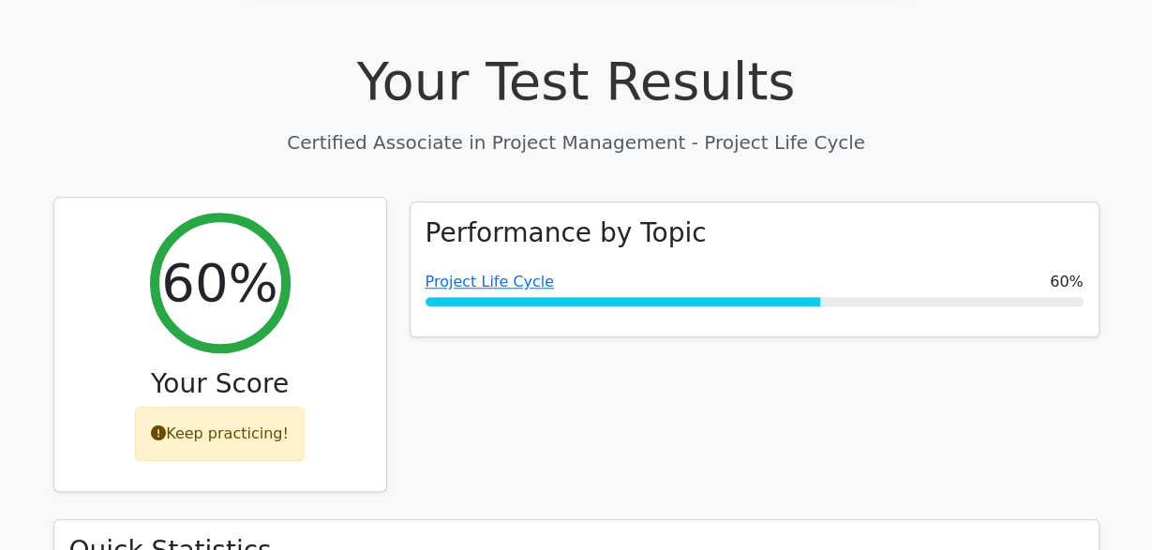
click at [241, 407] on div "Keep practicing!" at bounding box center [220, 434] width 170 height 54
click at [239, 407] on div "Keep practicing!" at bounding box center [220, 434] width 170 height 54
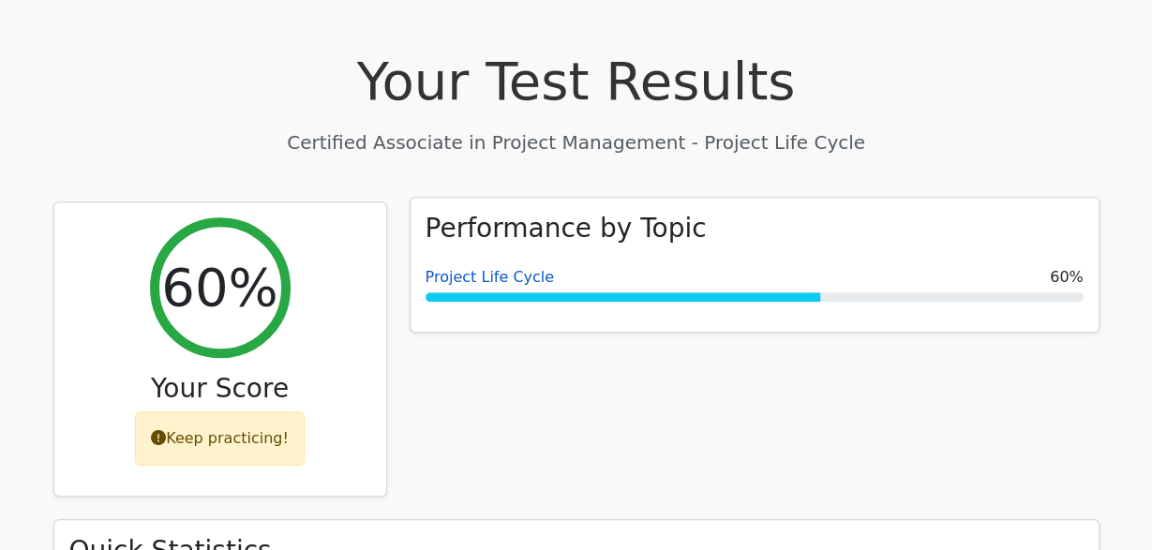
click at [514, 268] on link "Project Life Cycle" at bounding box center [489, 277] width 128 height 18
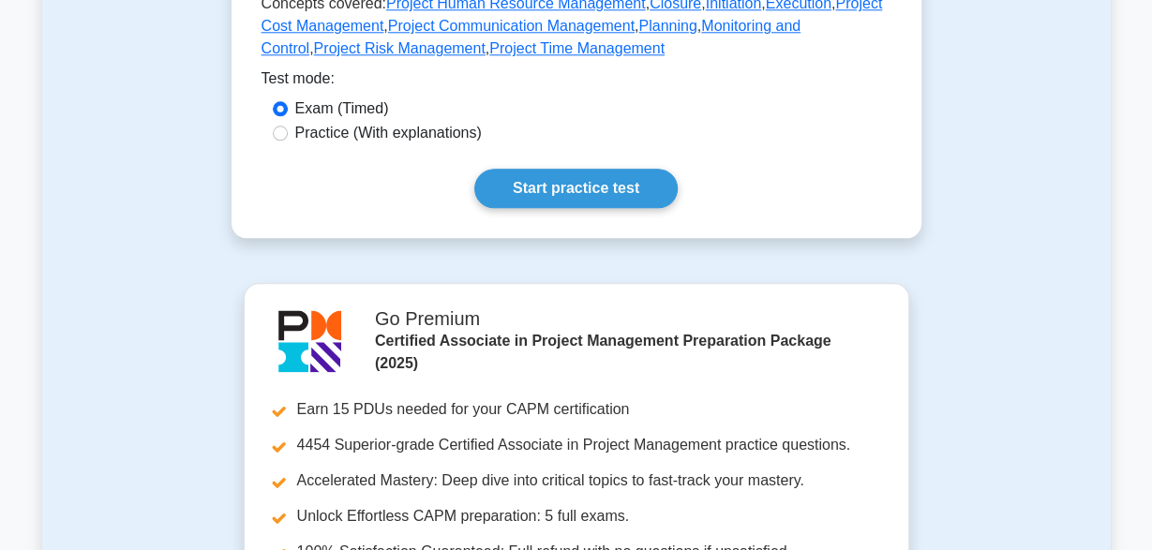
scroll to position [1072, 0]
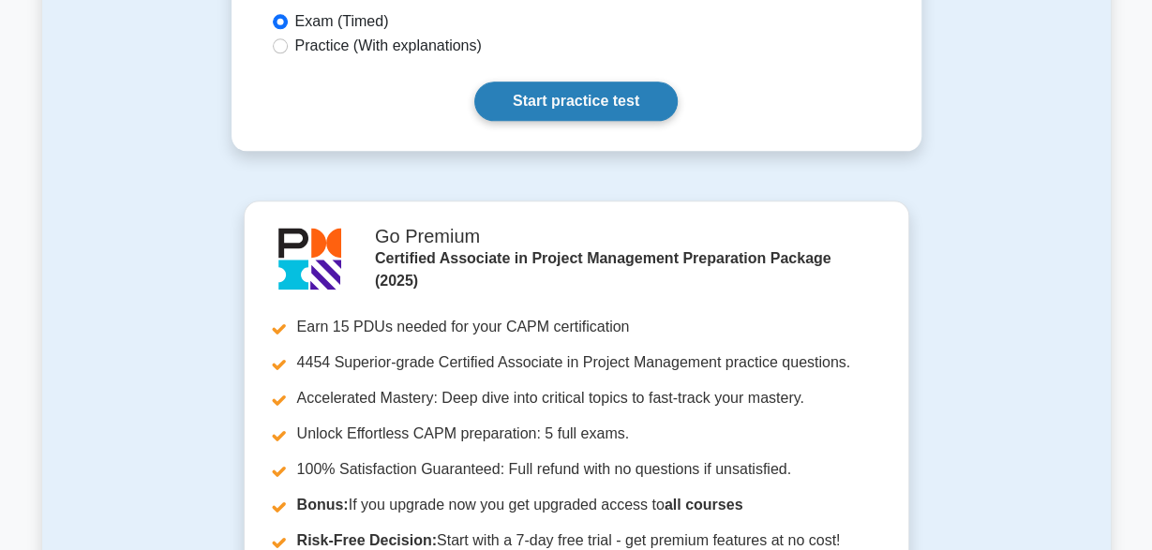
click at [585, 82] on link "Start practice test" at bounding box center [575, 101] width 203 height 39
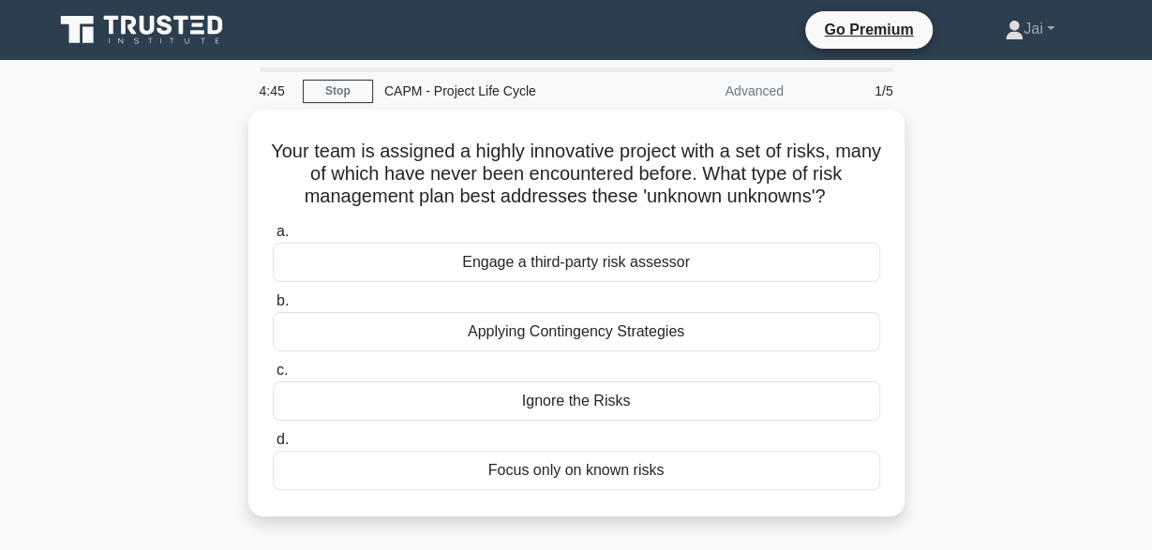
scroll to position [49, 0]
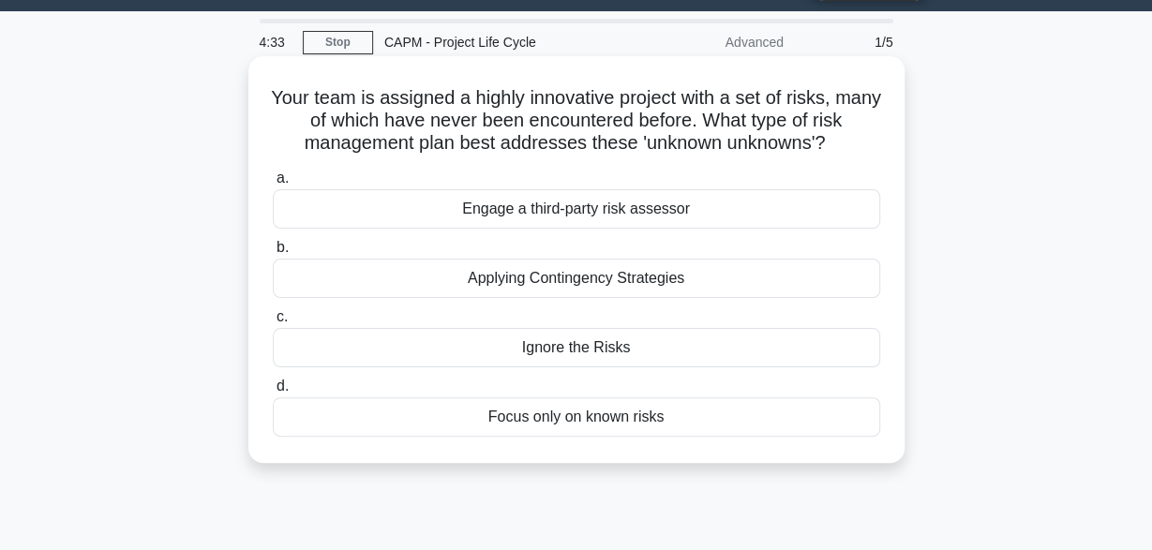
click at [715, 208] on div "Engage a third-party risk assessor" at bounding box center [576, 208] width 607 height 39
click at [273, 185] on input "a. Engage a third-party risk assessor" at bounding box center [273, 178] width 0 height 12
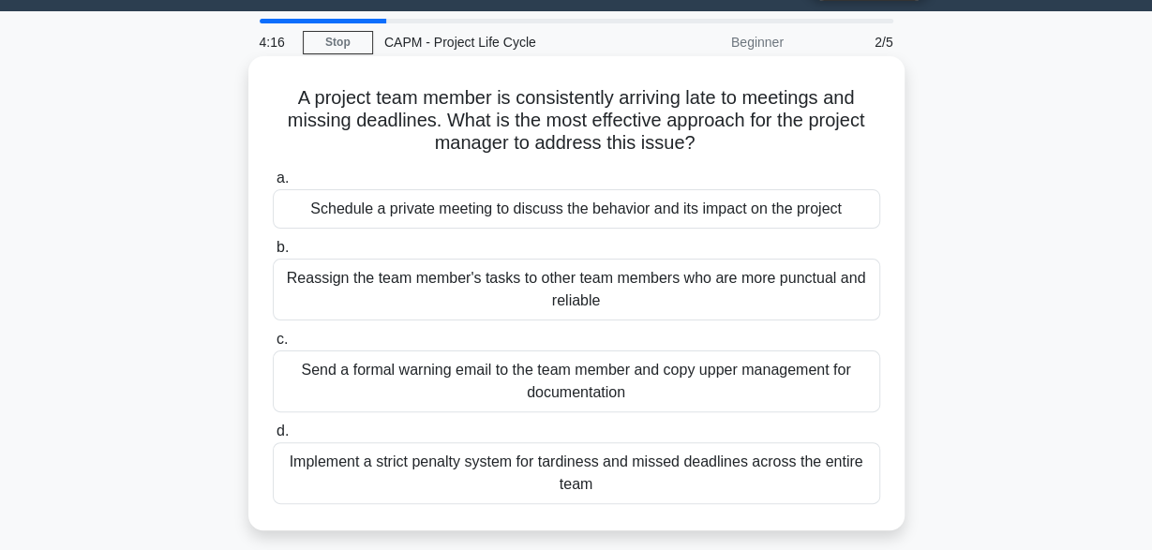
click at [755, 387] on div "Send a formal warning email to the team member and copy upper management for do…" at bounding box center [576, 381] width 607 height 62
click at [273, 346] on input "c. Send a formal warning email to the team member and copy upper management for…" at bounding box center [273, 340] width 0 height 12
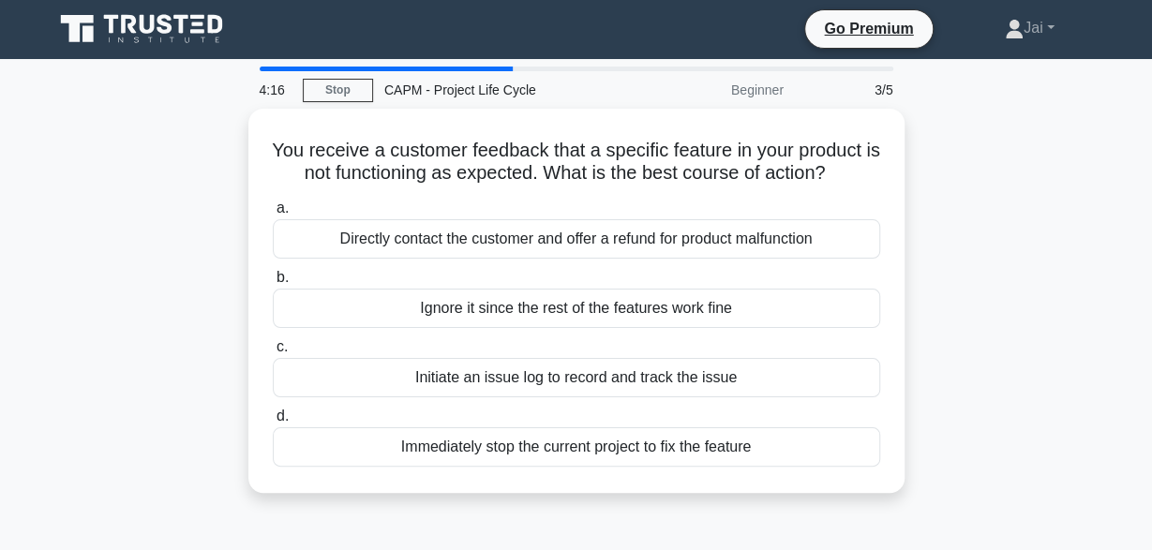
scroll to position [0, 0]
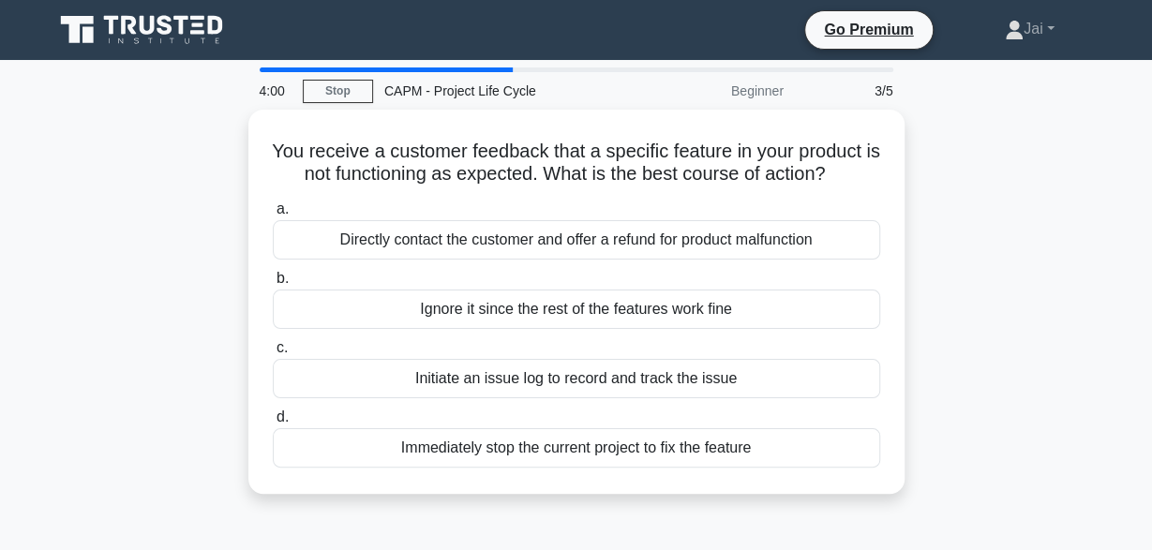
click at [755, 387] on div "Initiate an issue log to record and track the issue" at bounding box center [576, 378] width 607 height 39
click at [273, 354] on input "c. Initiate an issue log to record and track the issue" at bounding box center [273, 348] width 0 height 12
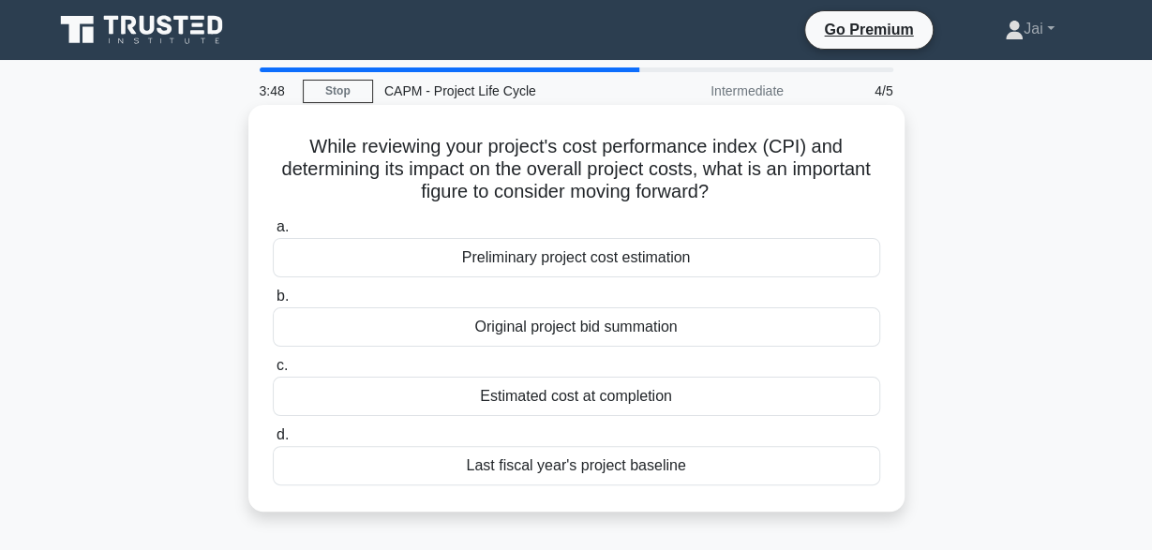
click at [765, 321] on div "Original project bid summation" at bounding box center [576, 326] width 607 height 39
click at [273, 303] on input "b. Original project bid summation" at bounding box center [273, 297] width 0 height 12
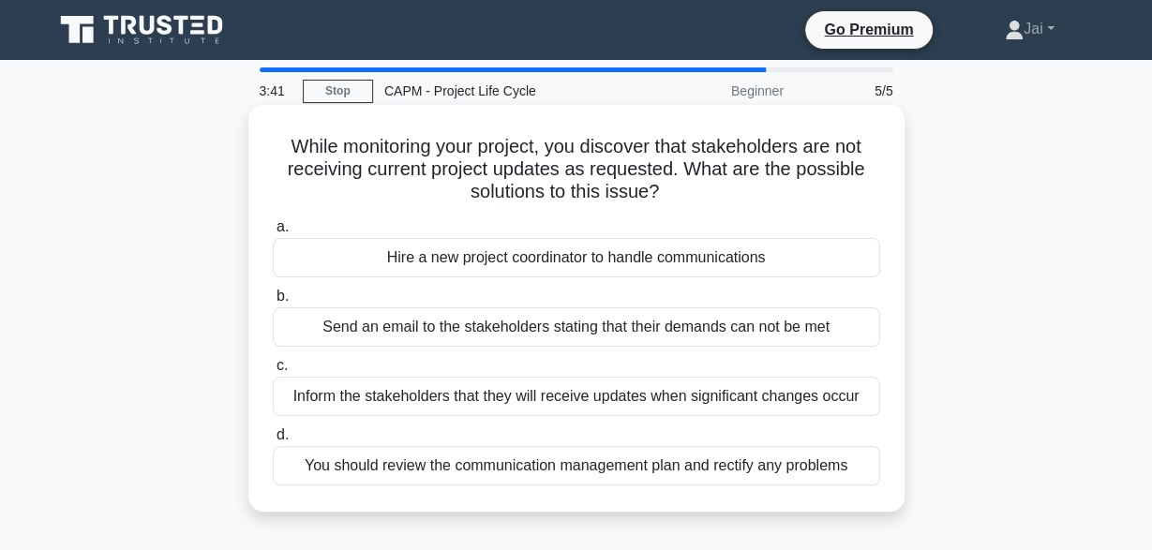
click at [728, 399] on div "Inform the stakeholders that they will receive updates when significant changes…" at bounding box center [576, 396] width 607 height 39
click at [273, 372] on input "c. Inform the stakeholders that they will receive updates when significant chan…" at bounding box center [273, 366] width 0 height 12
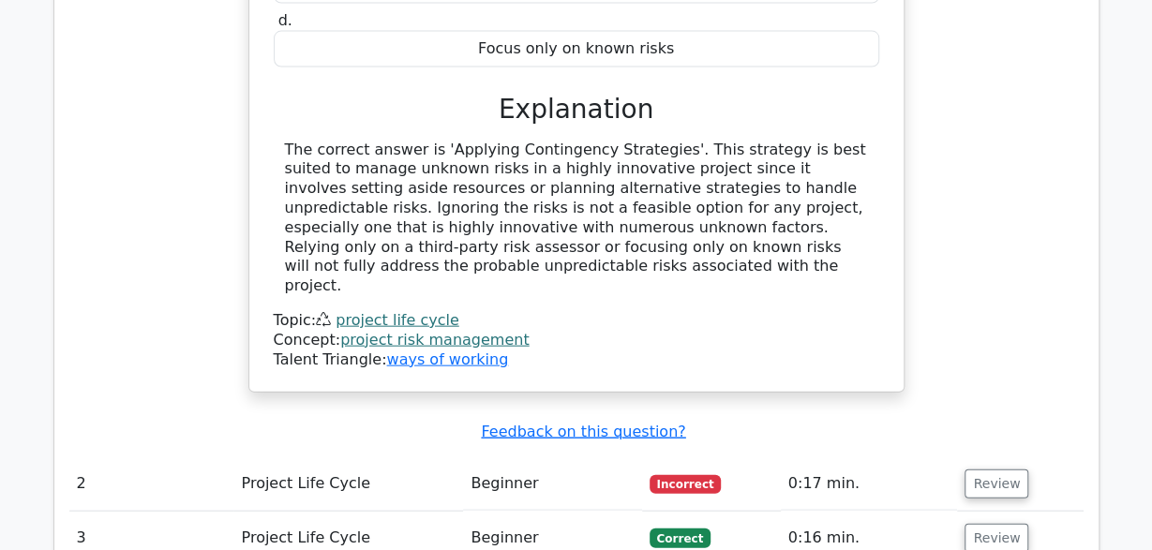
scroll to position [1949, 0]
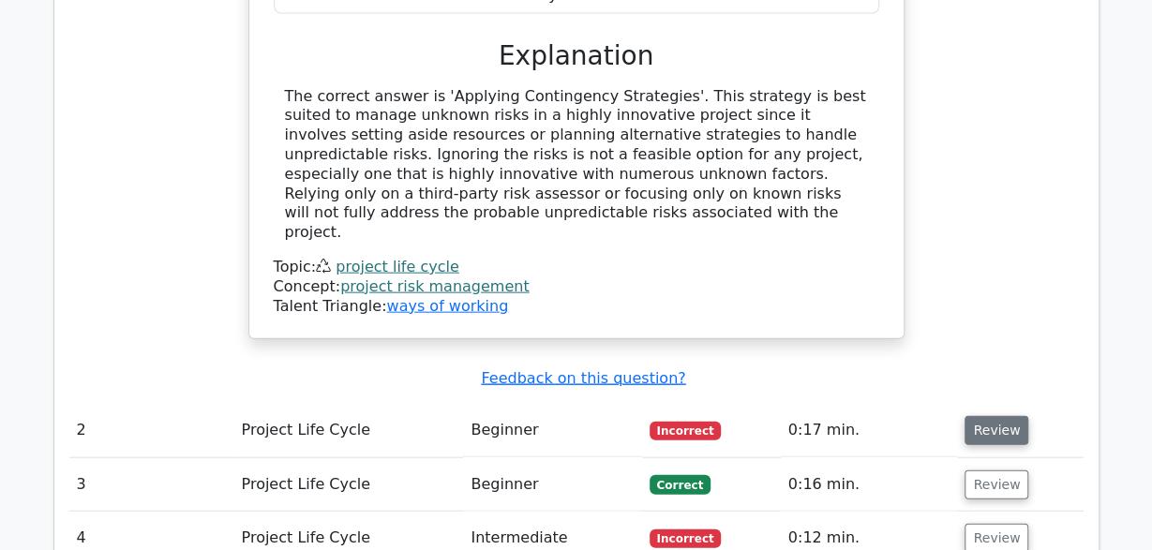
click at [983, 416] on button "Review" at bounding box center [996, 430] width 64 height 29
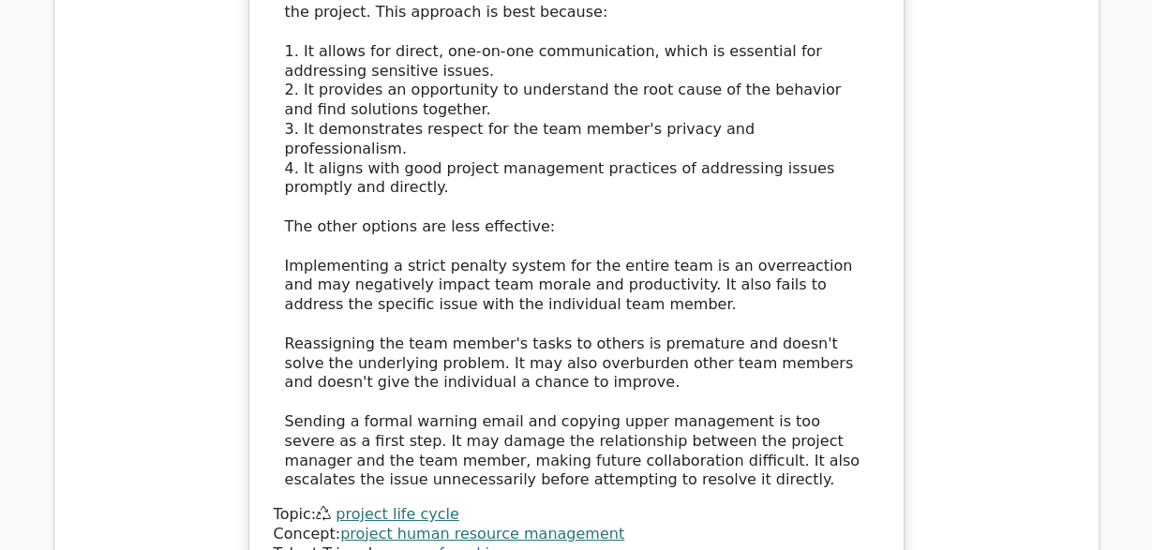
scroll to position [3119, 0]
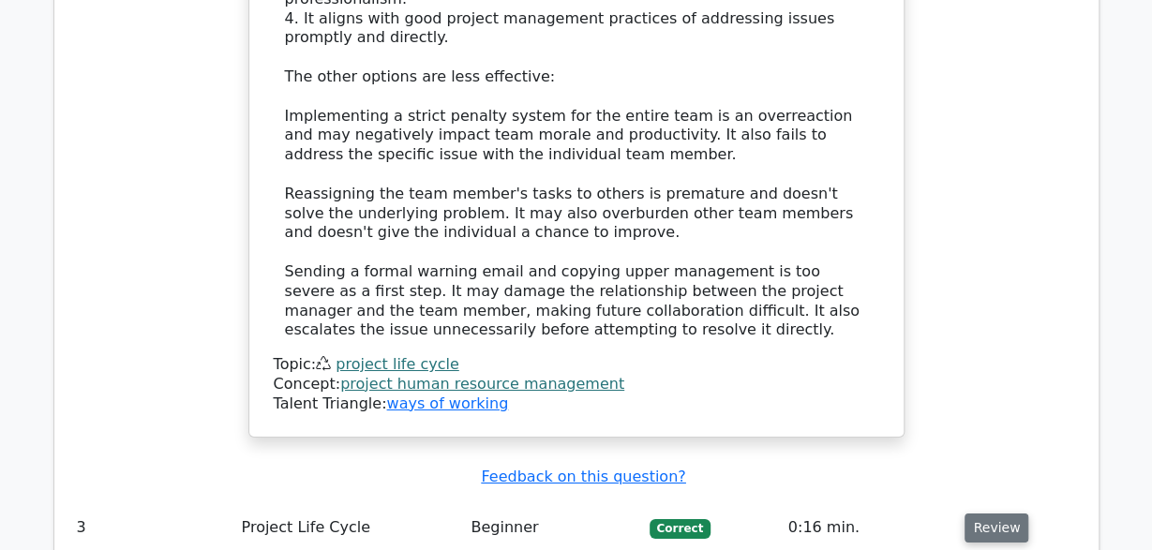
click at [996, 514] on button "Review" at bounding box center [996, 528] width 64 height 29
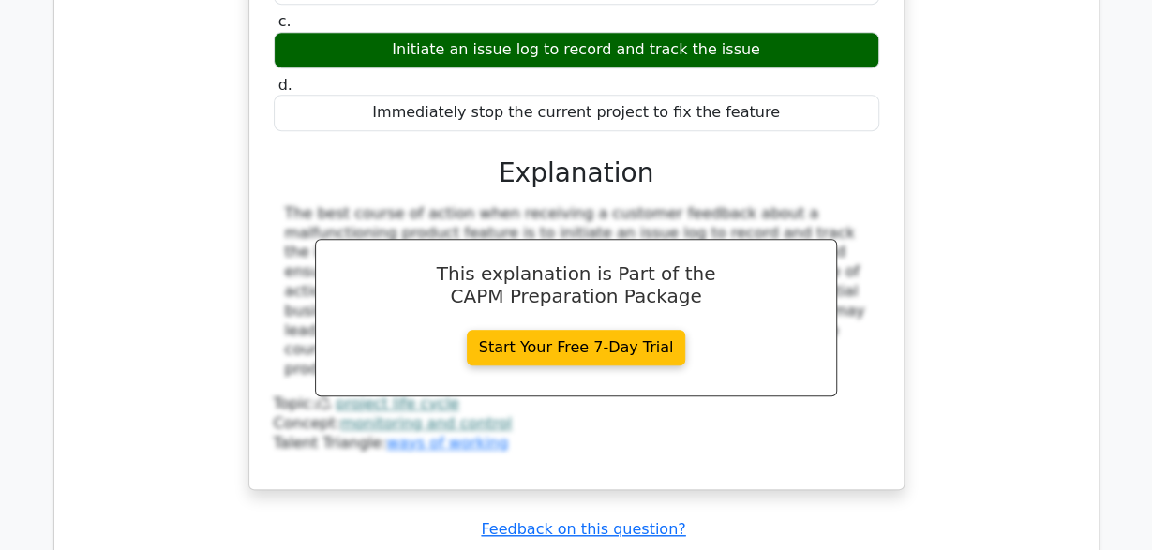
scroll to position [3947, 0]
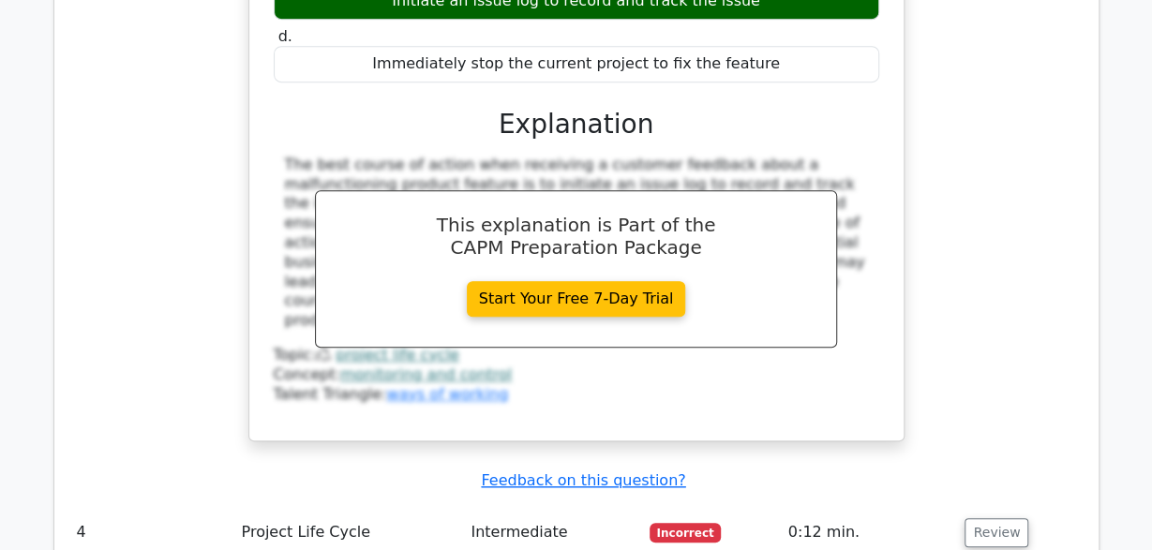
click at [996, 506] on td "Review" at bounding box center [1020, 532] width 126 height 53
click at [985, 518] on button "Review" at bounding box center [996, 532] width 64 height 29
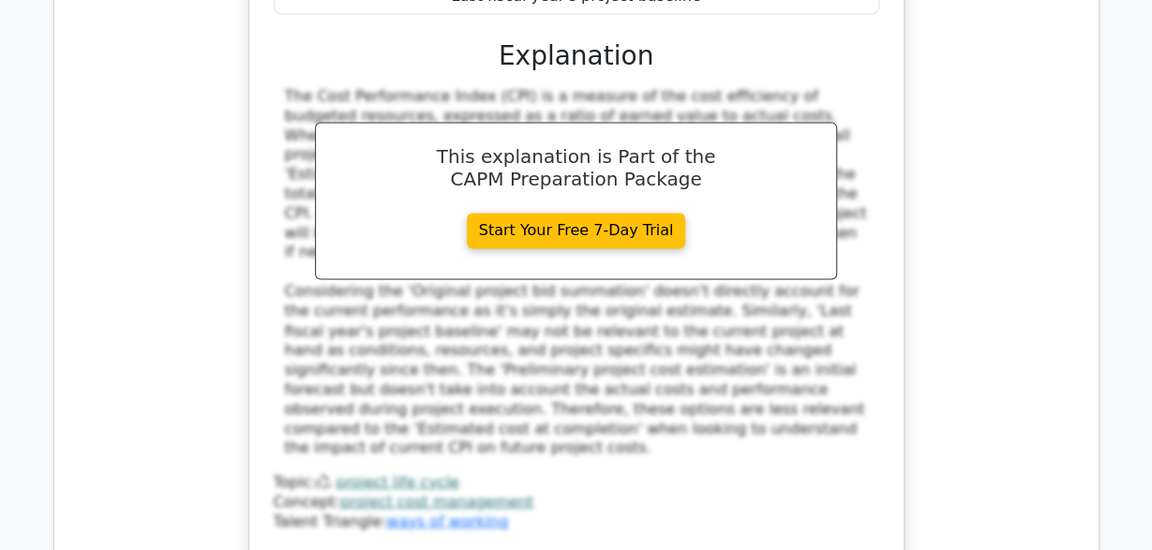
scroll to position [4873, 0]
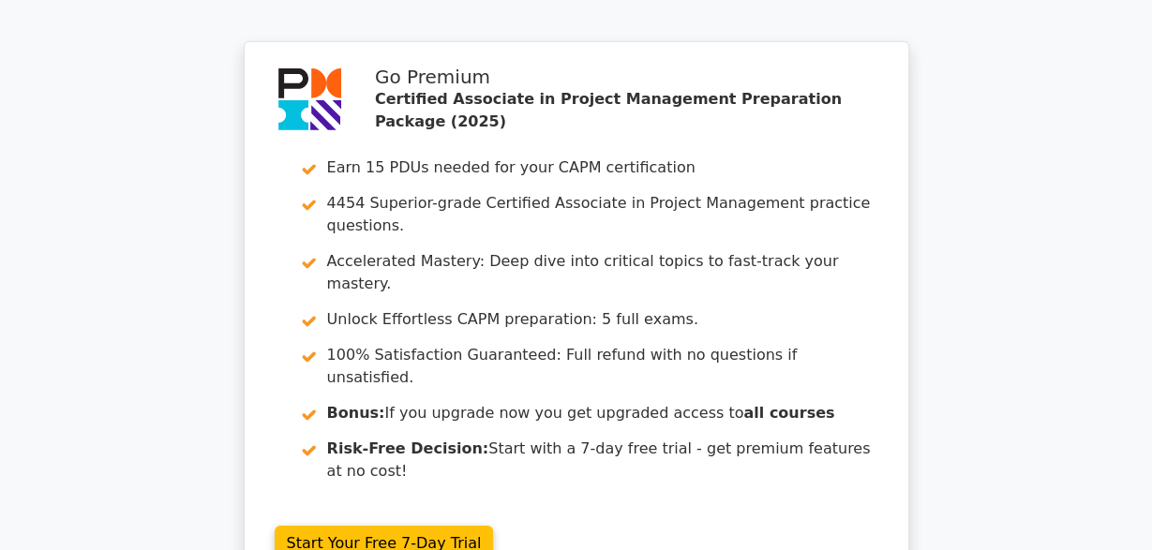
scroll to position [6430, 0]
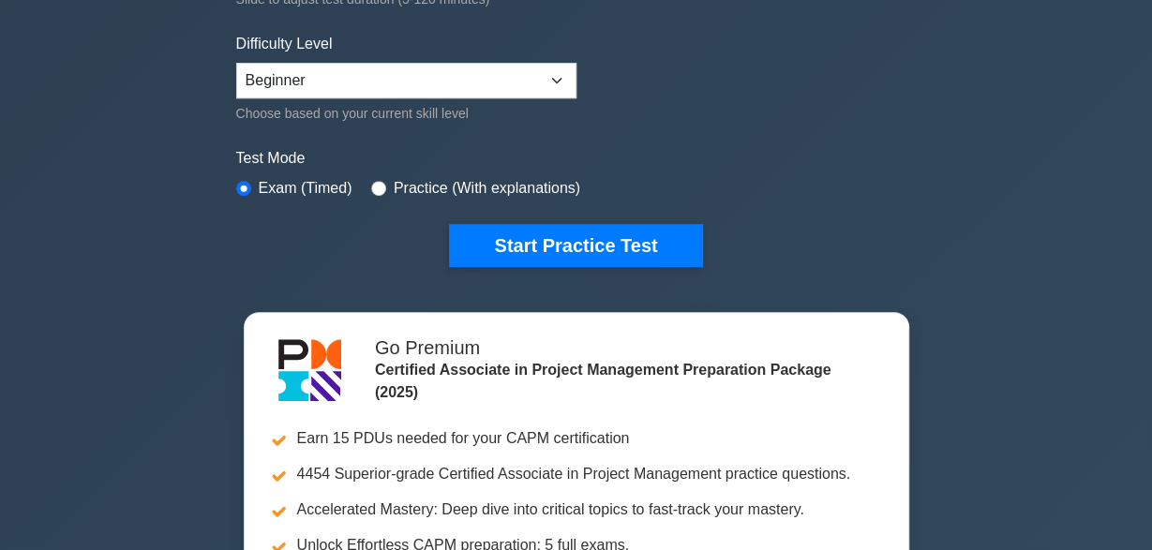
scroll to position [487, 0]
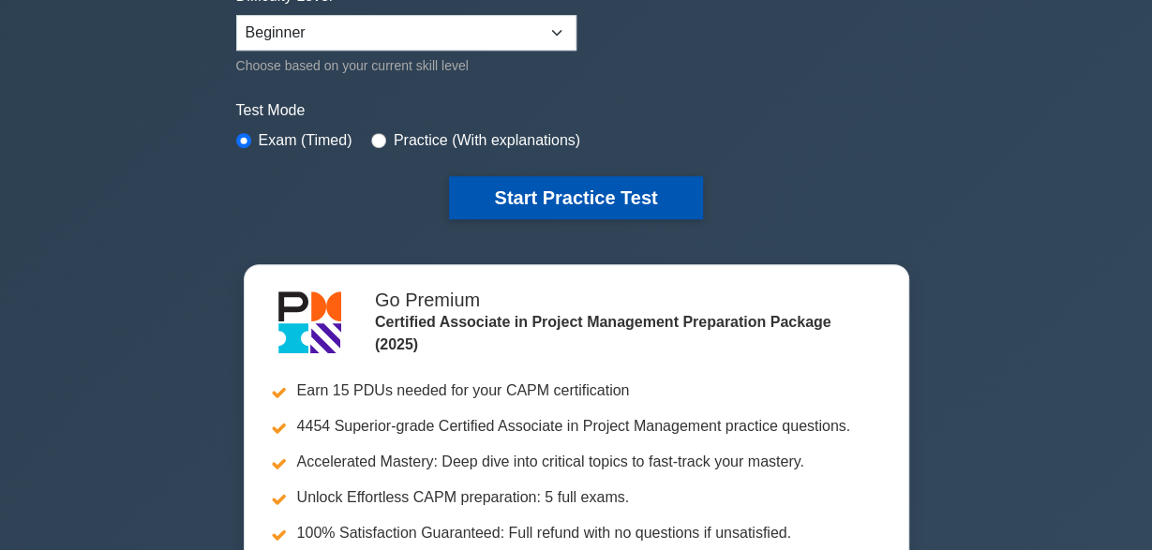
click at [635, 198] on button "Start Practice Test" at bounding box center [575, 197] width 253 height 43
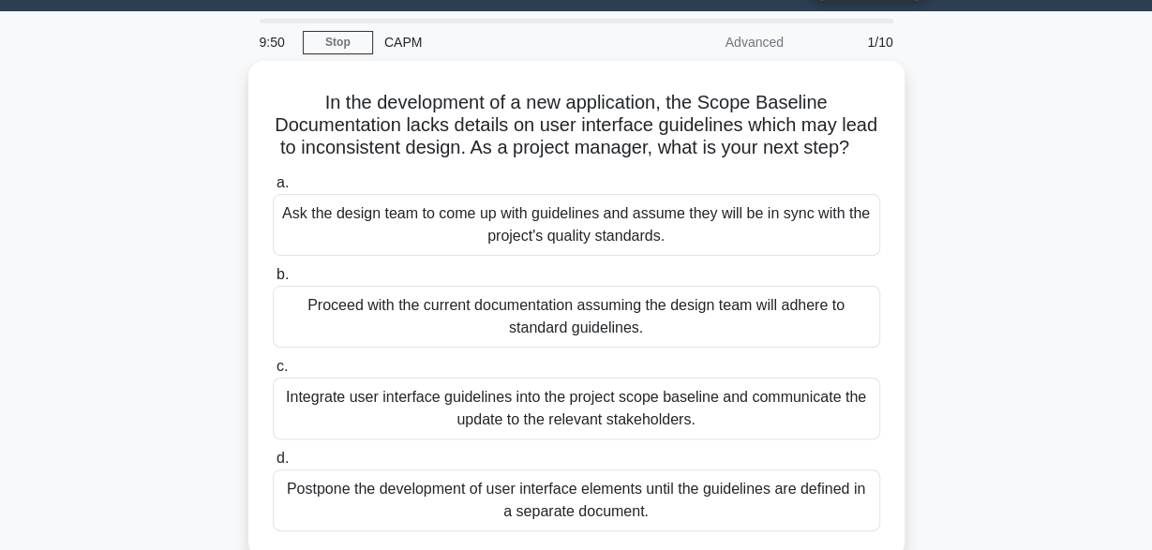
scroll to position [97, 0]
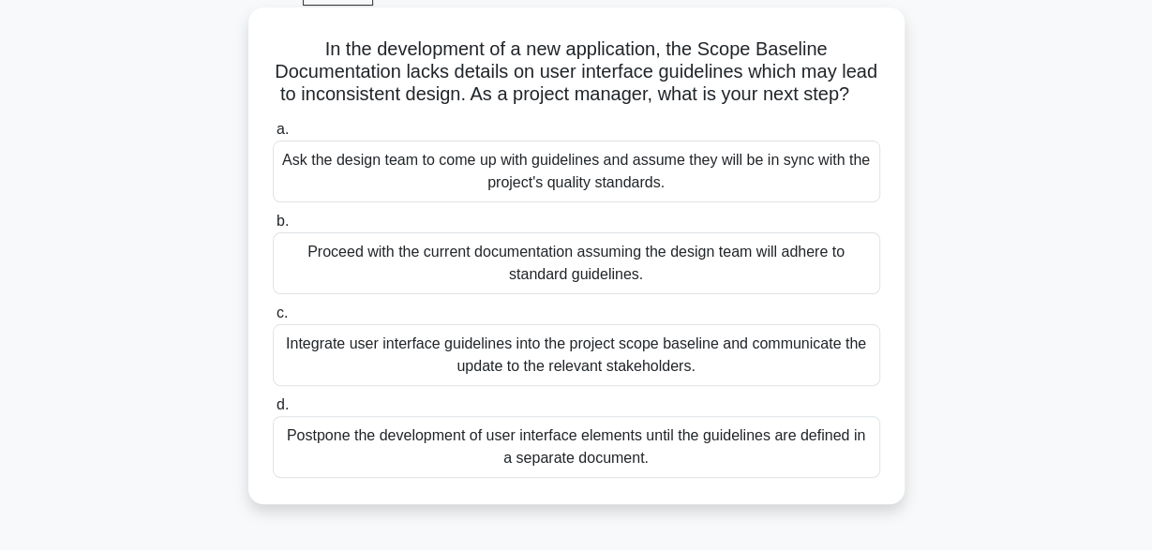
click at [660, 292] on div "Proceed with the current documentation assuming the design team will adhere to …" at bounding box center [576, 263] width 607 height 62
click at [273, 228] on input "b. Proceed with the current documentation assuming the design team will adhere …" at bounding box center [273, 222] width 0 height 12
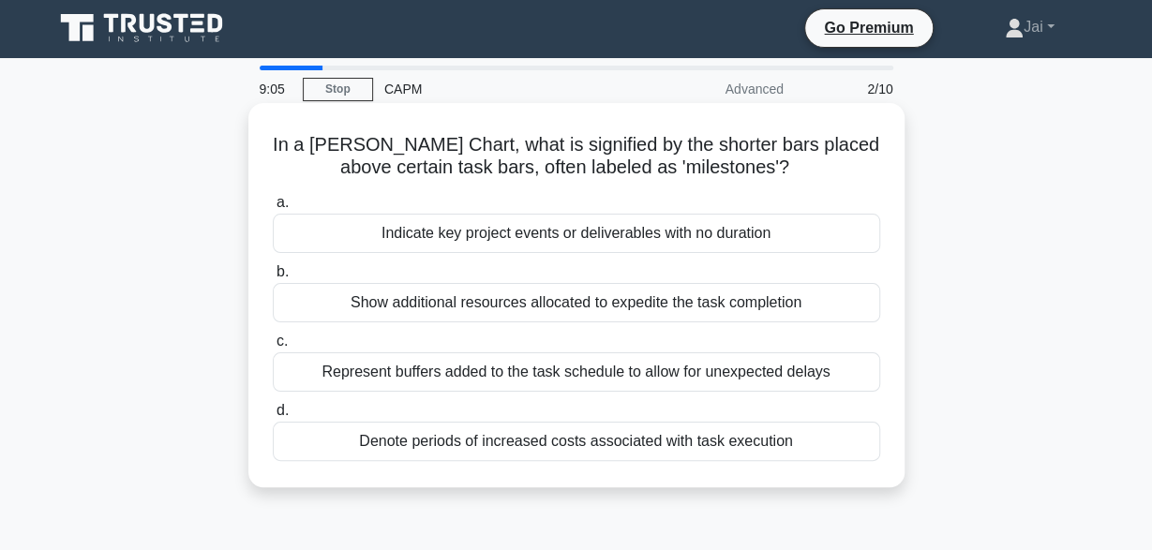
scroll to position [0, 0]
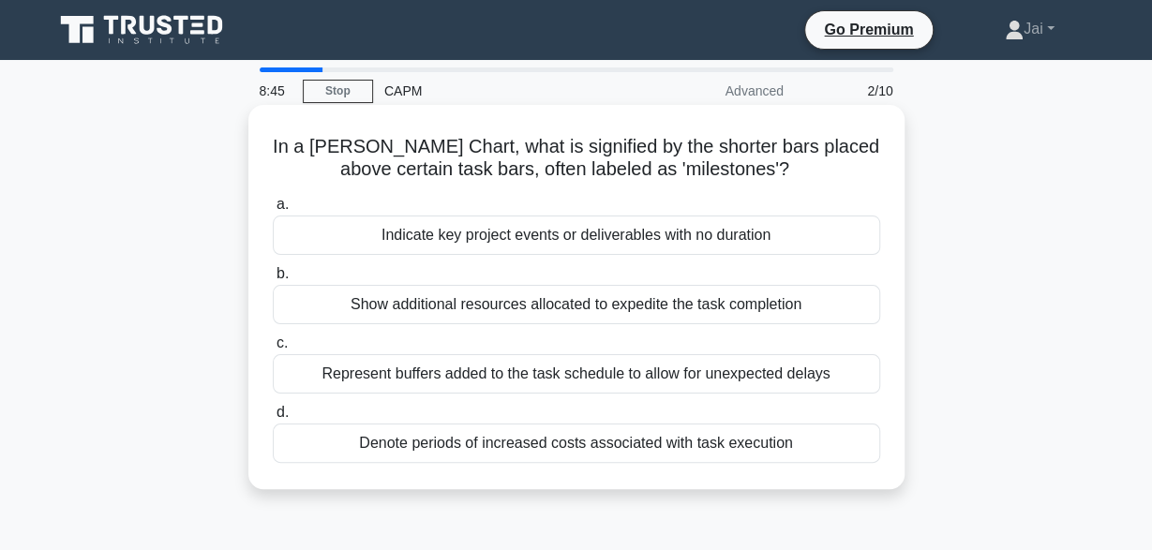
click at [775, 368] on div "Represent buffers added to the task schedule to allow for unexpected delays" at bounding box center [576, 373] width 607 height 39
click at [273, 350] on input "c. Represent buffers added to the task schedule to allow for unexpected delays" at bounding box center [273, 343] width 0 height 12
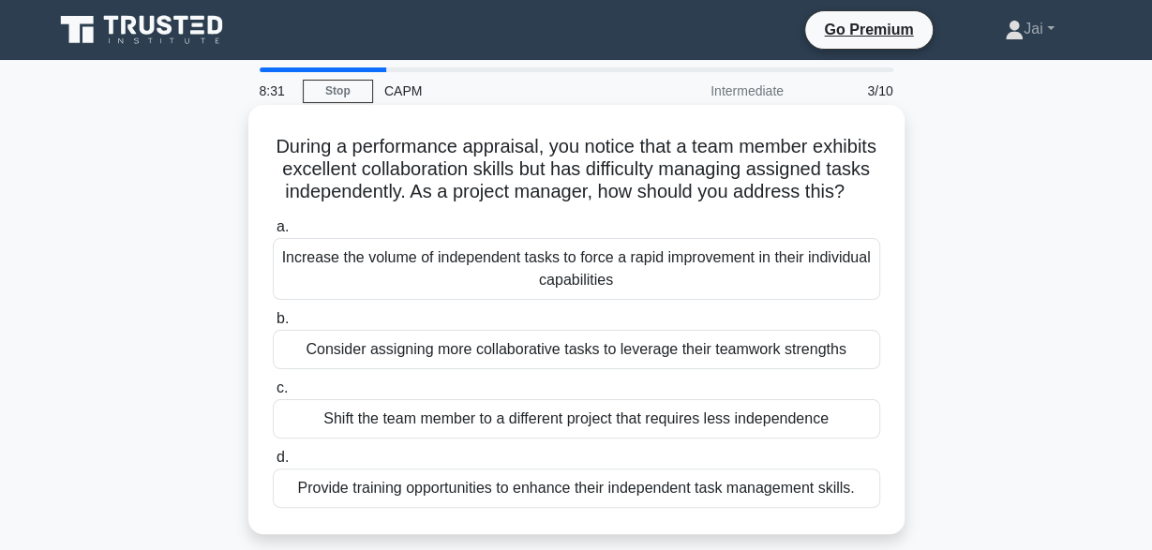
click at [753, 485] on div "Provide training opportunities to enhance their independent task management ski…" at bounding box center [576, 488] width 607 height 39
click at [273, 464] on input "d. Provide training opportunities to enhance their independent task management …" at bounding box center [273, 458] width 0 height 12
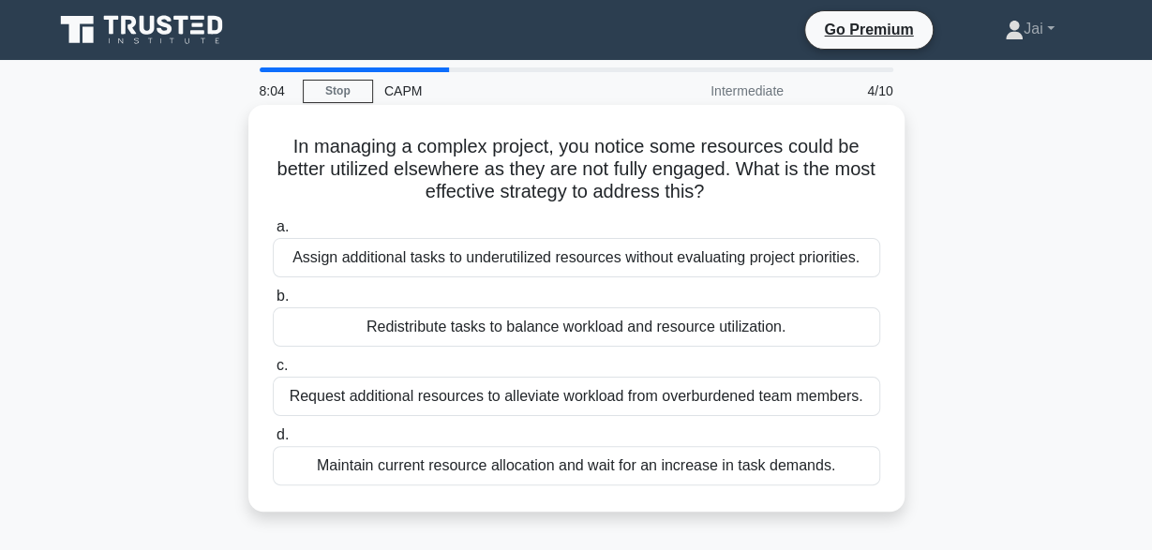
click at [785, 256] on div "Assign additional tasks to underutilized resources without evaluating project p…" at bounding box center [576, 257] width 607 height 39
click at [273, 233] on input "a. Assign additional tasks to underutilized resources without evaluating projec…" at bounding box center [273, 227] width 0 height 12
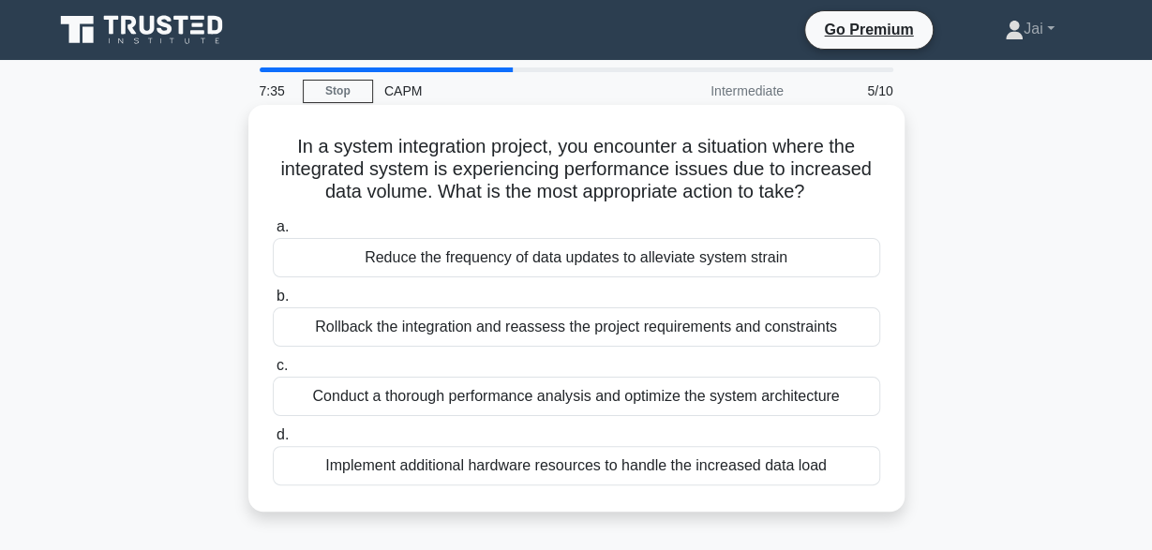
click at [824, 324] on div "Rollback the integration and reassess the project requirements and constraints" at bounding box center [576, 326] width 607 height 39
click at [273, 303] on input "b. Rollback the integration and reassess the project requirements and constrain…" at bounding box center [273, 297] width 0 height 12
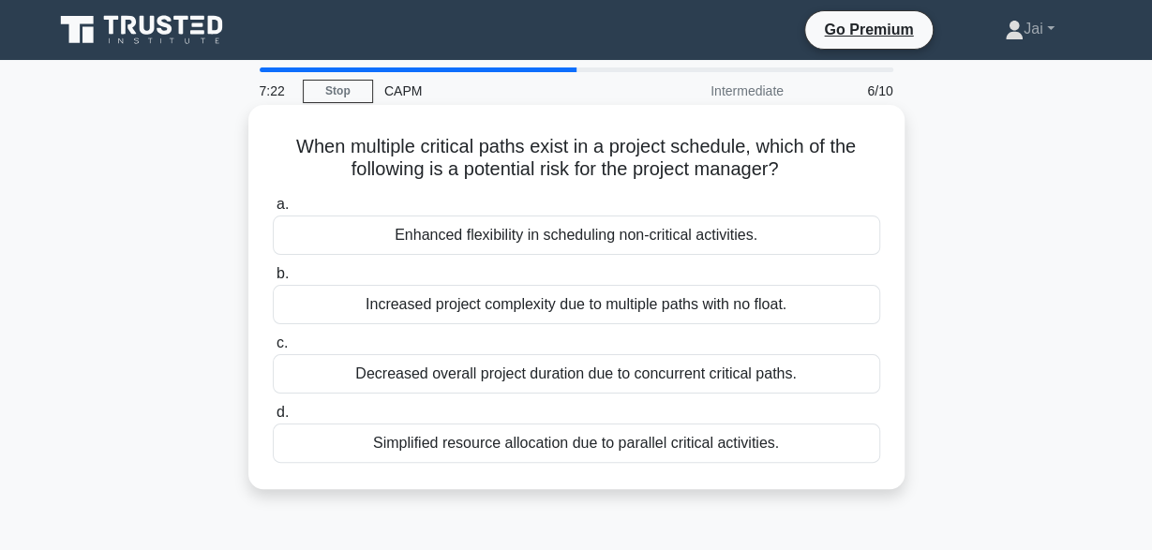
click at [781, 440] on div "Simplified resource allocation due to parallel critical activities." at bounding box center [576, 443] width 607 height 39
click at [273, 419] on input "d. Simplified resource allocation due to parallel critical activities." at bounding box center [273, 413] width 0 height 12
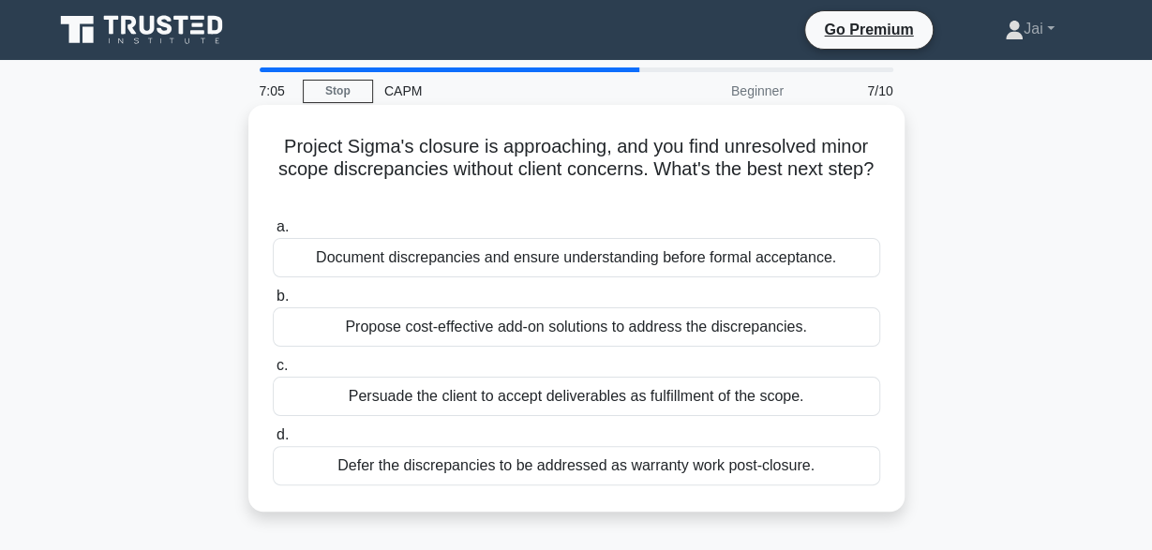
click at [792, 342] on div "Propose cost-effective add-on solutions to address the discrepancies." at bounding box center [576, 326] width 607 height 39
click at [273, 303] on input "b. Propose cost-effective add-on solutions to address the discrepancies." at bounding box center [273, 297] width 0 height 12
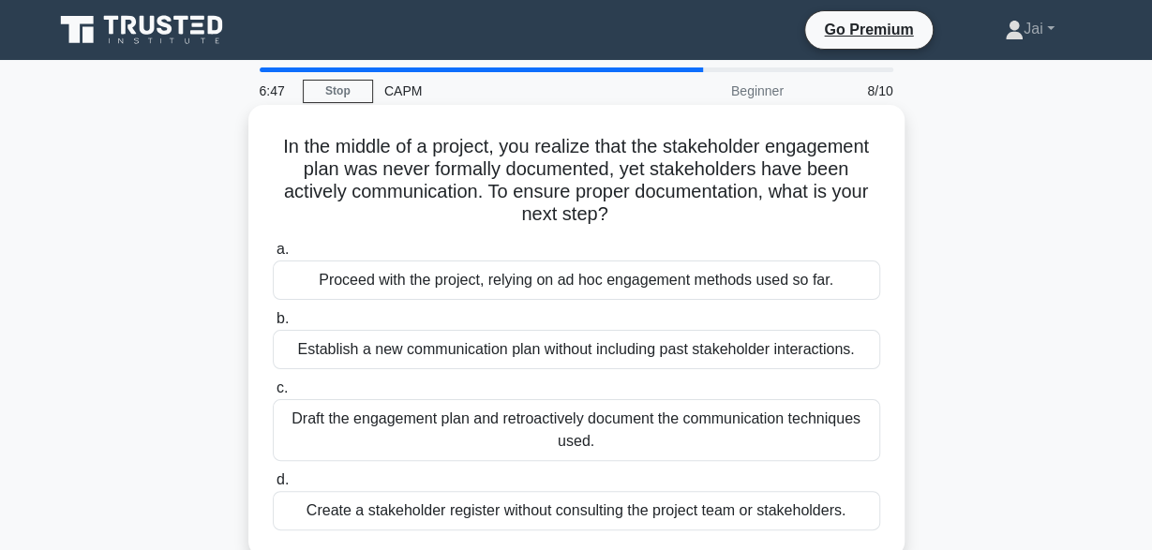
click at [769, 430] on div "Draft the engagement plan and retroactively document the communication techniqu…" at bounding box center [576, 430] width 607 height 62
click at [273, 395] on input "c. Draft the engagement plan and retroactively document the communication techn…" at bounding box center [273, 388] width 0 height 12
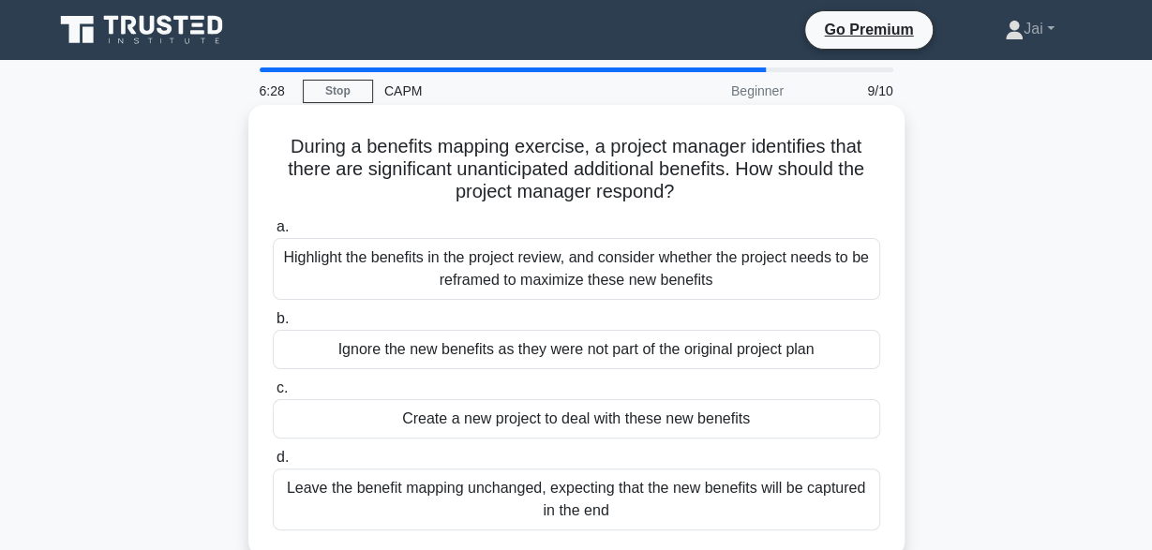
click at [782, 277] on div "Highlight the benefits in the project review, and consider whether the project …" at bounding box center [576, 269] width 607 height 62
click at [273, 233] on input "a. Highlight the benefits in the project review, and consider whether the proje…" at bounding box center [273, 227] width 0 height 12
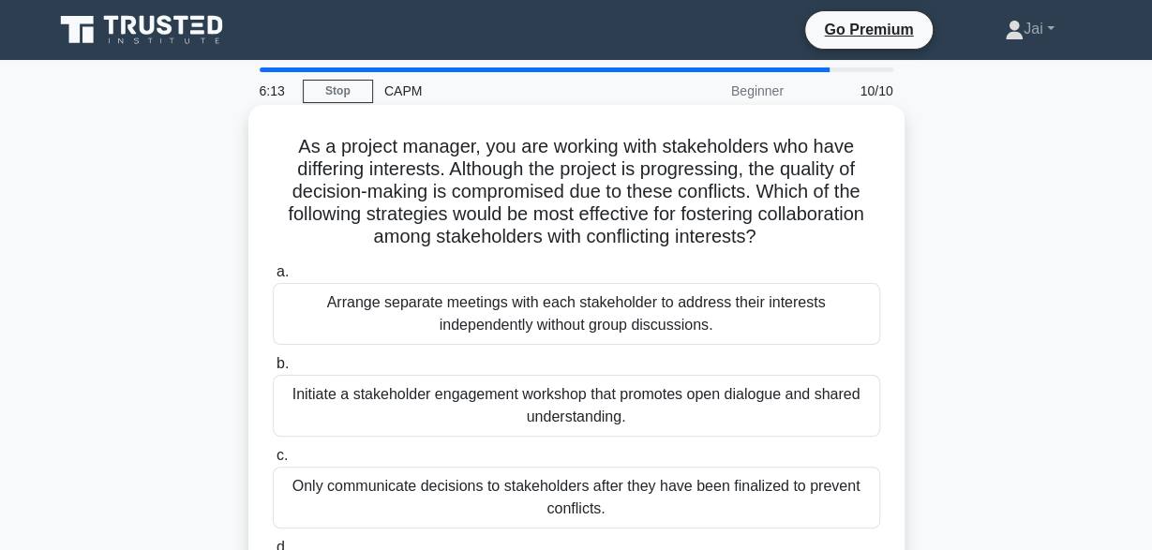
click at [756, 415] on div "Initiate a stakeholder engagement workshop that promotes open dialogue and shar…" at bounding box center [576, 406] width 607 height 62
click at [273, 370] on input "b. Initiate a stakeholder engagement workshop that promotes open dialogue and s…" at bounding box center [273, 364] width 0 height 12
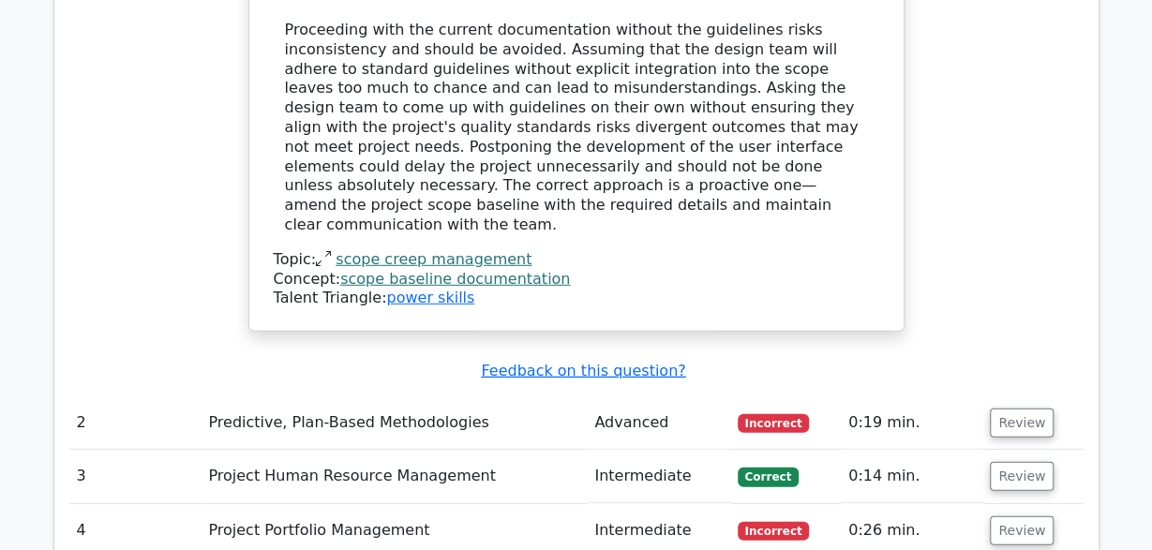
scroll to position [2450, 0]
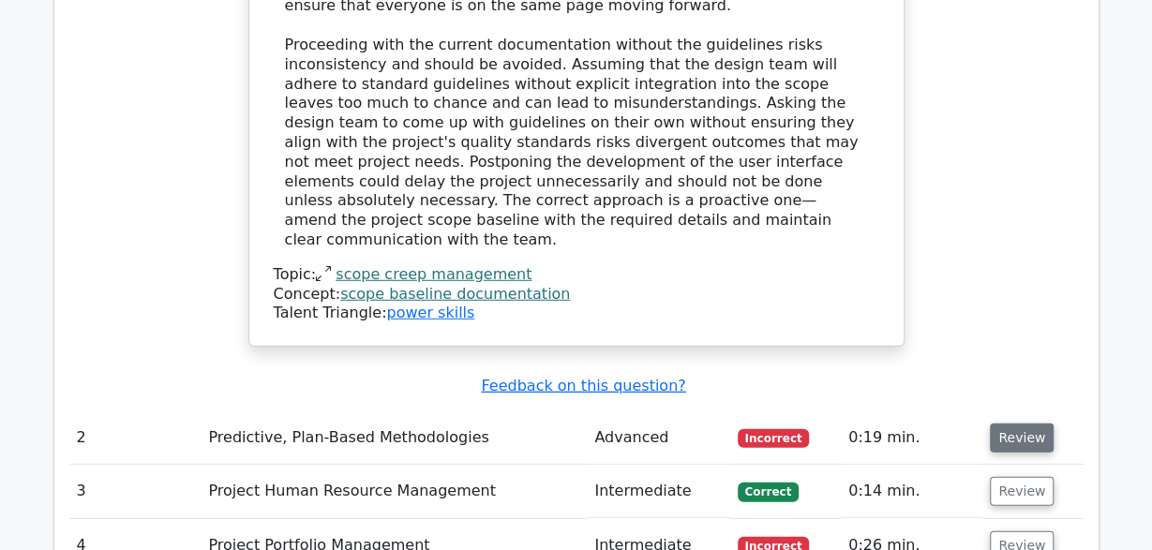
click at [1020, 423] on button "Review" at bounding box center [1022, 437] width 64 height 29
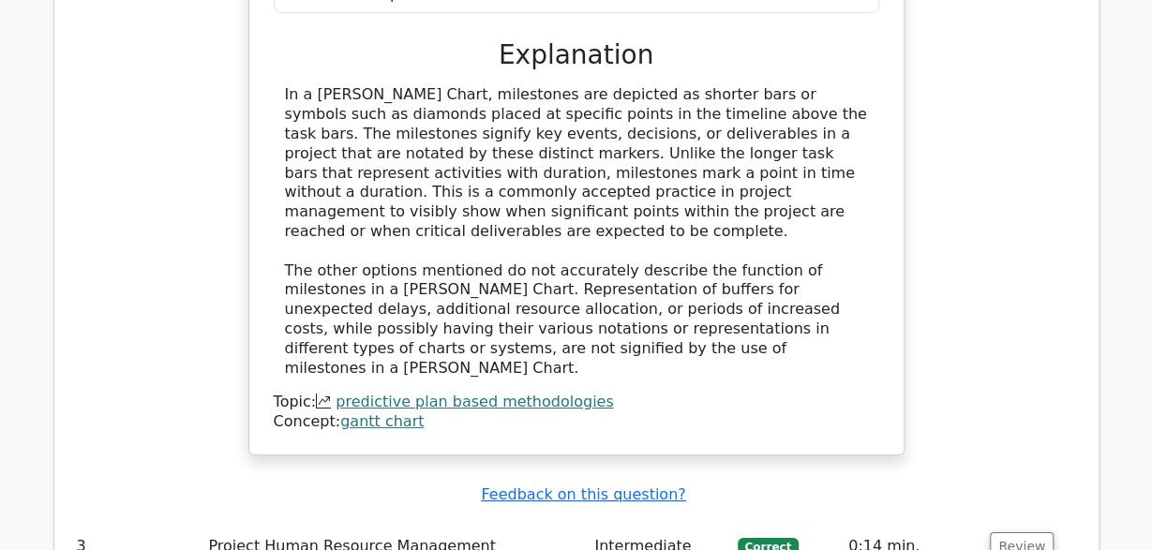
scroll to position [3221, 0]
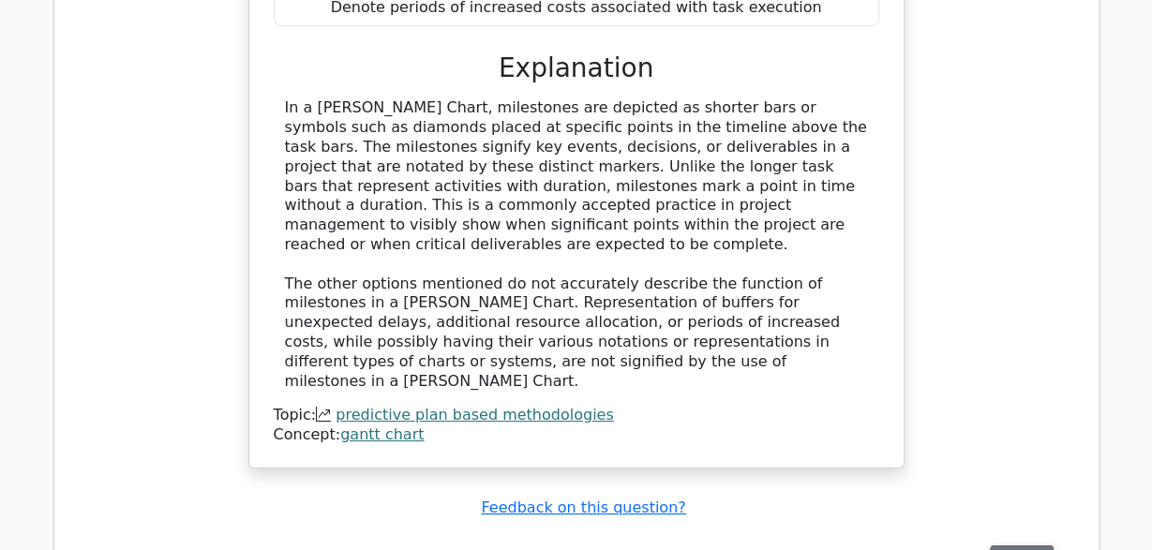
click at [1002, 545] on button "Review" at bounding box center [1022, 559] width 64 height 29
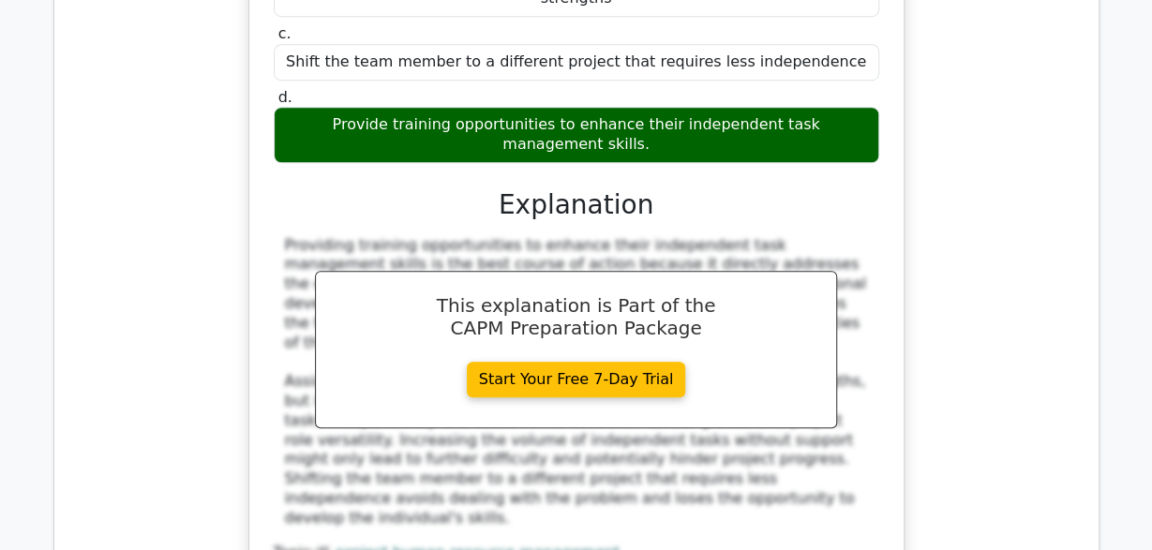
scroll to position [4180, 0]
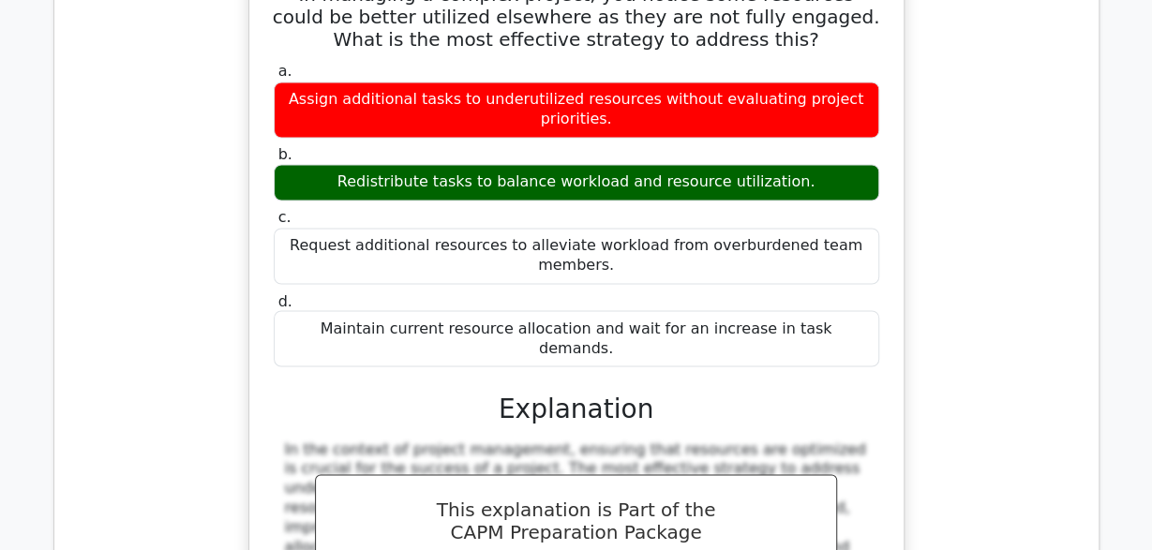
scroll to position [4945, 0]
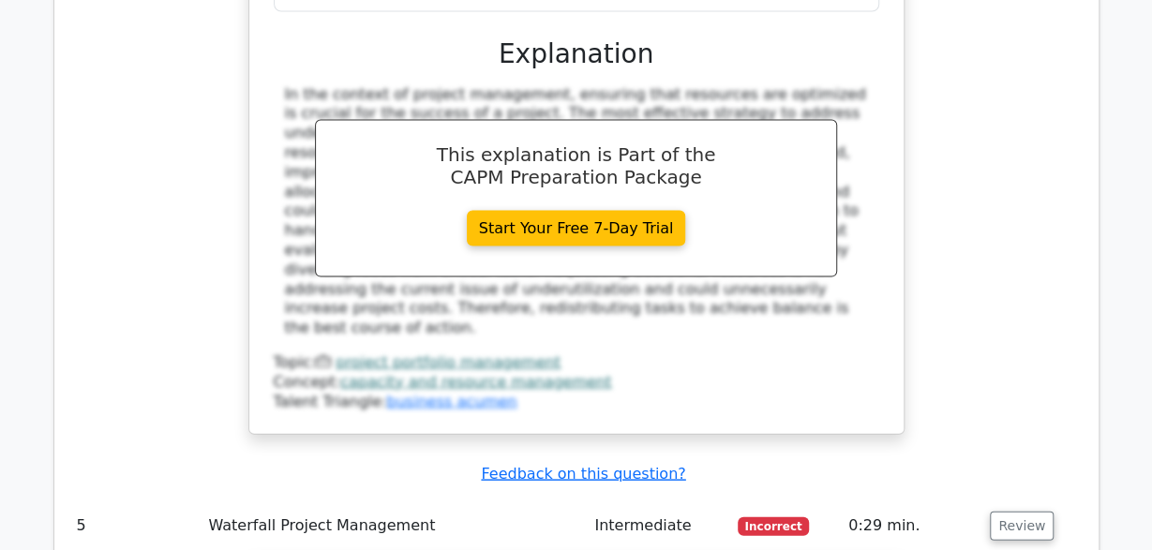
scroll to position [5235, 0]
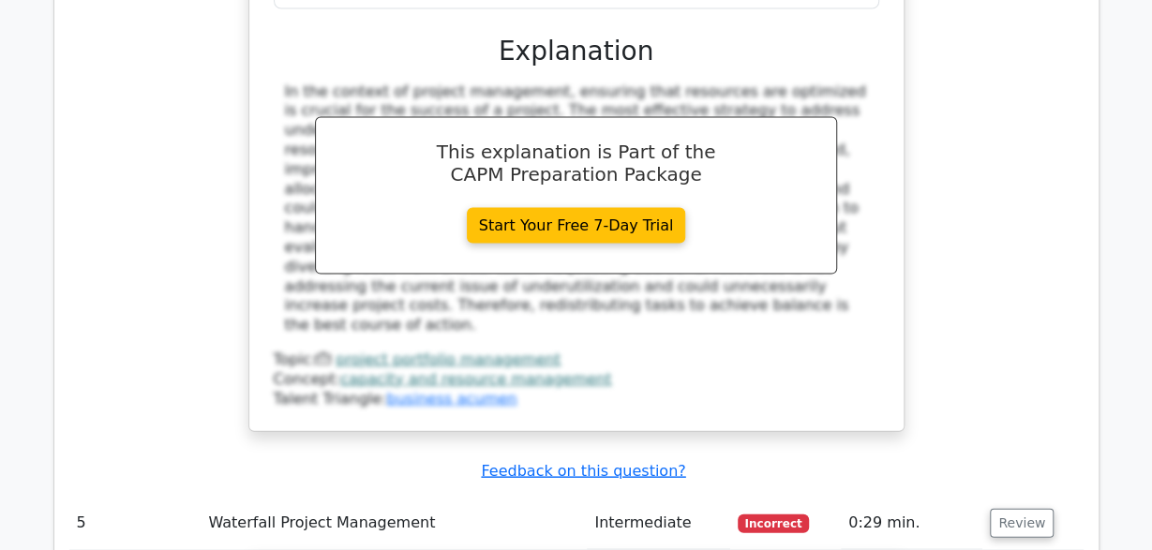
drag, startPoint x: 1137, startPoint y: 383, endPoint x: 1146, endPoint y: 406, distance: 24.4
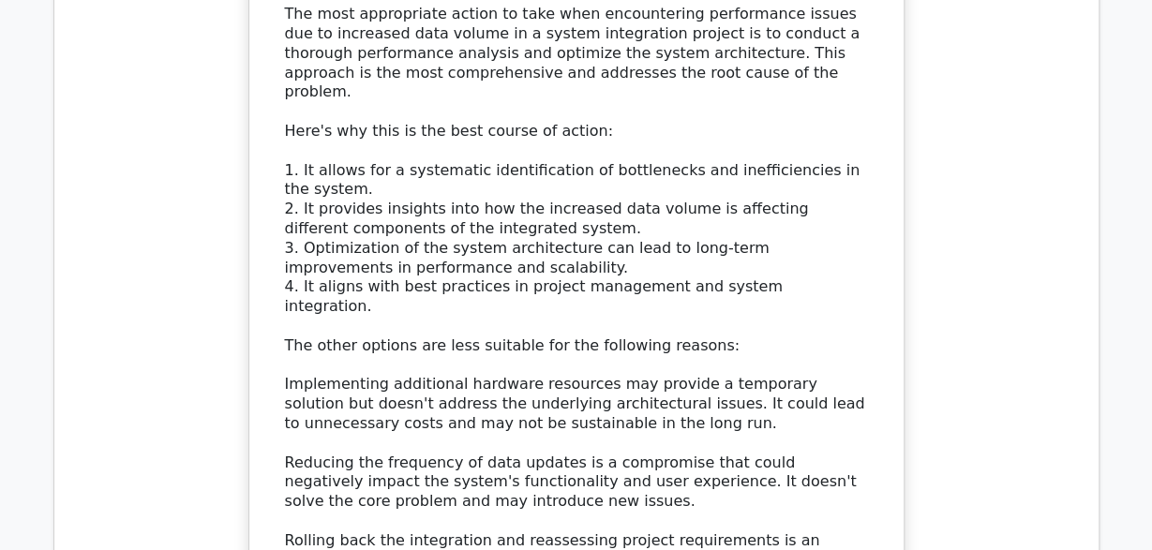
scroll to position [6296, 0]
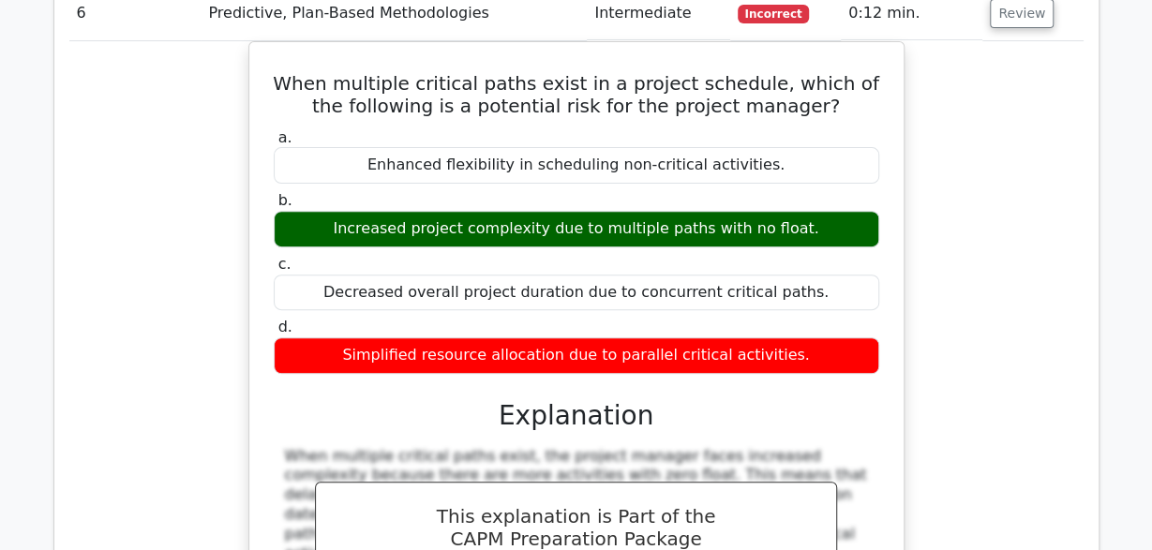
scroll to position [7120, 0]
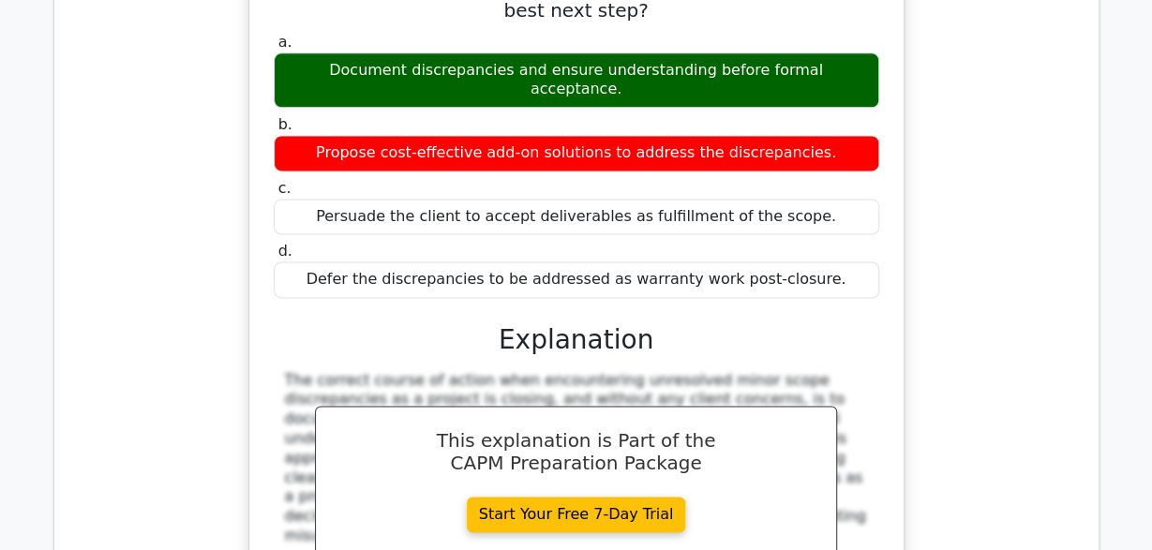
scroll to position [8067, 0]
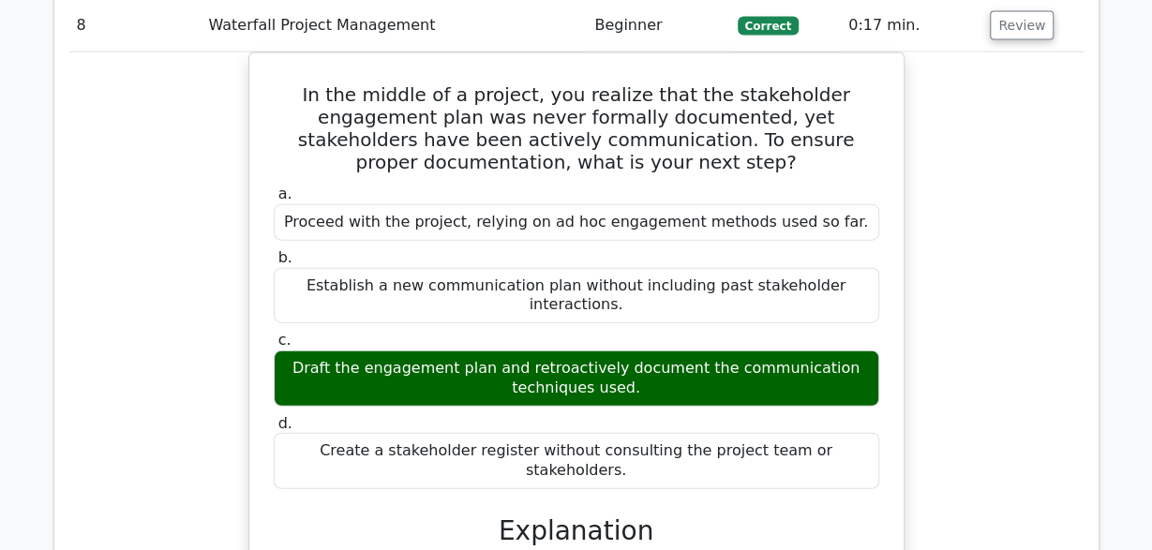
scroll to position [9014, 0]
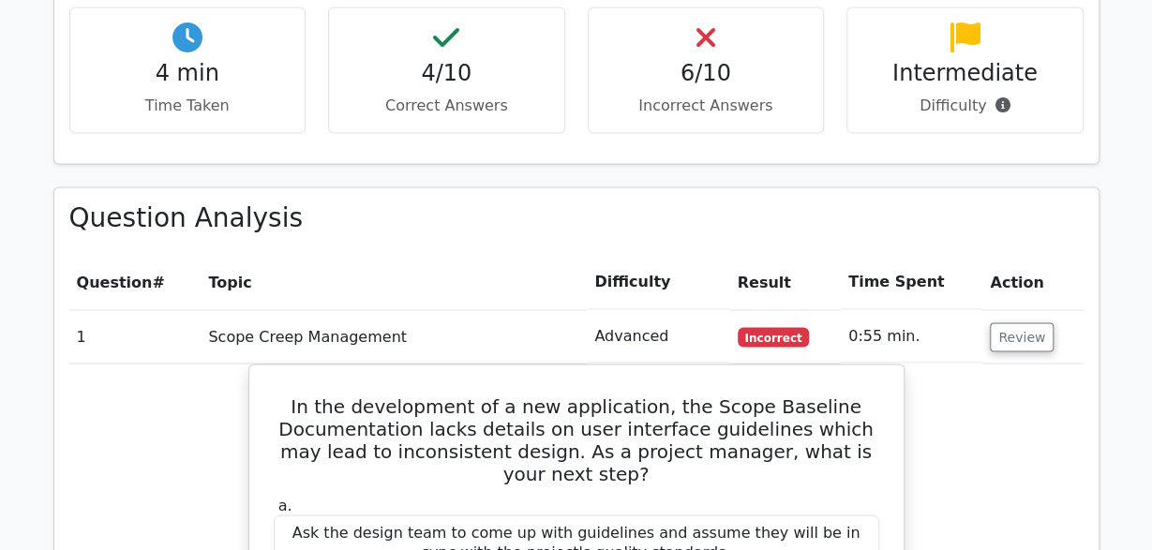
scroll to position [0, 0]
